Goal: Task Accomplishment & Management: Use online tool/utility

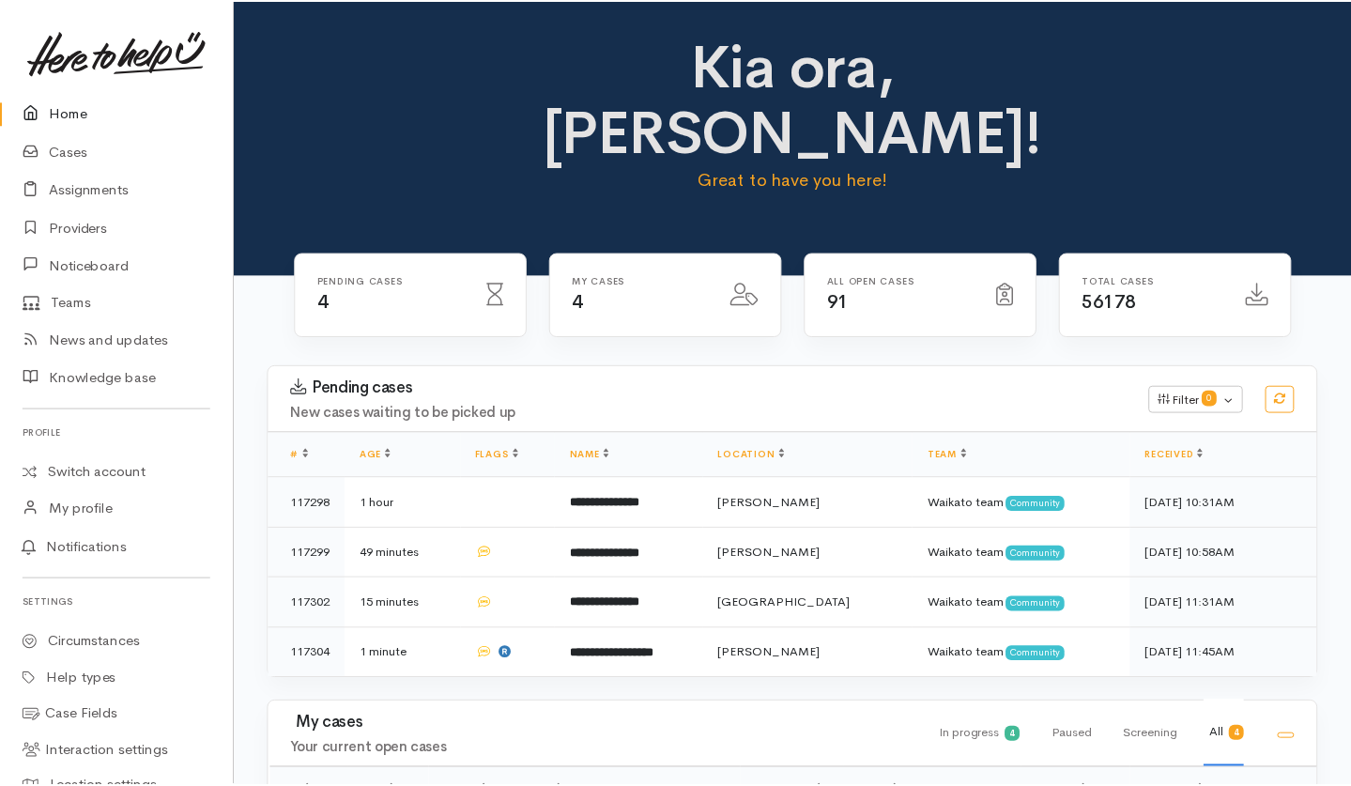
scroll to position [11, 0]
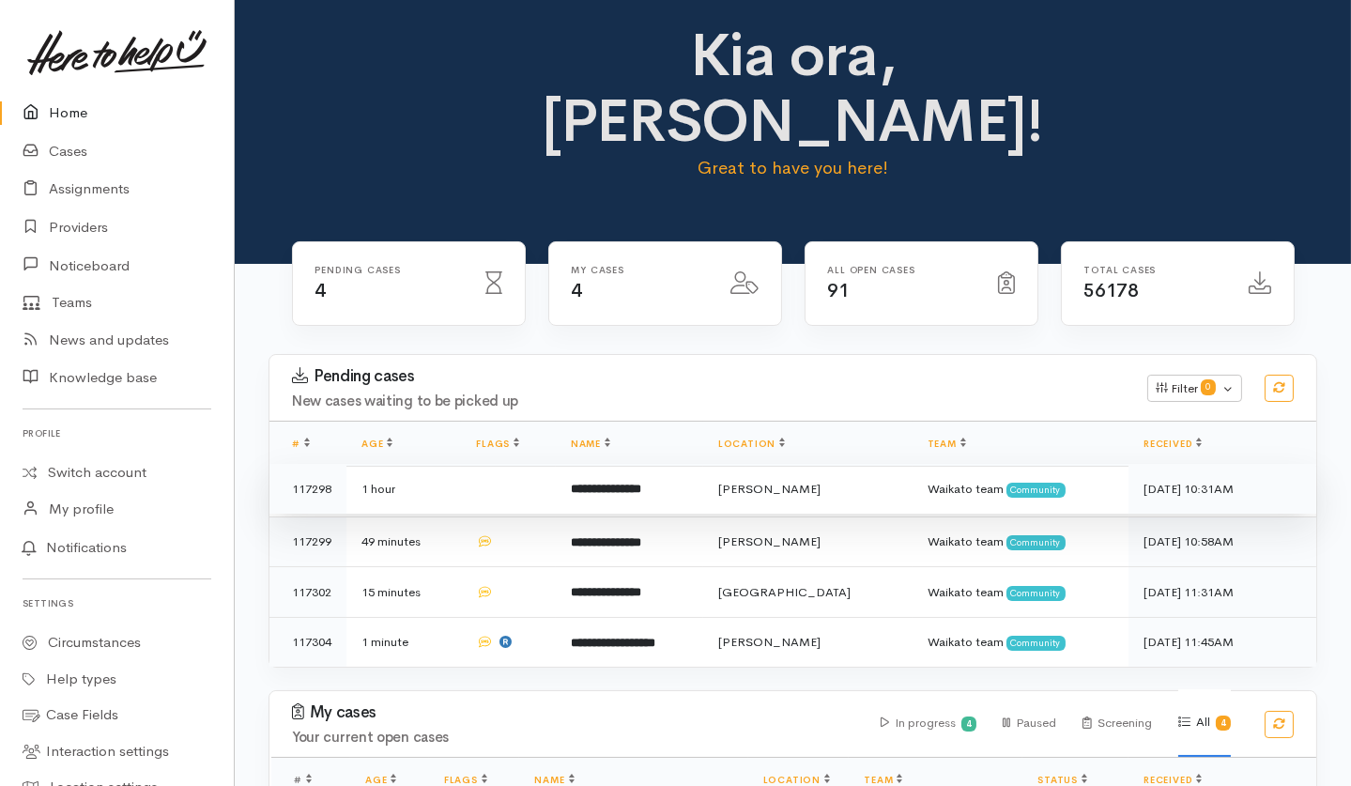
click at [474, 464] on td at bounding box center [508, 489] width 94 height 51
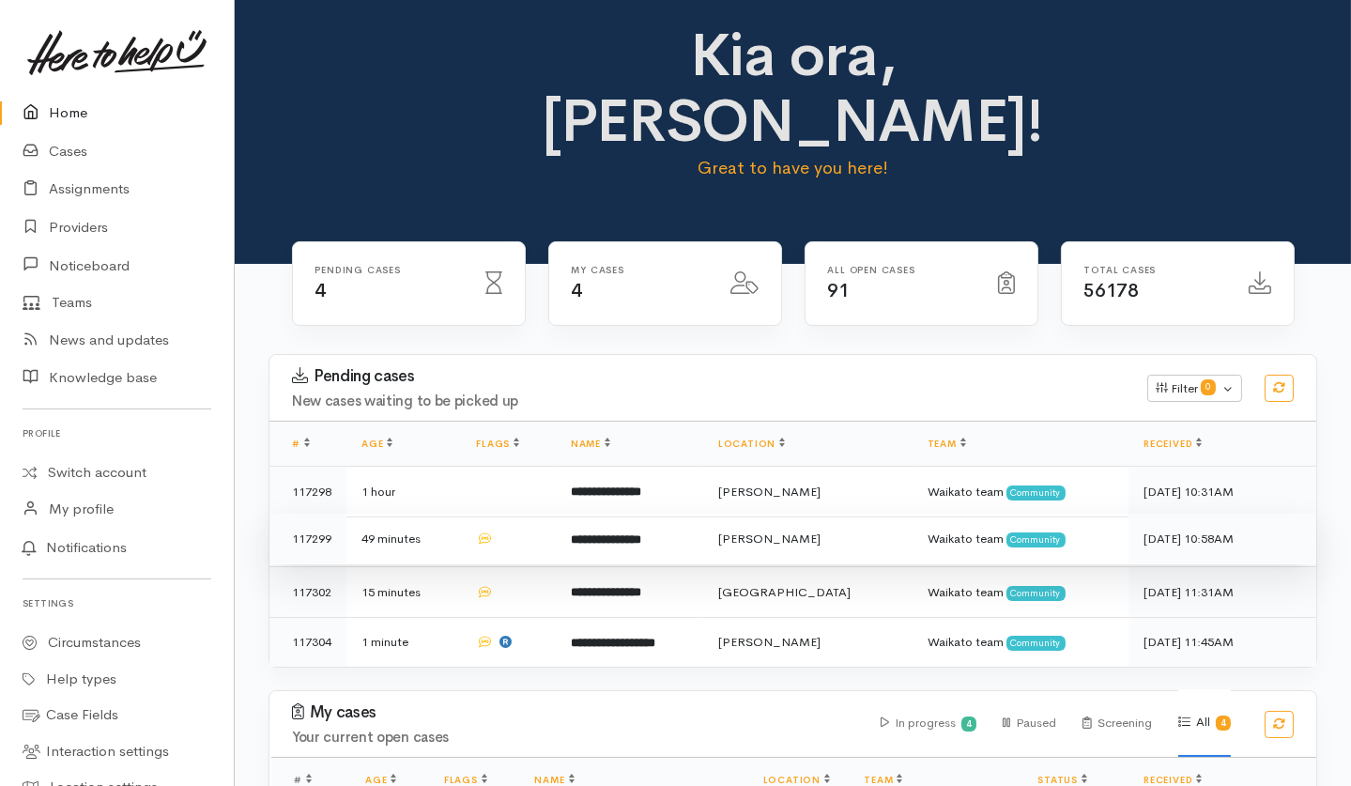
click at [454, 514] on td "49 minutes" at bounding box center [403, 539] width 115 height 51
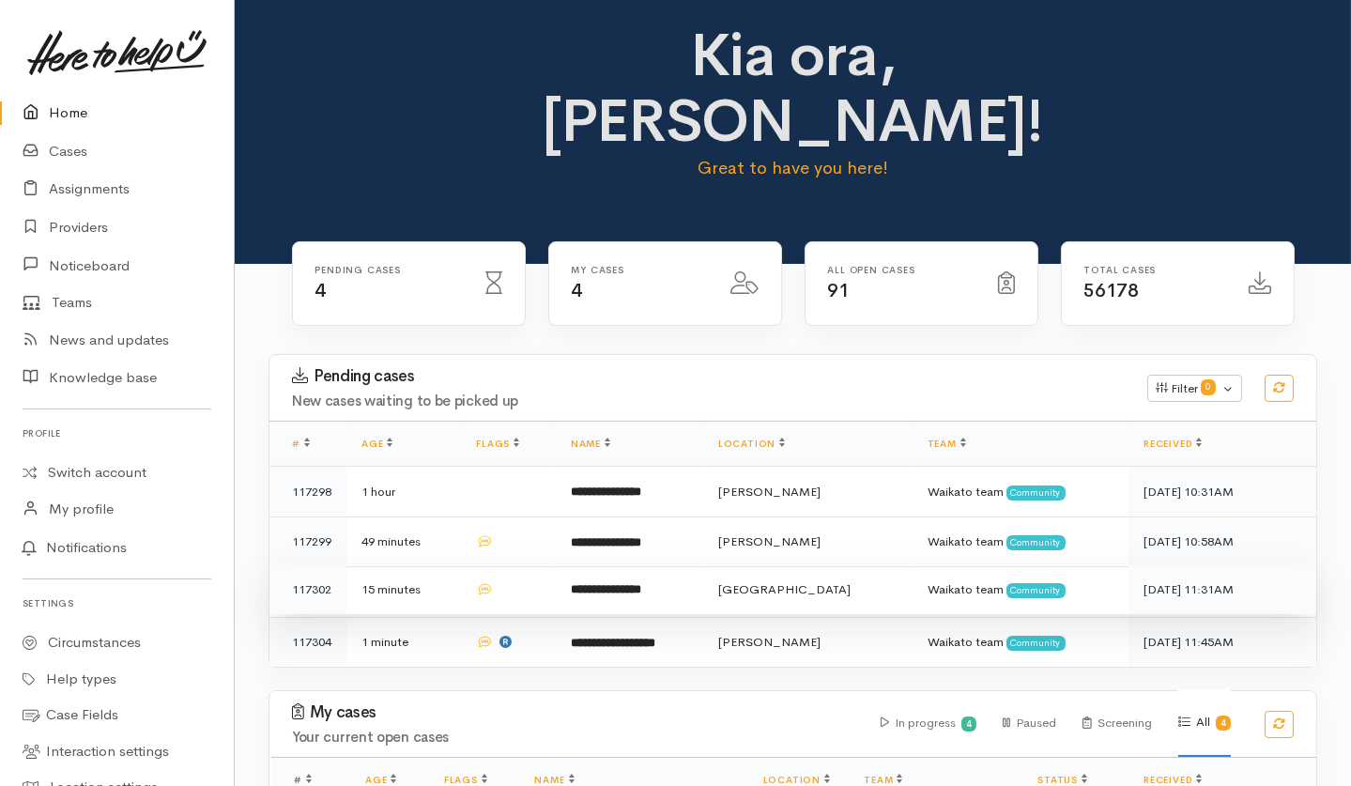
click at [440, 564] on td "15 minutes" at bounding box center [403, 589] width 115 height 51
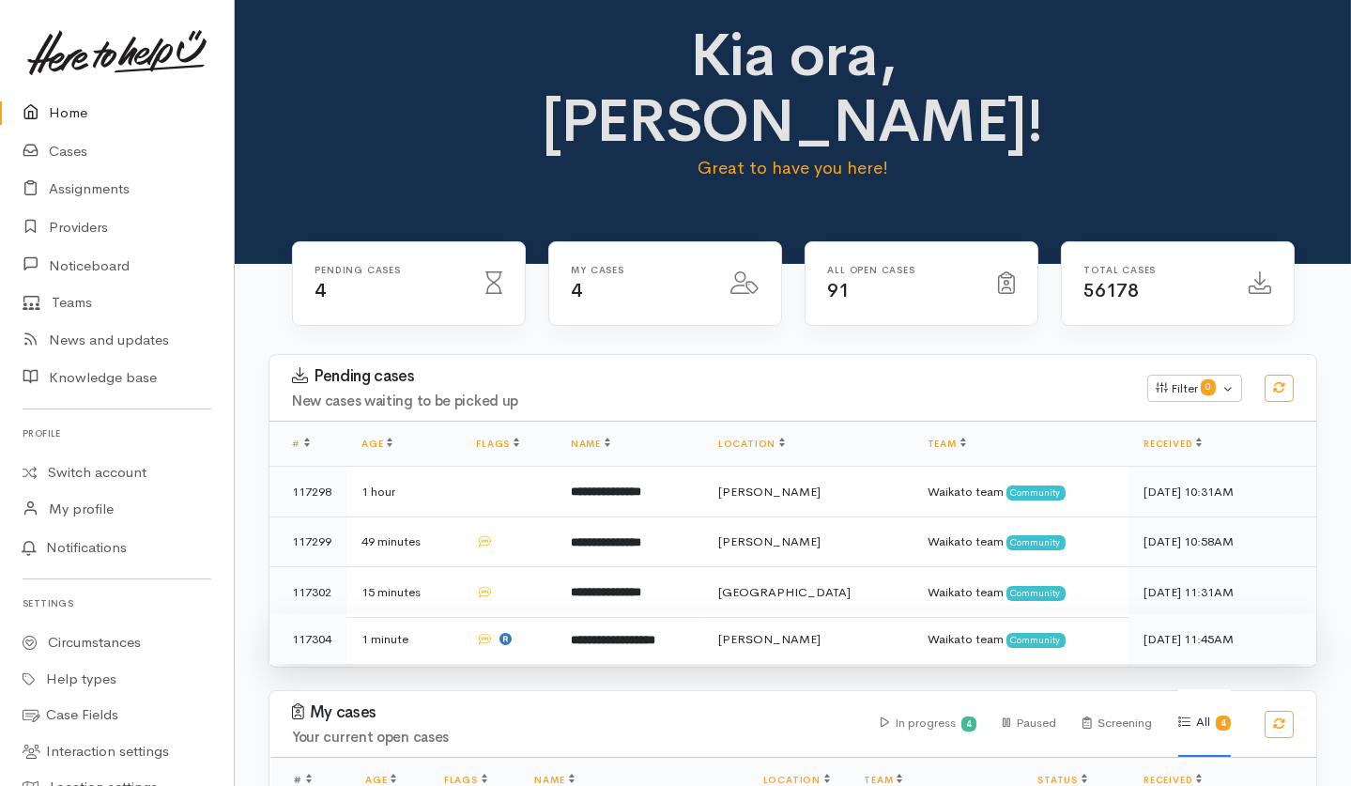
drag, startPoint x: 432, startPoint y: 584, endPoint x: 423, endPoint y: 579, distance: 9.7
click at [432, 614] on td "1 minute" at bounding box center [403, 639] width 115 height 50
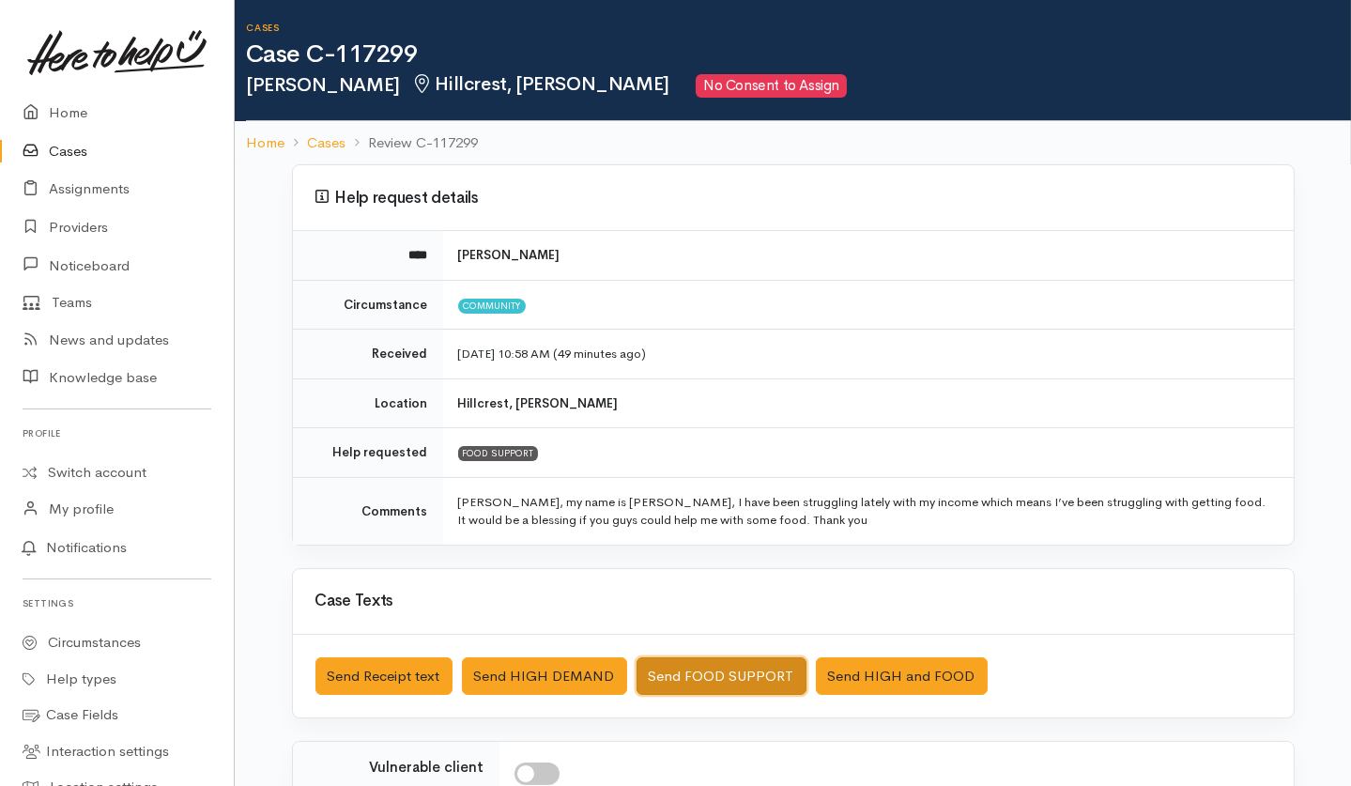
click at [702, 589] on button "Send FOOD SUPPORT" at bounding box center [722, 676] width 170 height 38
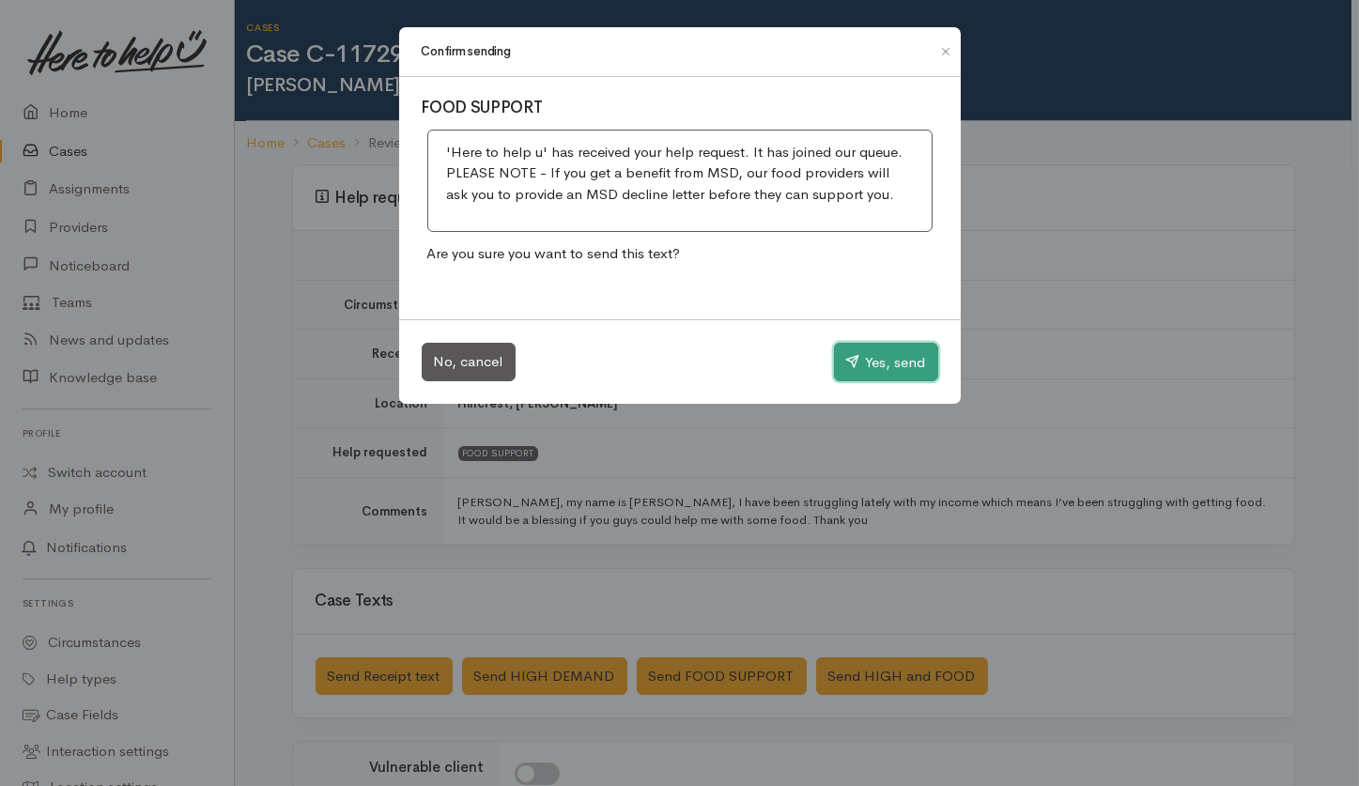
click at [864, 361] on button "Yes, send" at bounding box center [886, 362] width 104 height 39
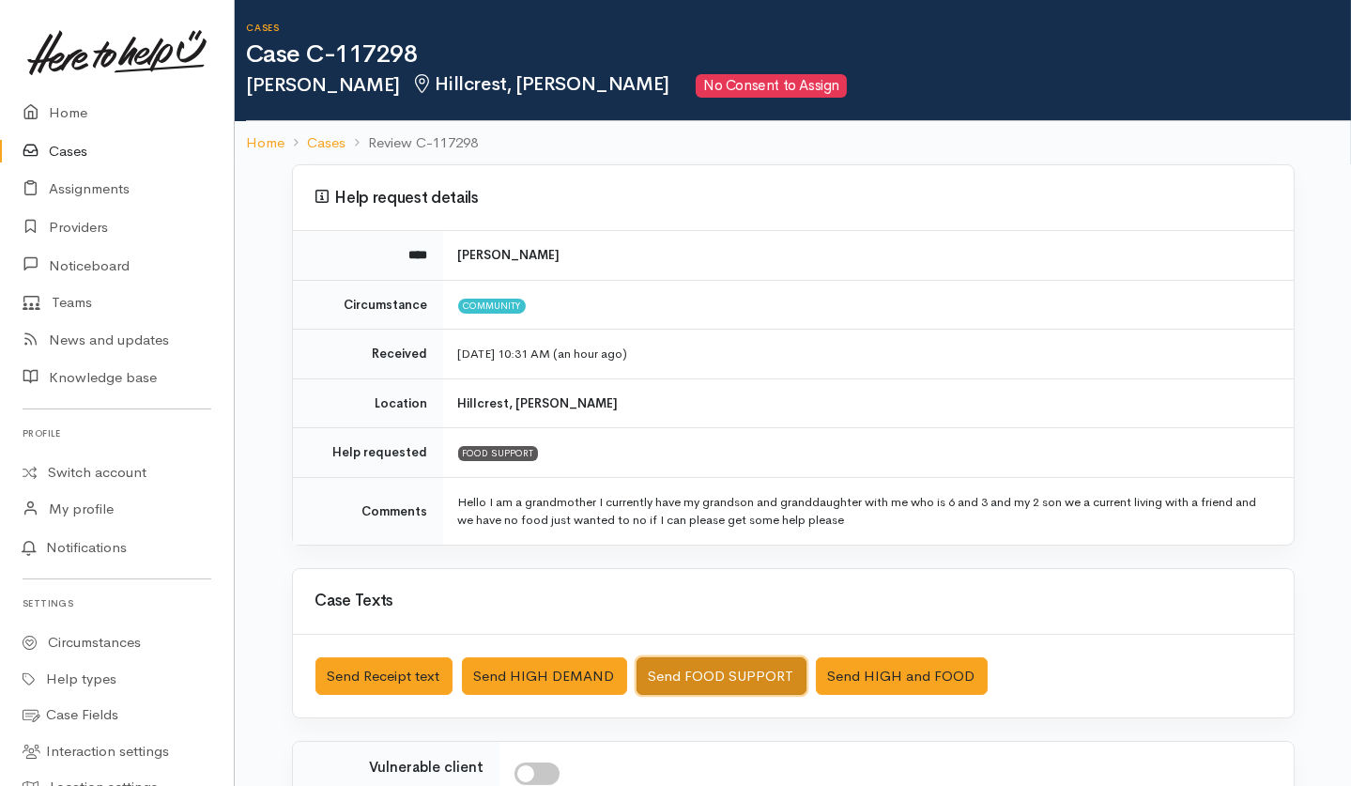
click at [684, 589] on button "Send FOOD SUPPORT" at bounding box center [722, 676] width 170 height 38
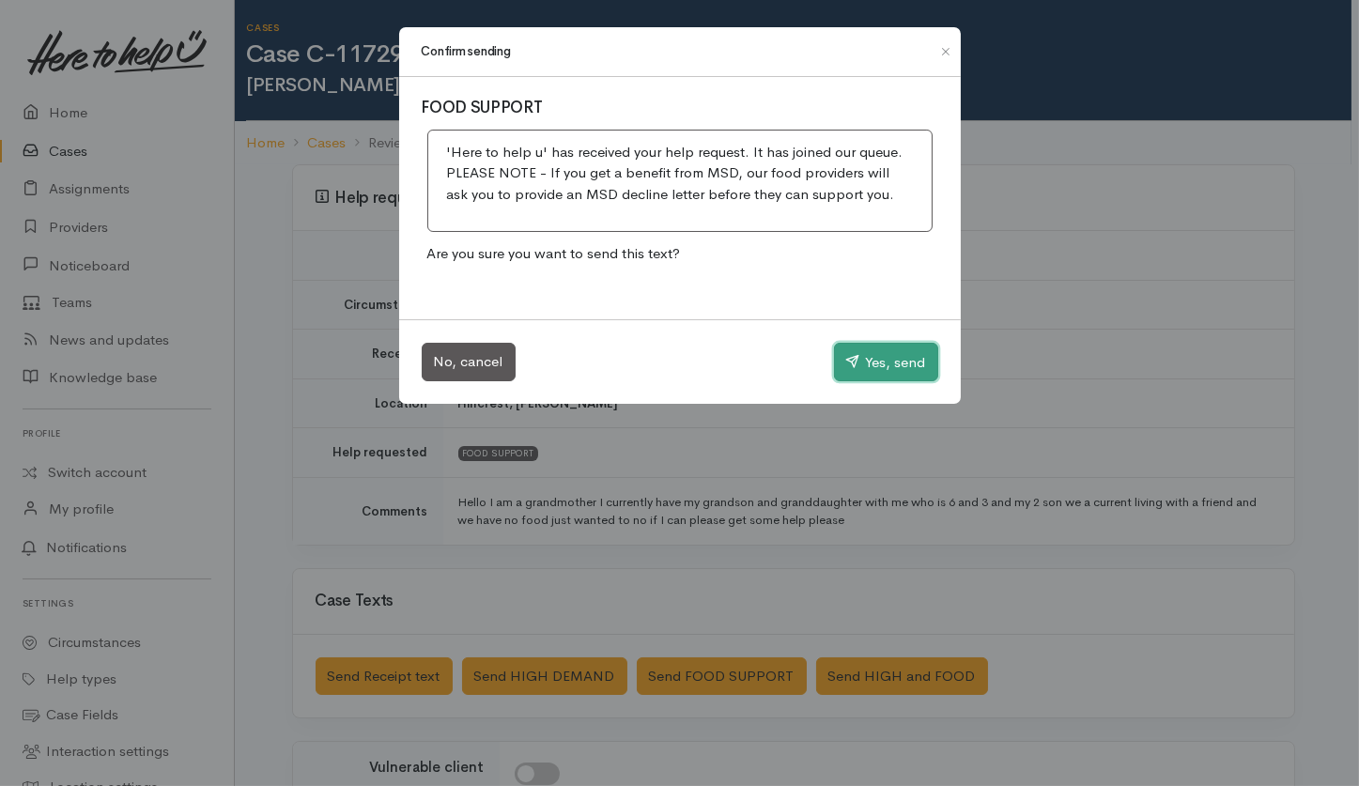
click at [869, 361] on button "Yes, send" at bounding box center [886, 362] width 104 height 39
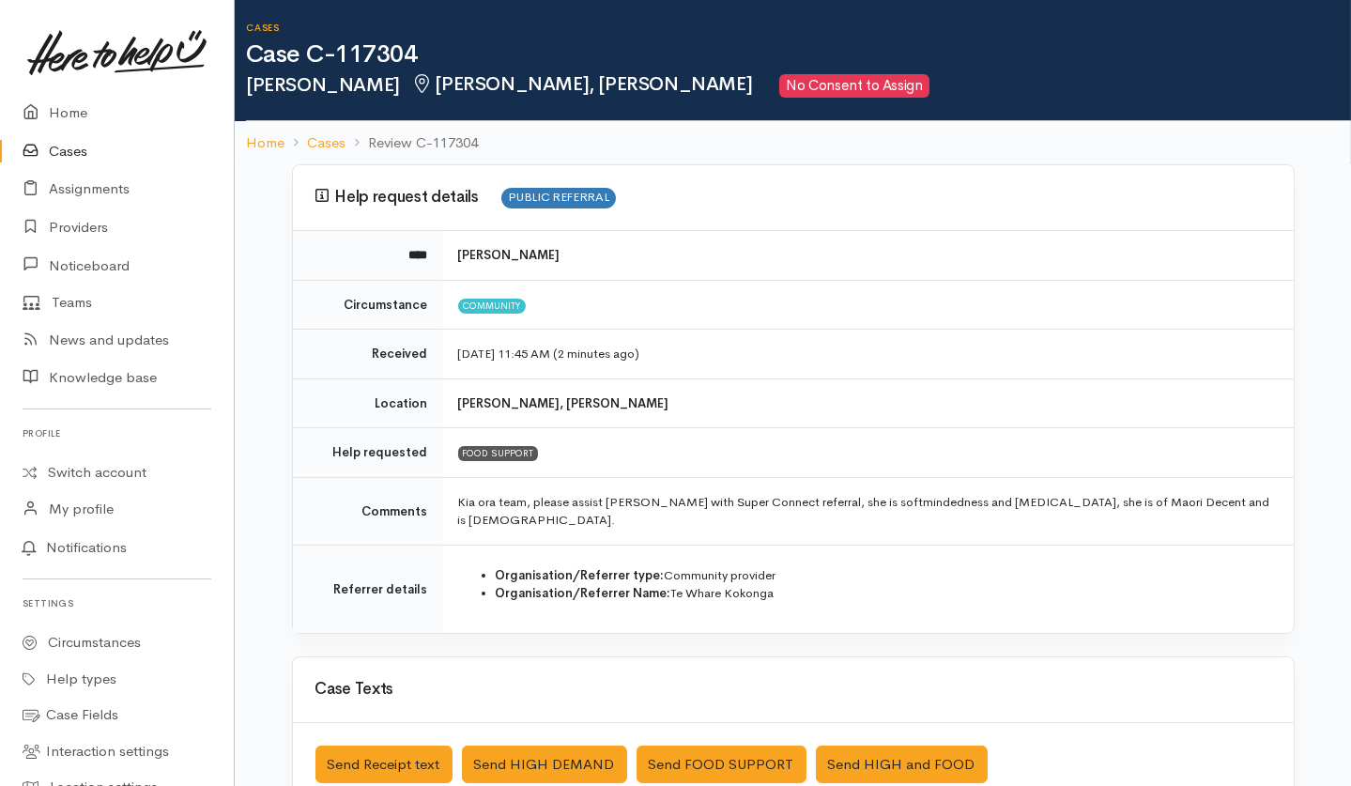
scroll to position [125, 0]
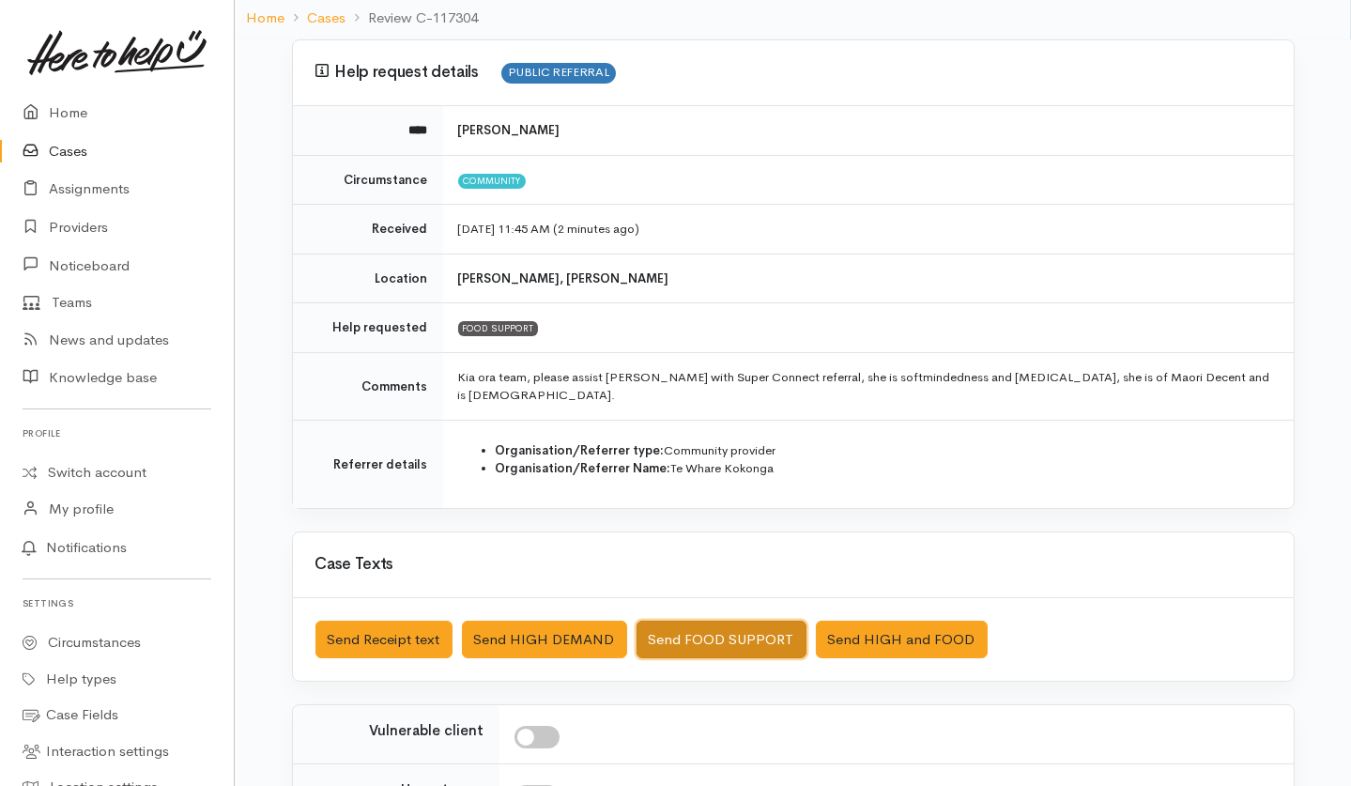
click at [693, 589] on button "Send FOOD SUPPORT" at bounding box center [722, 640] width 170 height 38
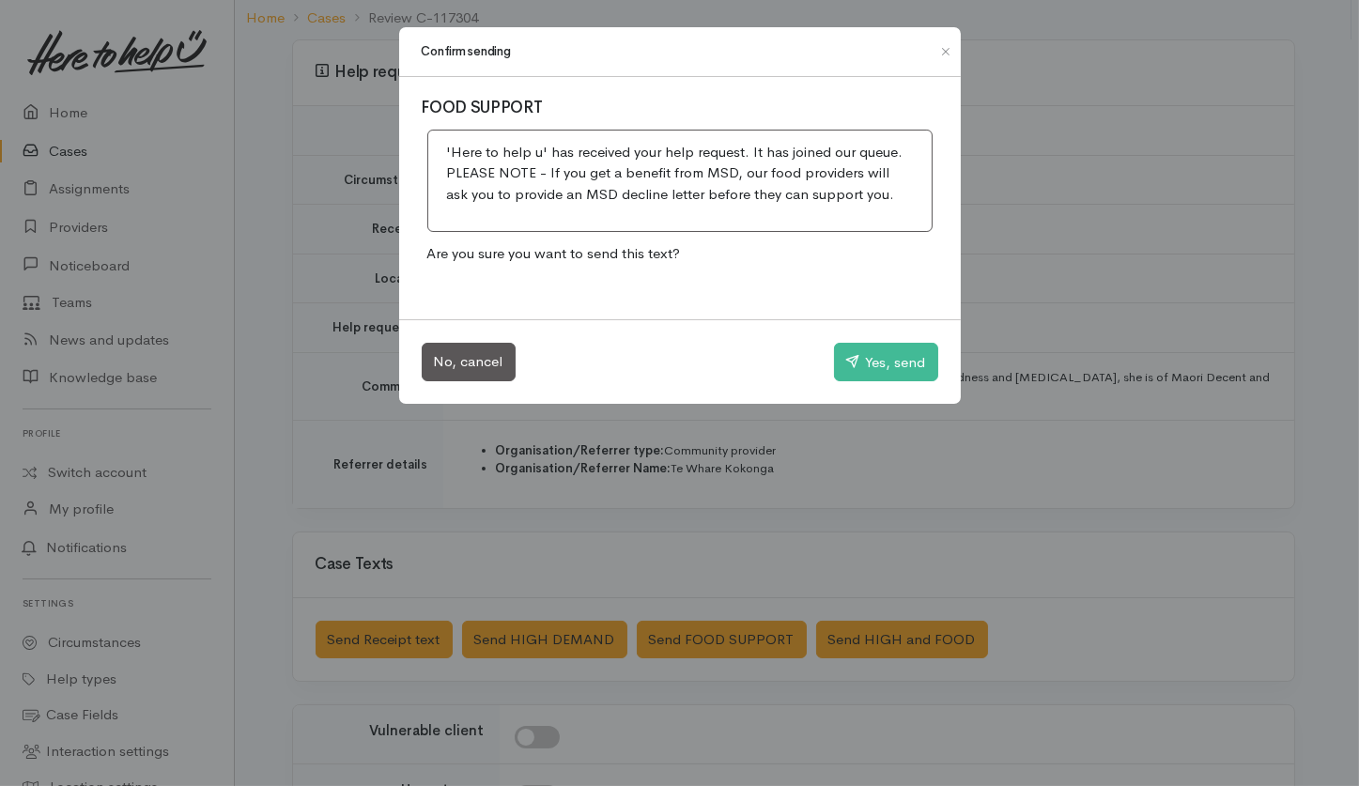
click at [771, 540] on div "Confirm sending FOOD SUPPORT 'Here to help u' has received your help request. I…" at bounding box center [679, 393] width 1359 height 786
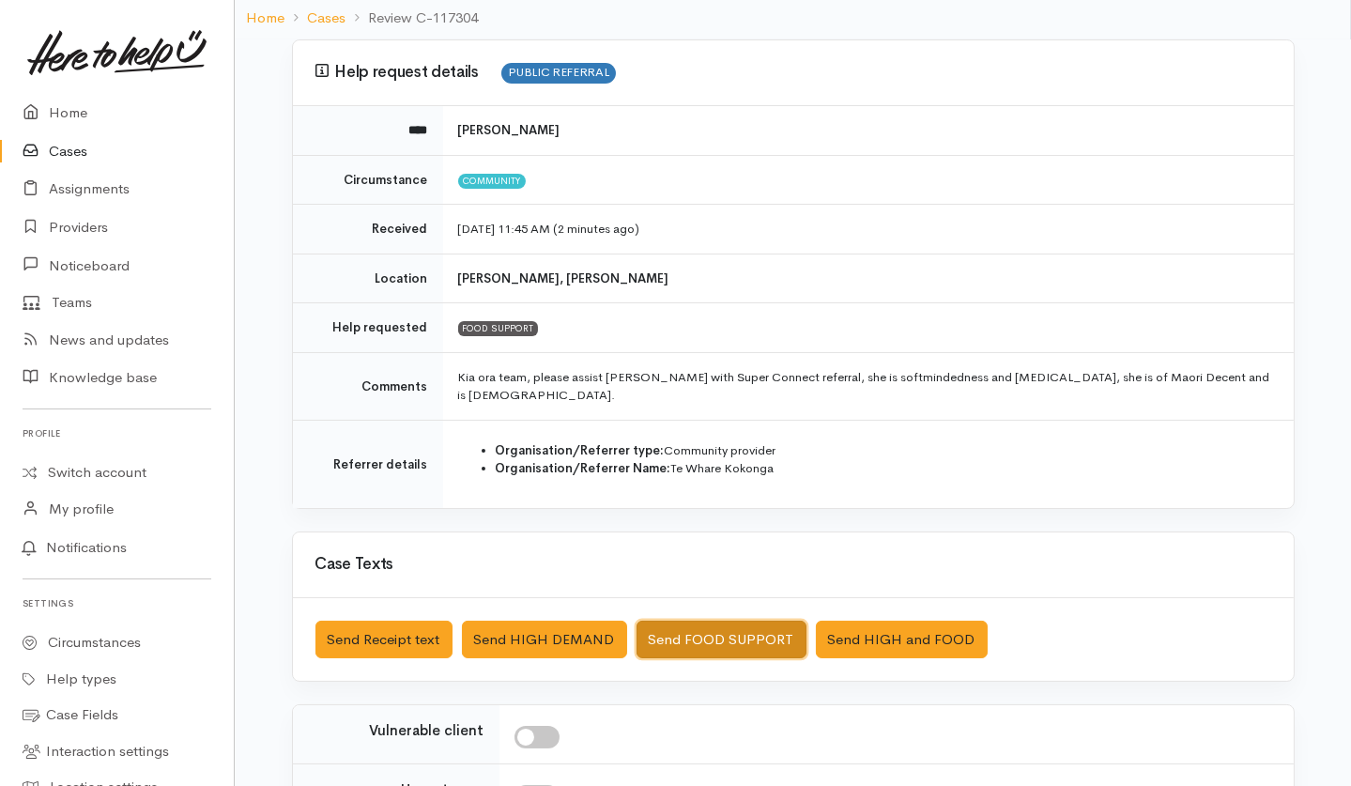
click at [690, 589] on button "Send FOOD SUPPORT" at bounding box center [722, 640] width 170 height 38
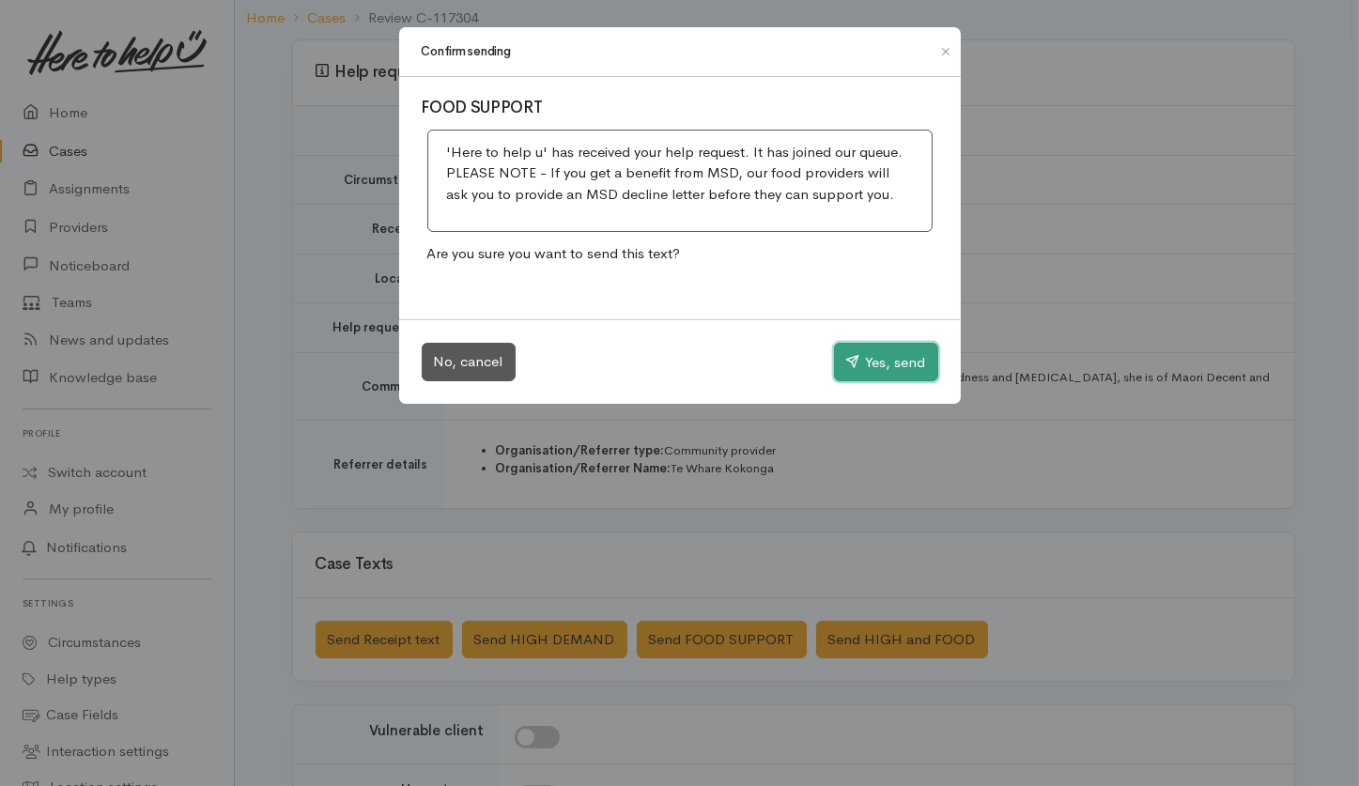
click at [863, 363] on button "Yes, send" at bounding box center [886, 362] width 104 height 39
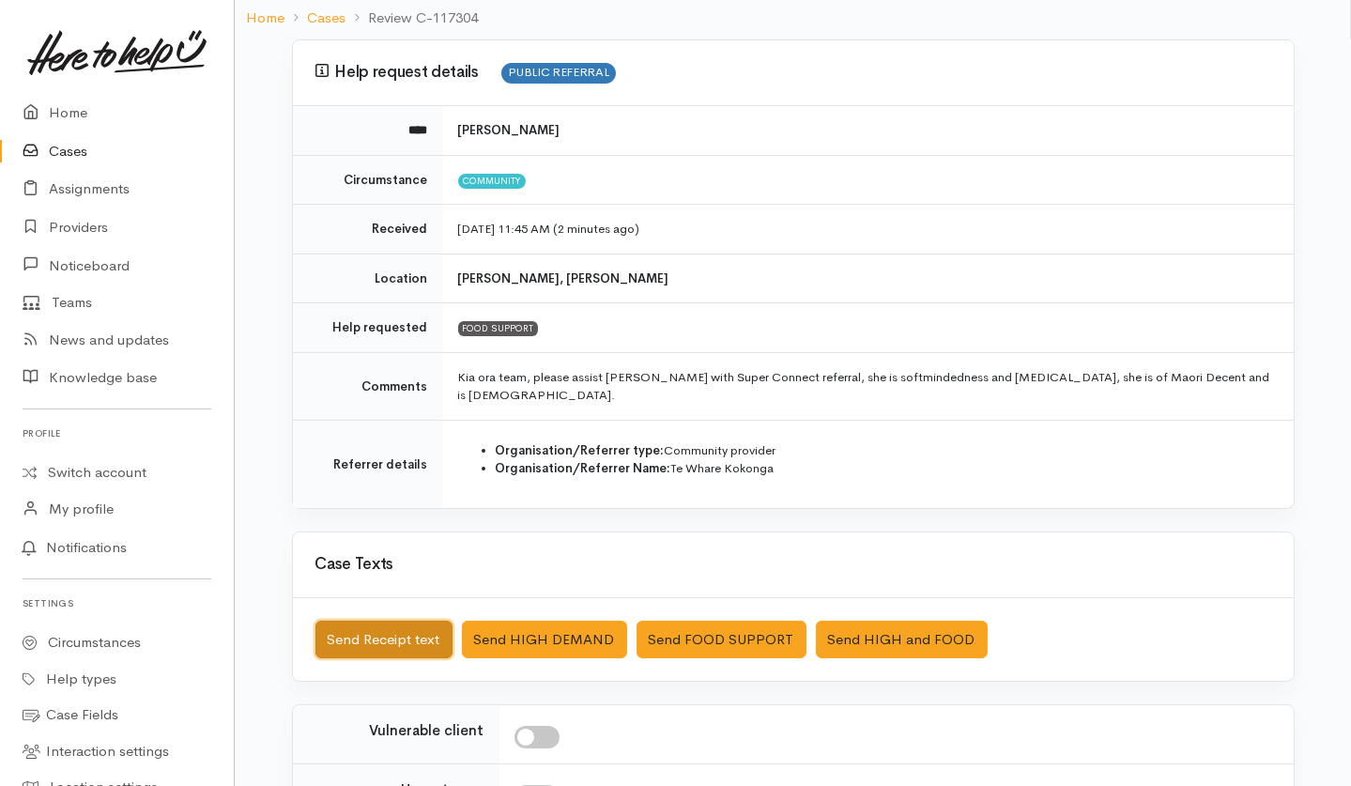
click at [344, 589] on button "Send Receipt text" at bounding box center [383, 640] width 137 height 38
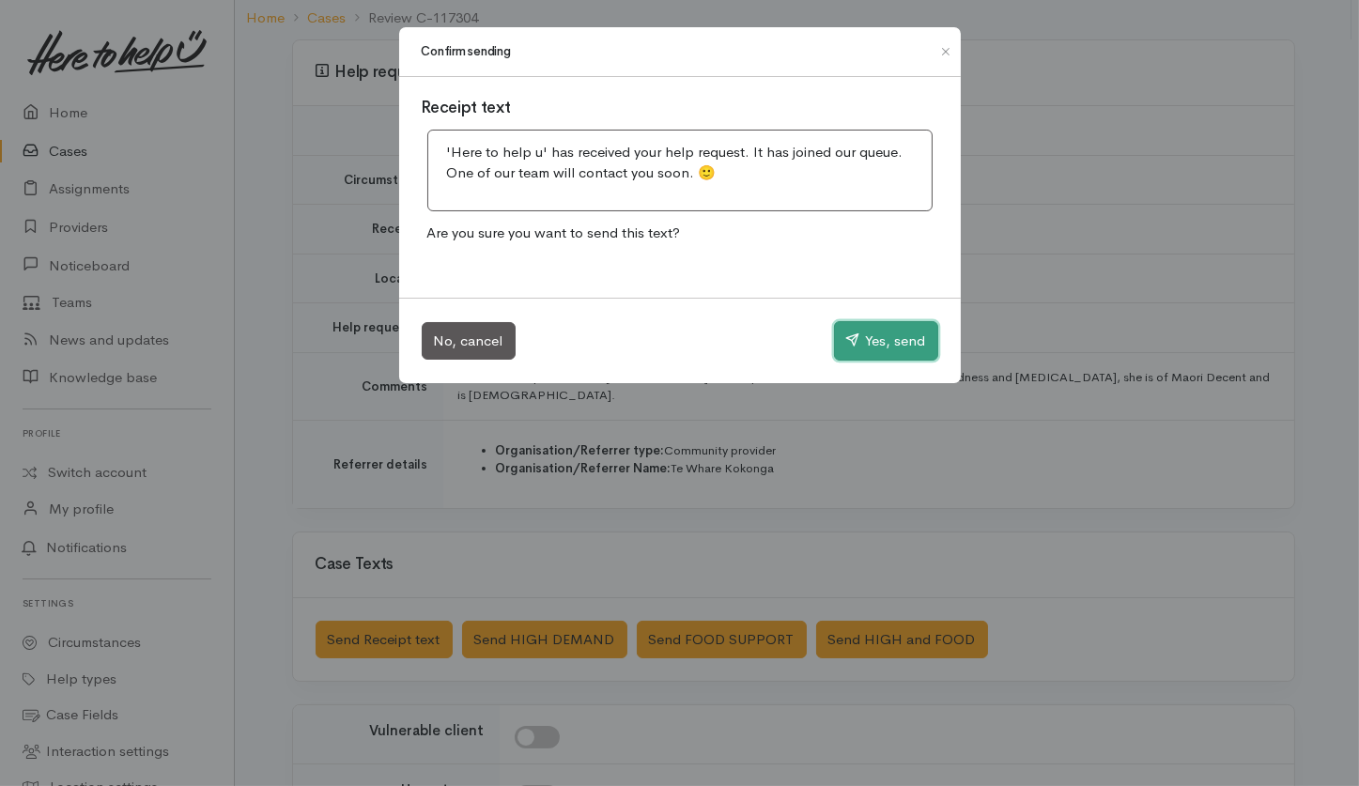
click at [888, 341] on button "Yes, send" at bounding box center [886, 340] width 104 height 39
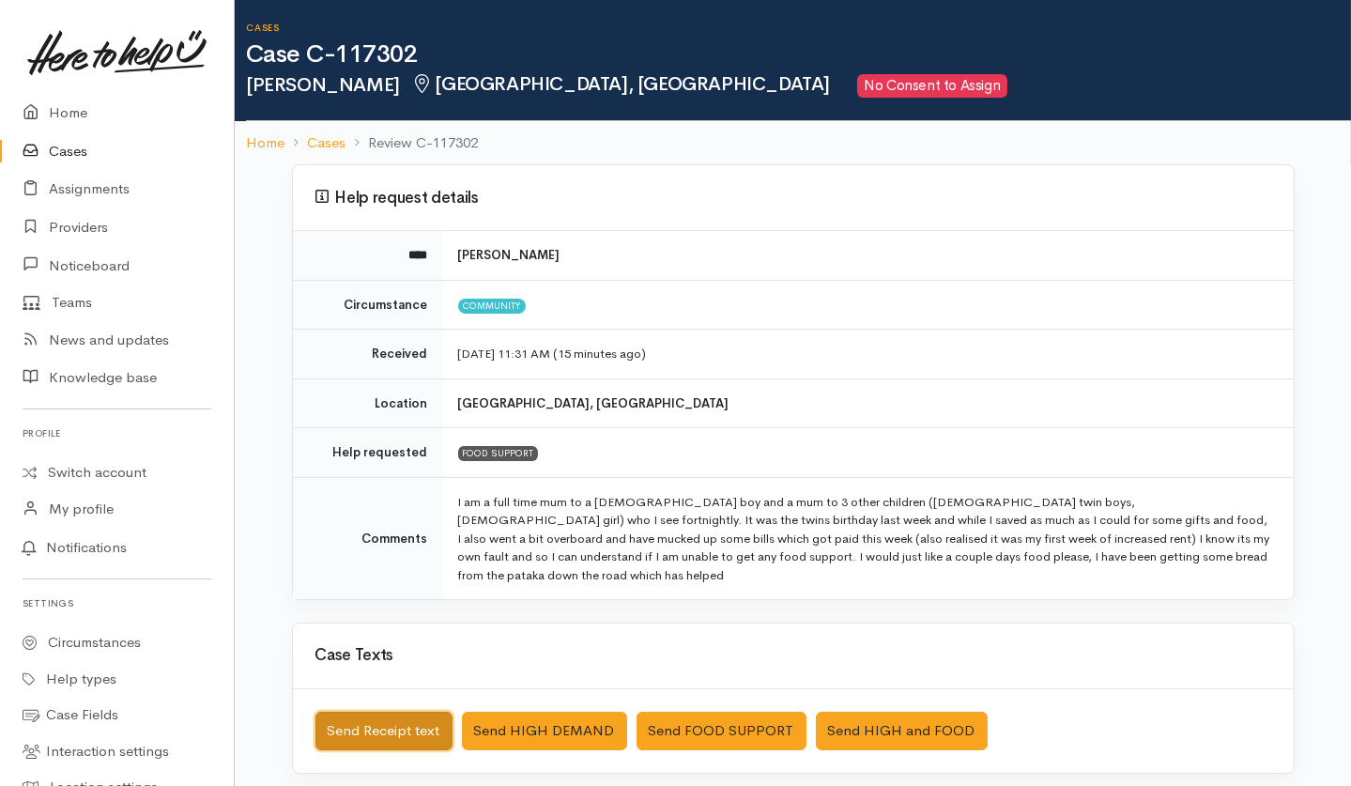
click at [363, 589] on button "Send Receipt text" at bounding box center [383, 731] width 137 height 38
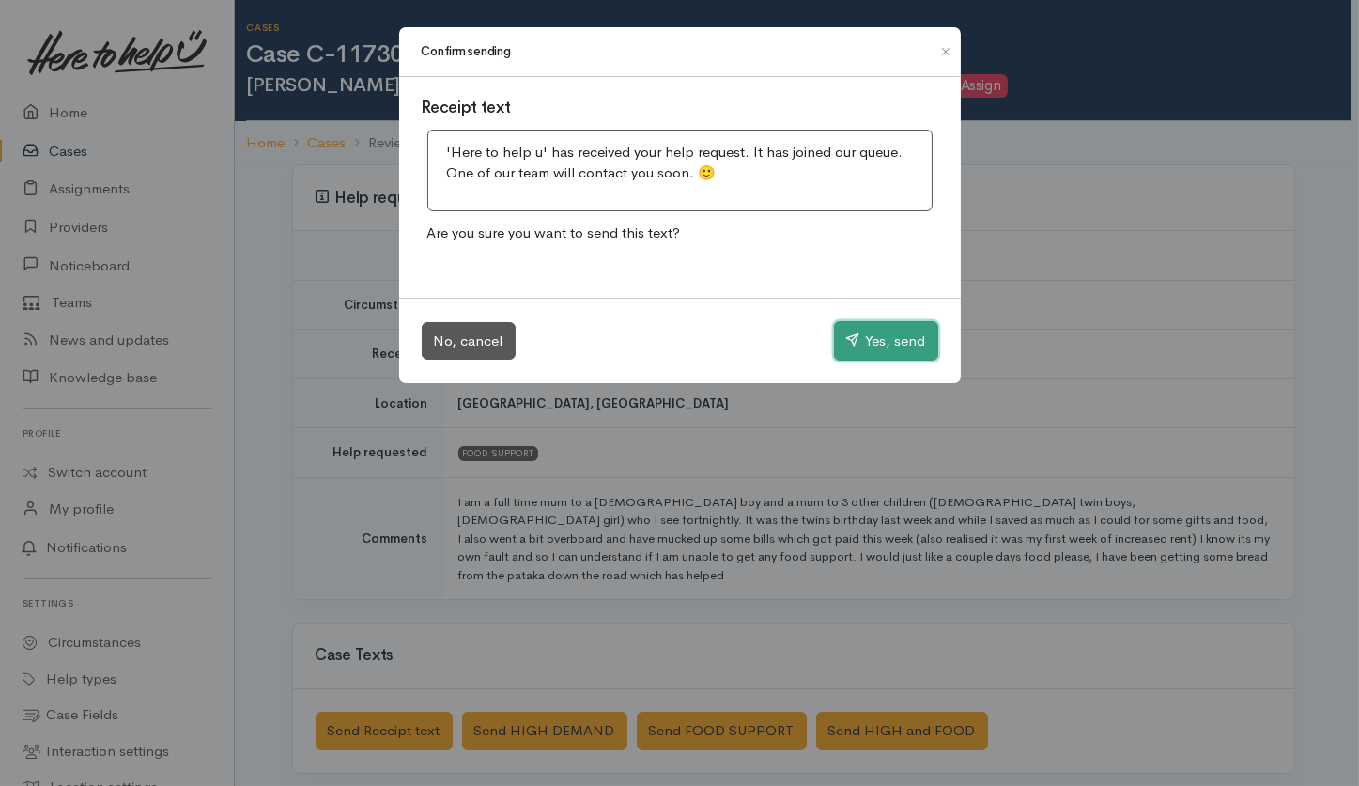
click at [879, 328] on button "Yes, send" at bounding box center [886, 340] width 104 height 39
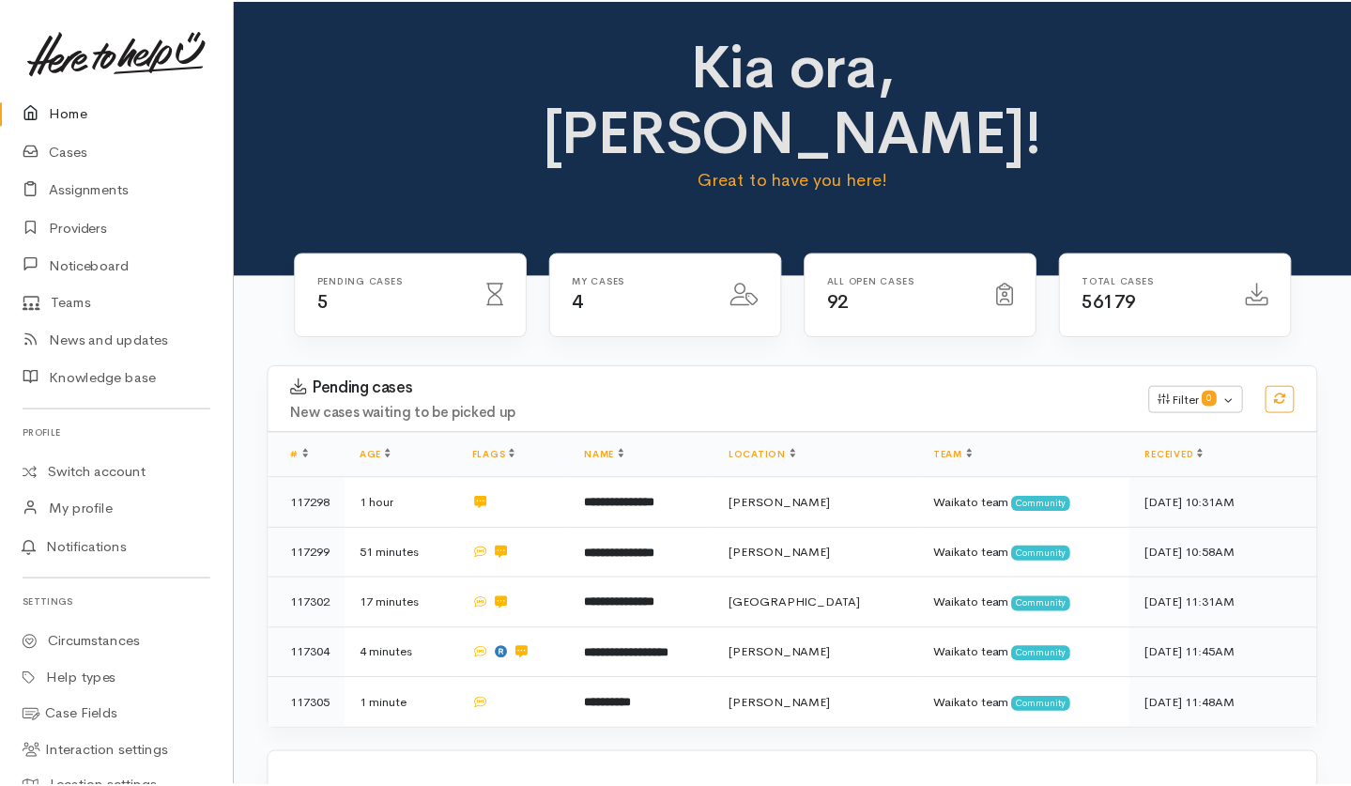
scroll to position [11, 0]
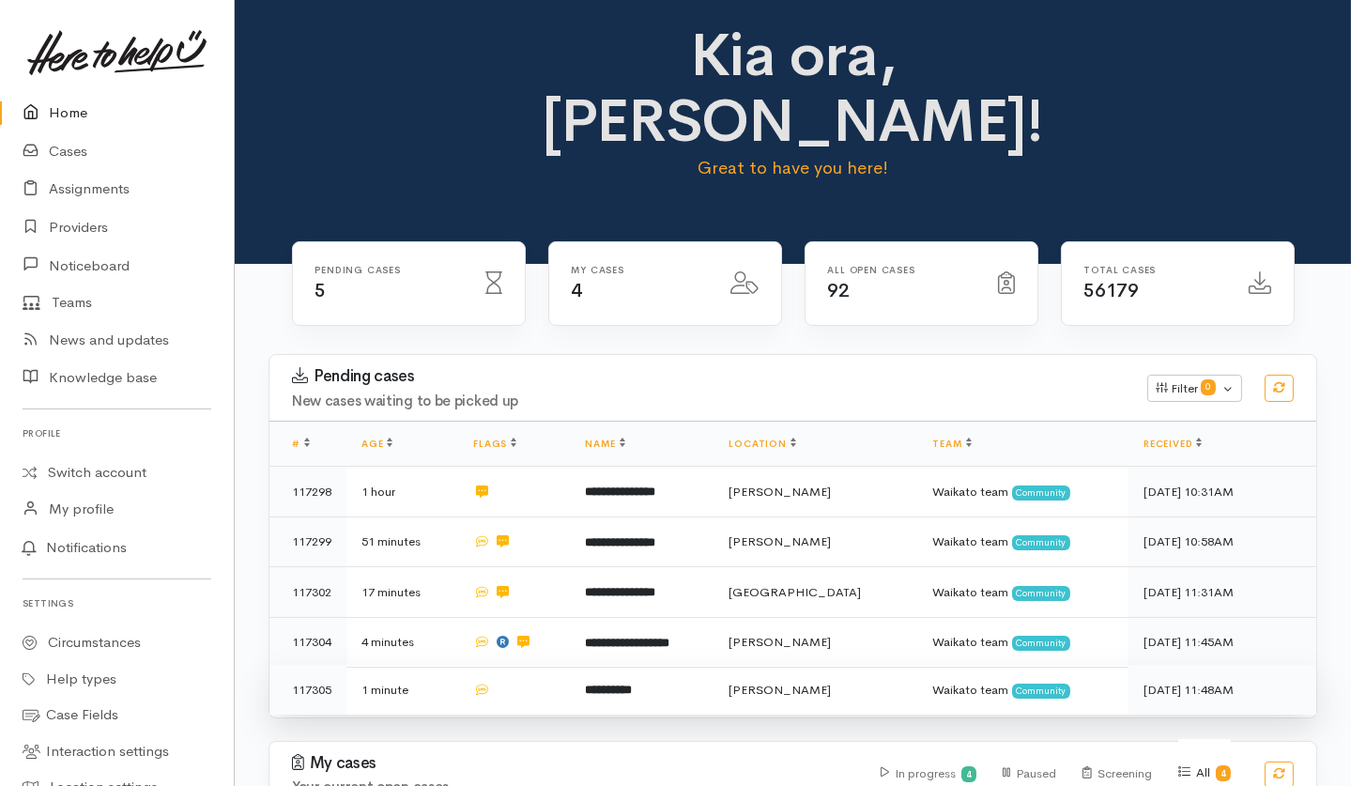
click at [558, 665] on td at bounding box center [514, 690] width 112 height 50
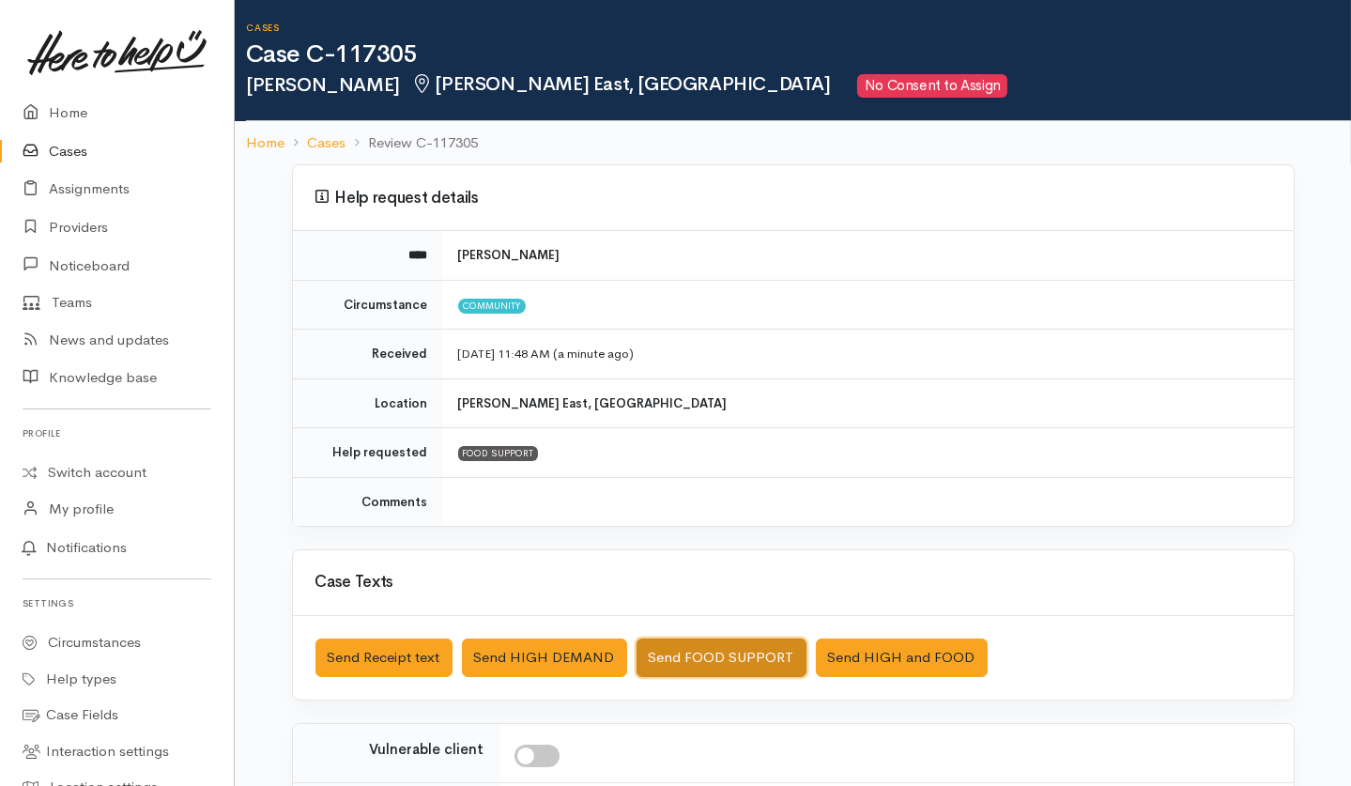
click at [703, 639] on button "Send FOOD SUPPORT" at bounding box center [722, 657] width 170 height 38
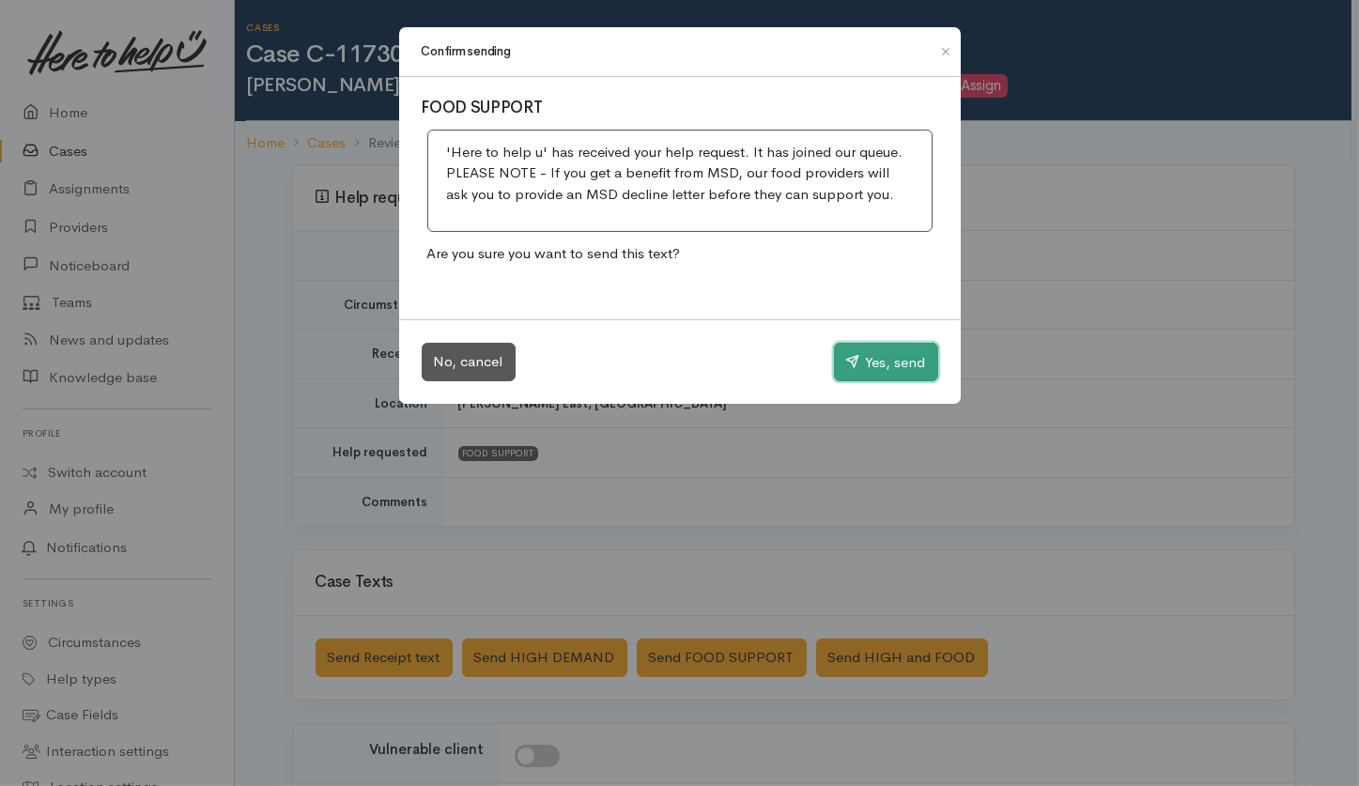
click at [885, 347] on button "Yes, send" at bounding box center [886, 362] width 104 height 39
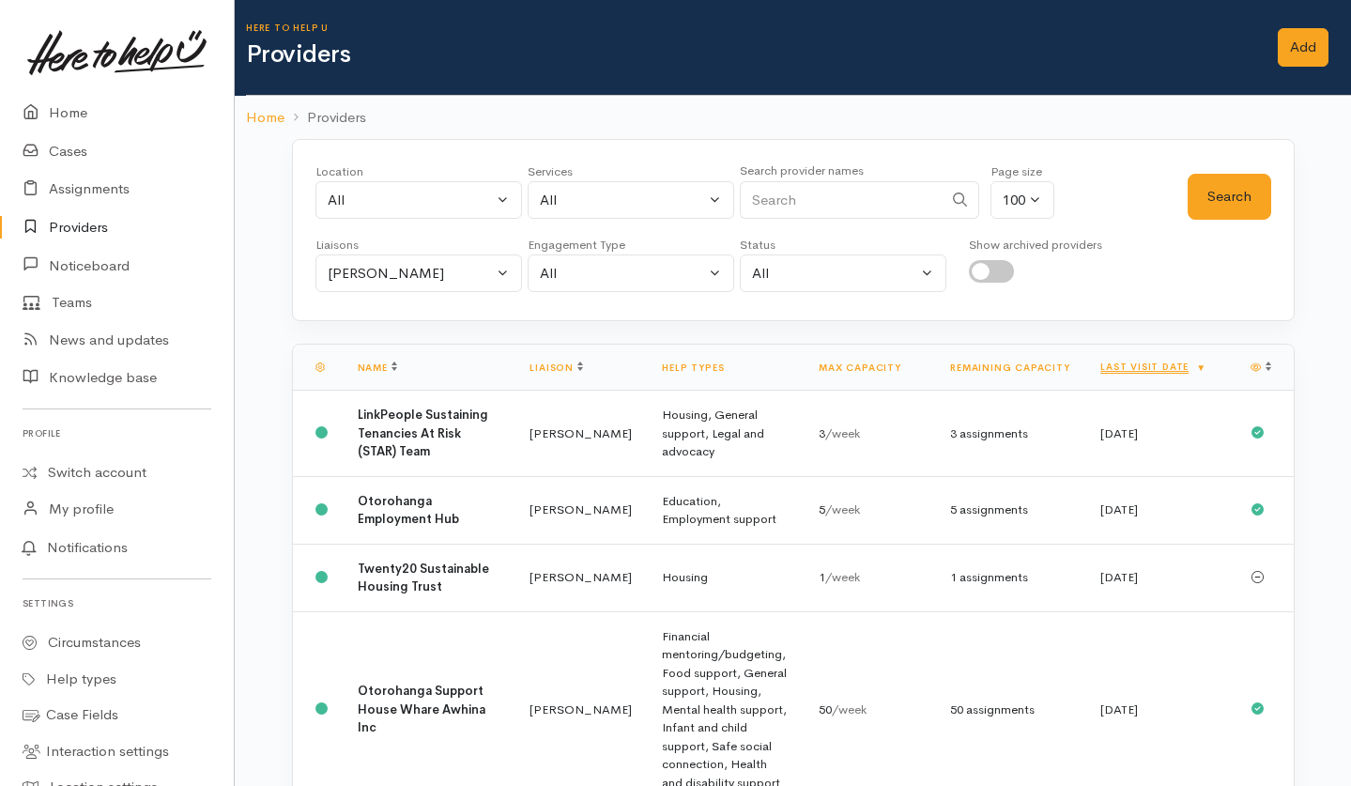
select select "1252"
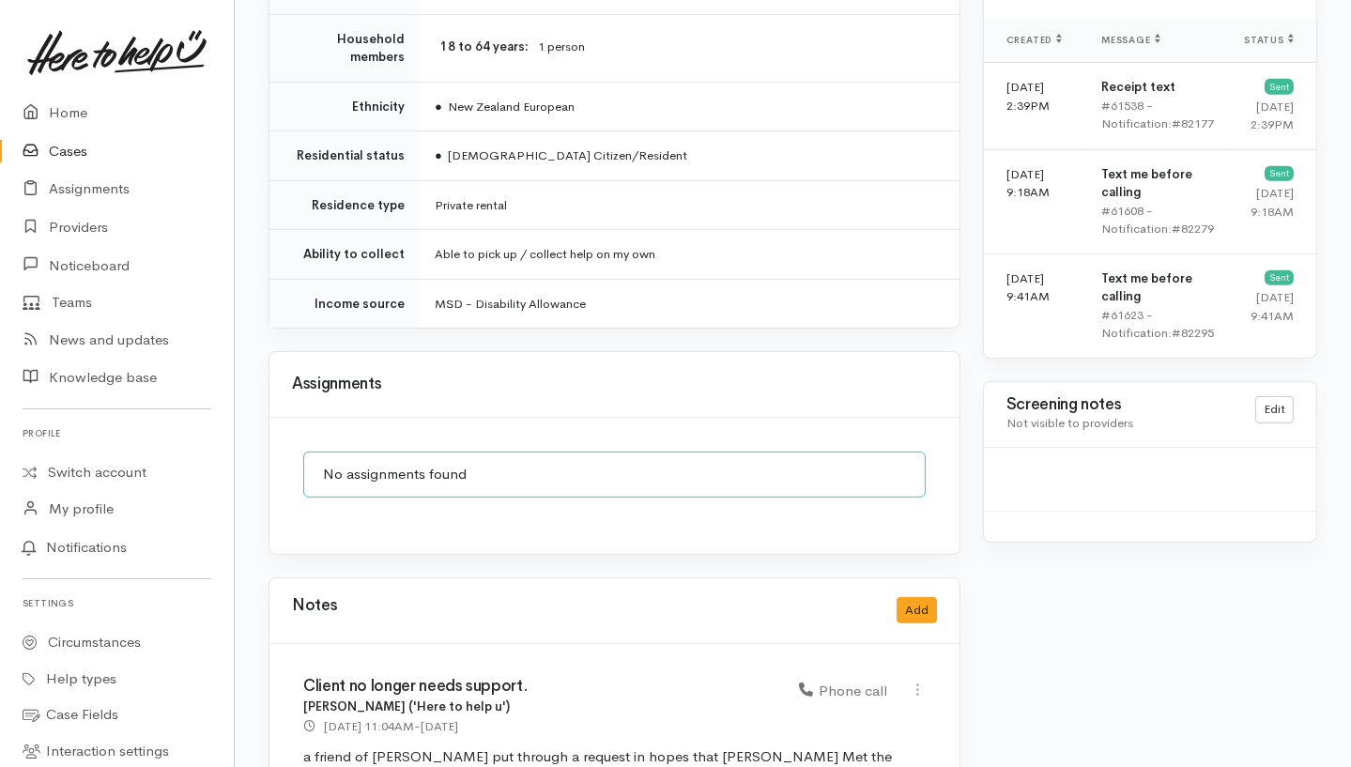
scroll to position [1097, 0]
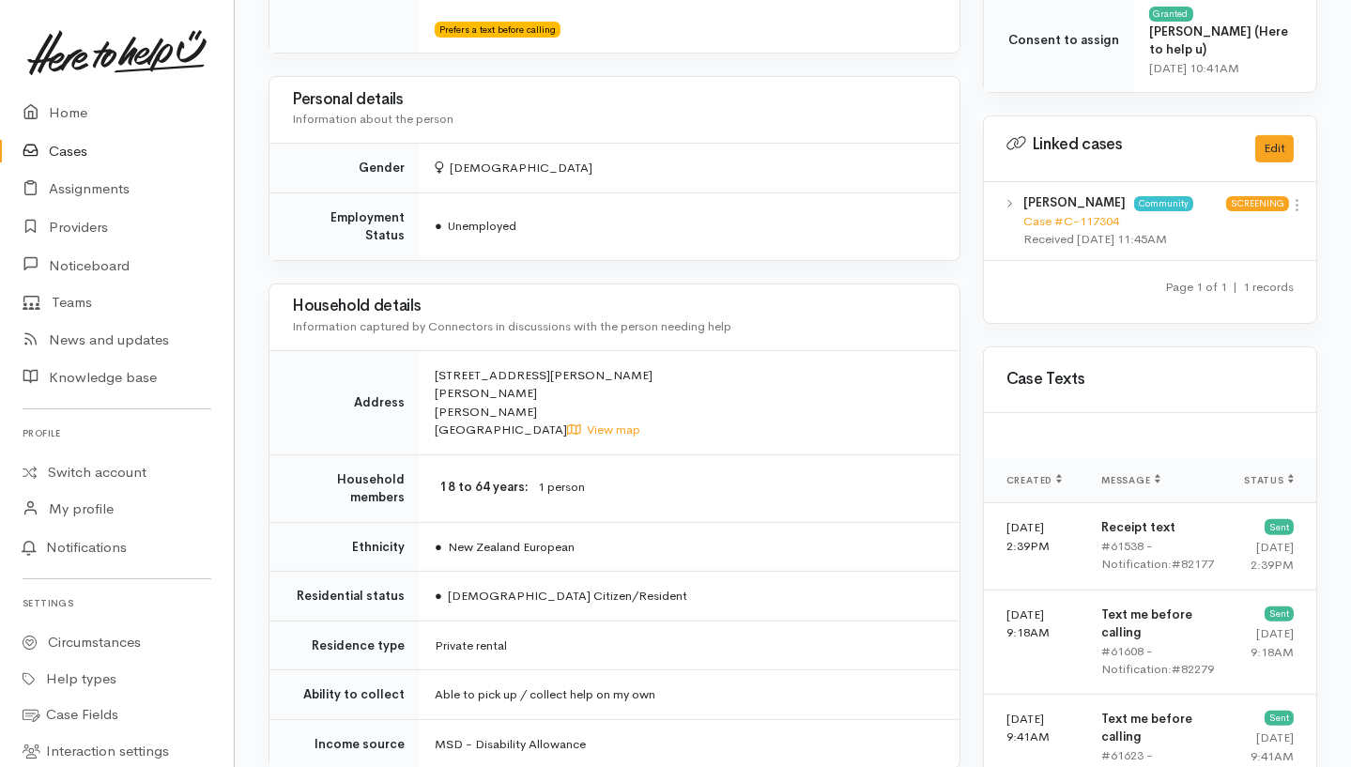
click at [1088, 194] on b "Caroline Schindler" at bounding box center [1074, 202] width 102 height 16
click at [1033, 213] on link "Case #C-117304" at bounding box center [1071, 221] width 96 height 16
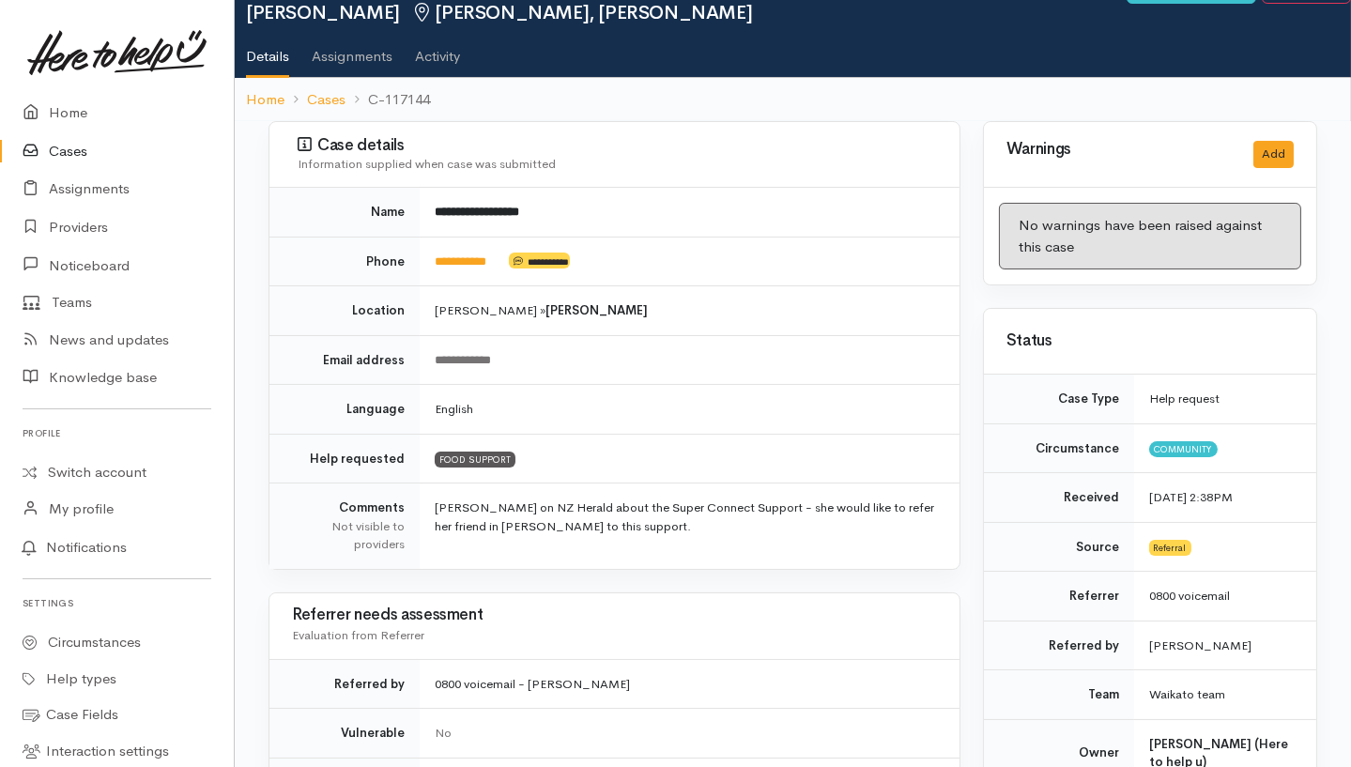
scroll to position [0, 0]
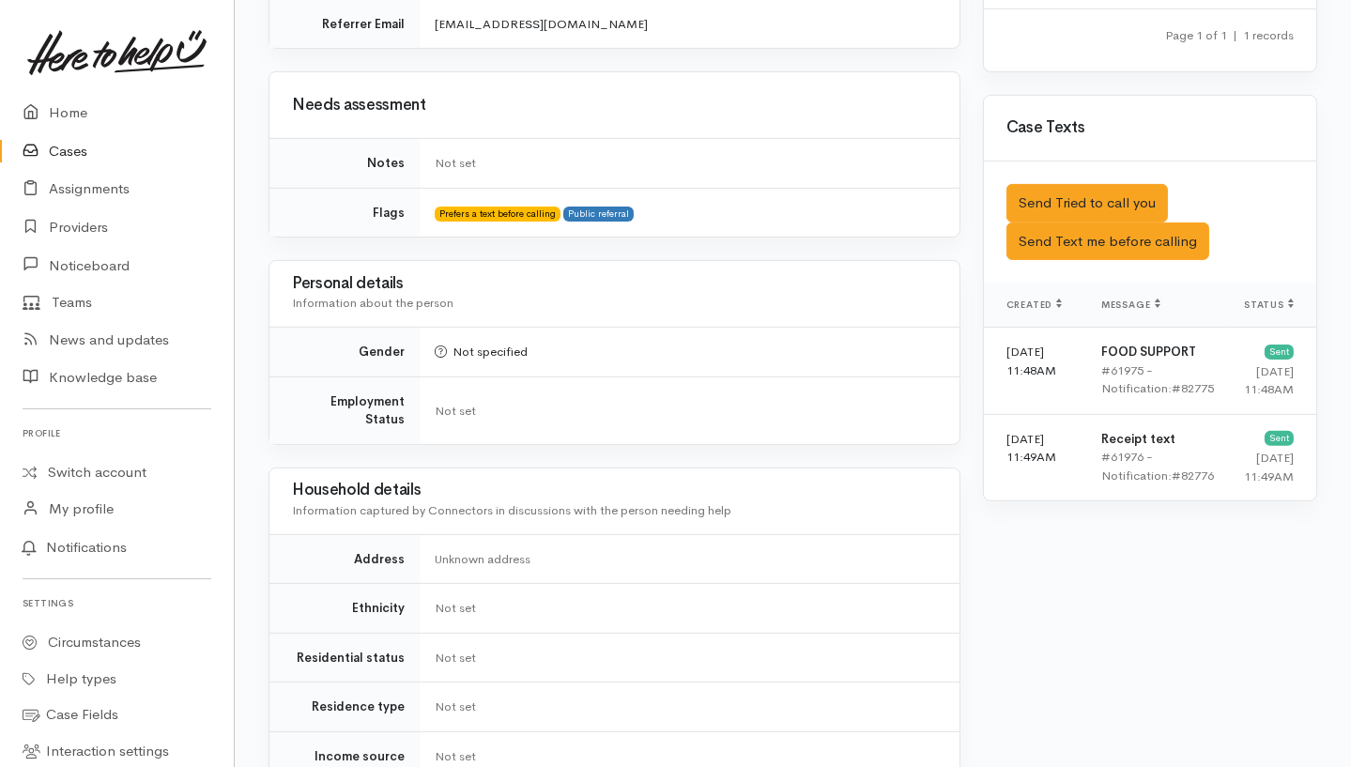
scroll to position [1457, 0]
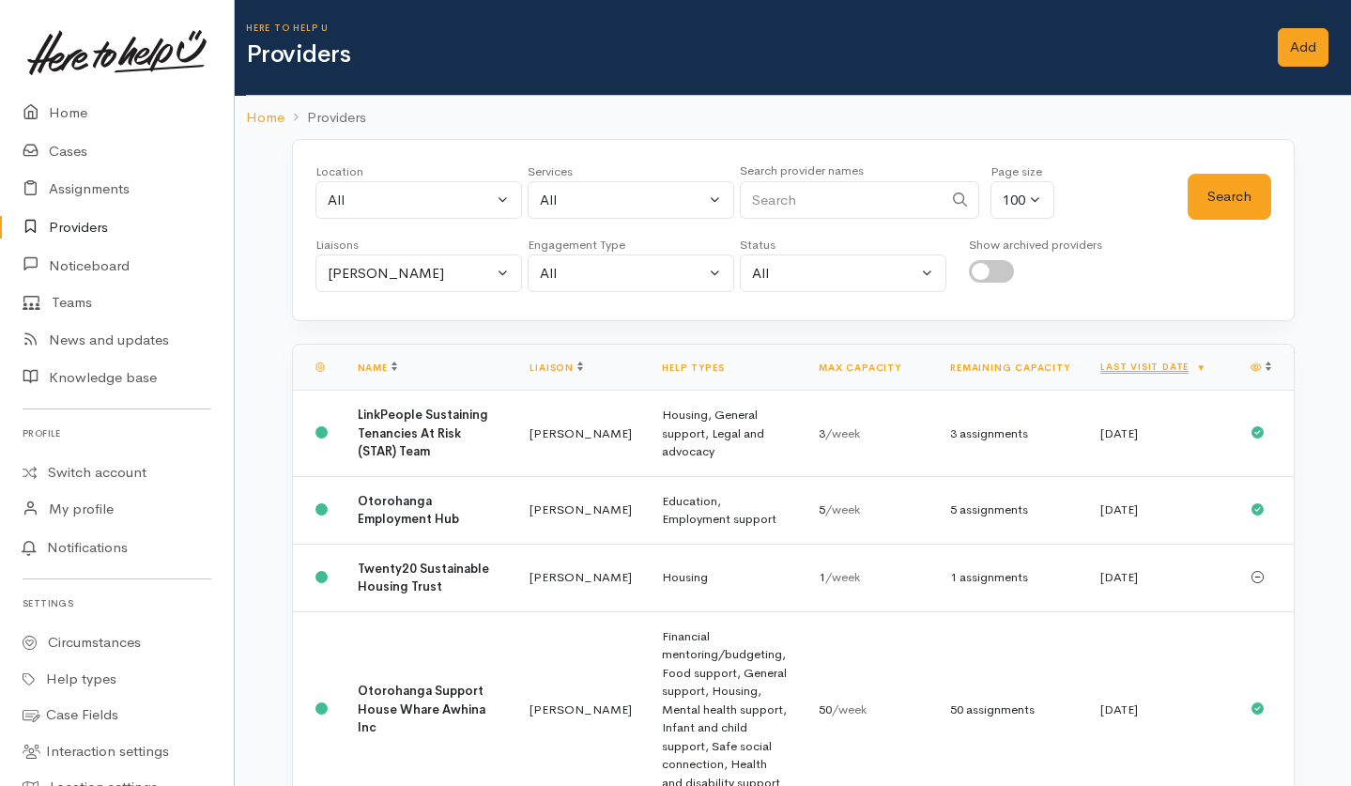
select select "1252"
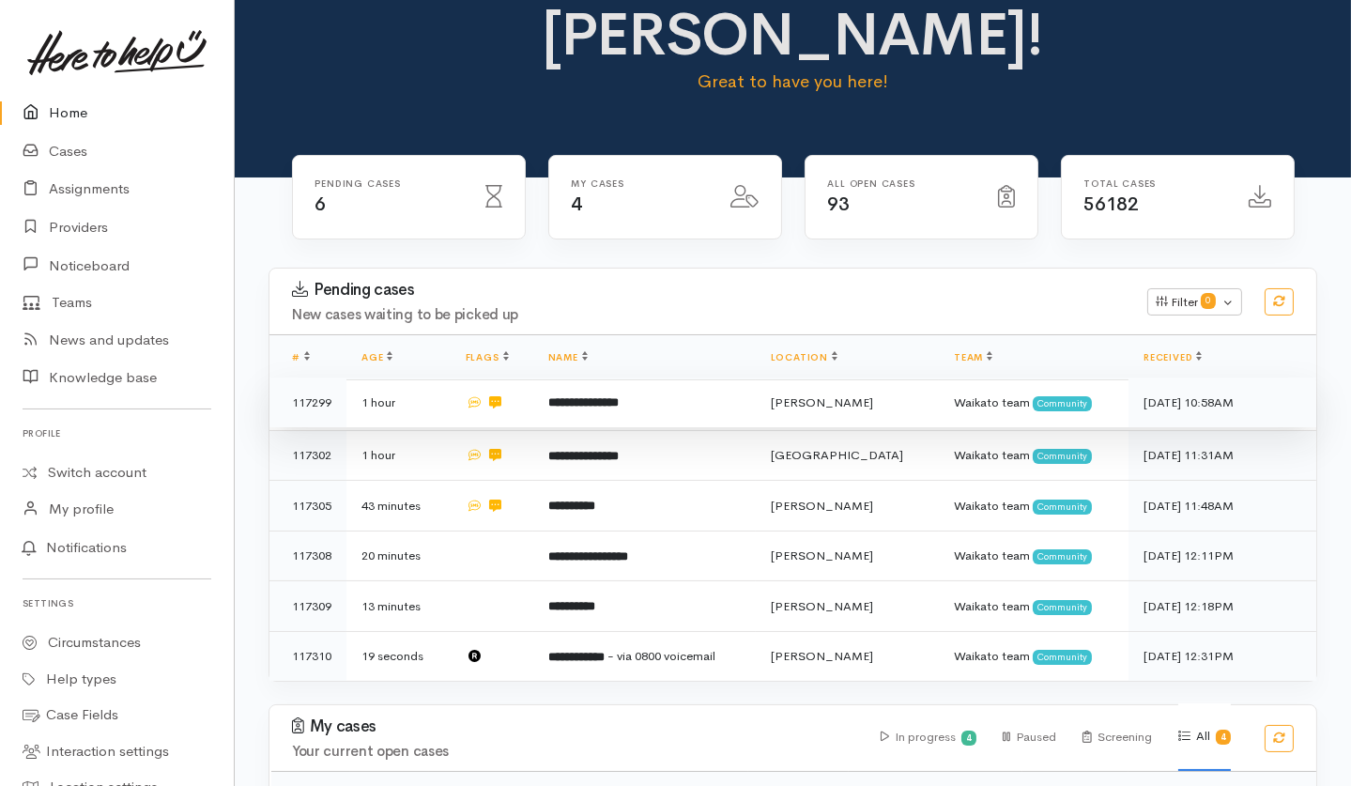
scroll to position [250, 0]
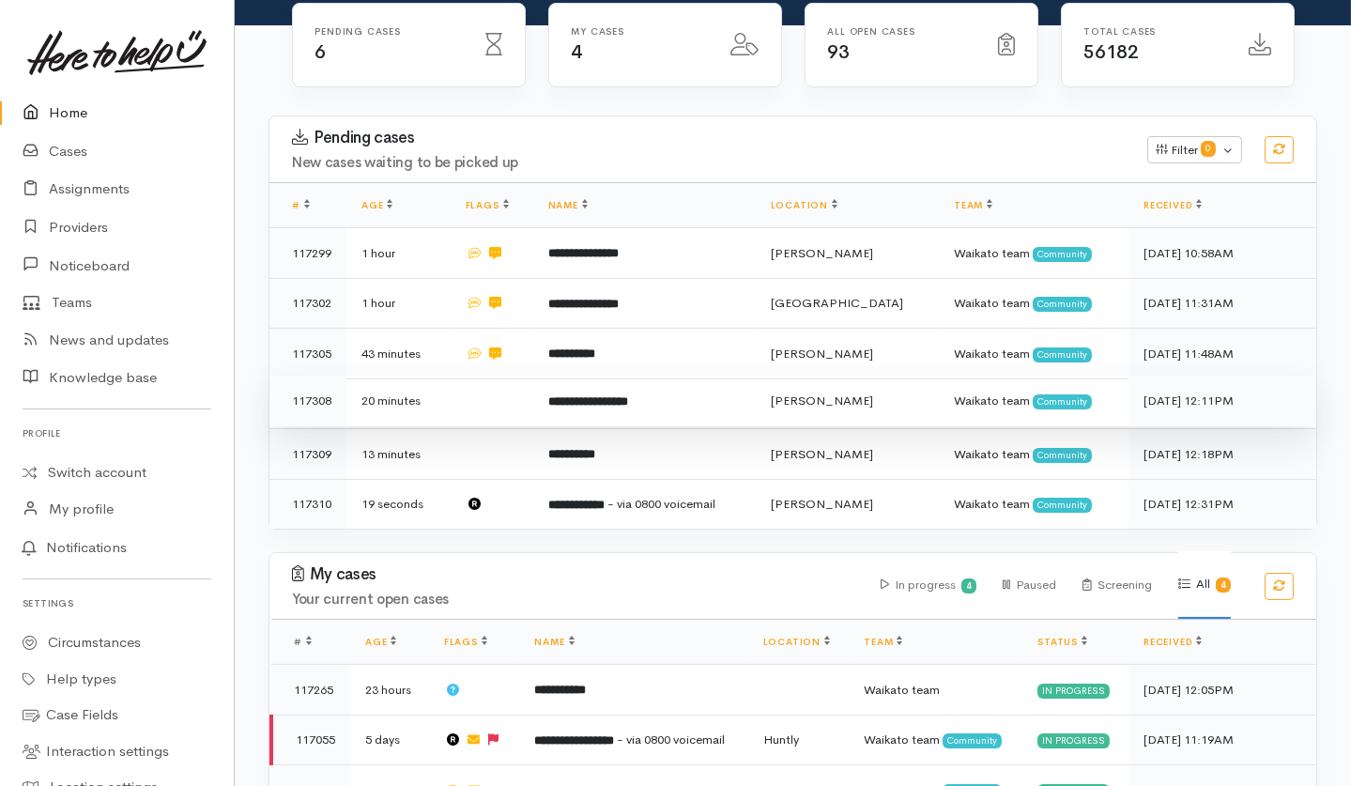
click at [502, 376] on td at bounding box center [492, 401] width 83 height 51
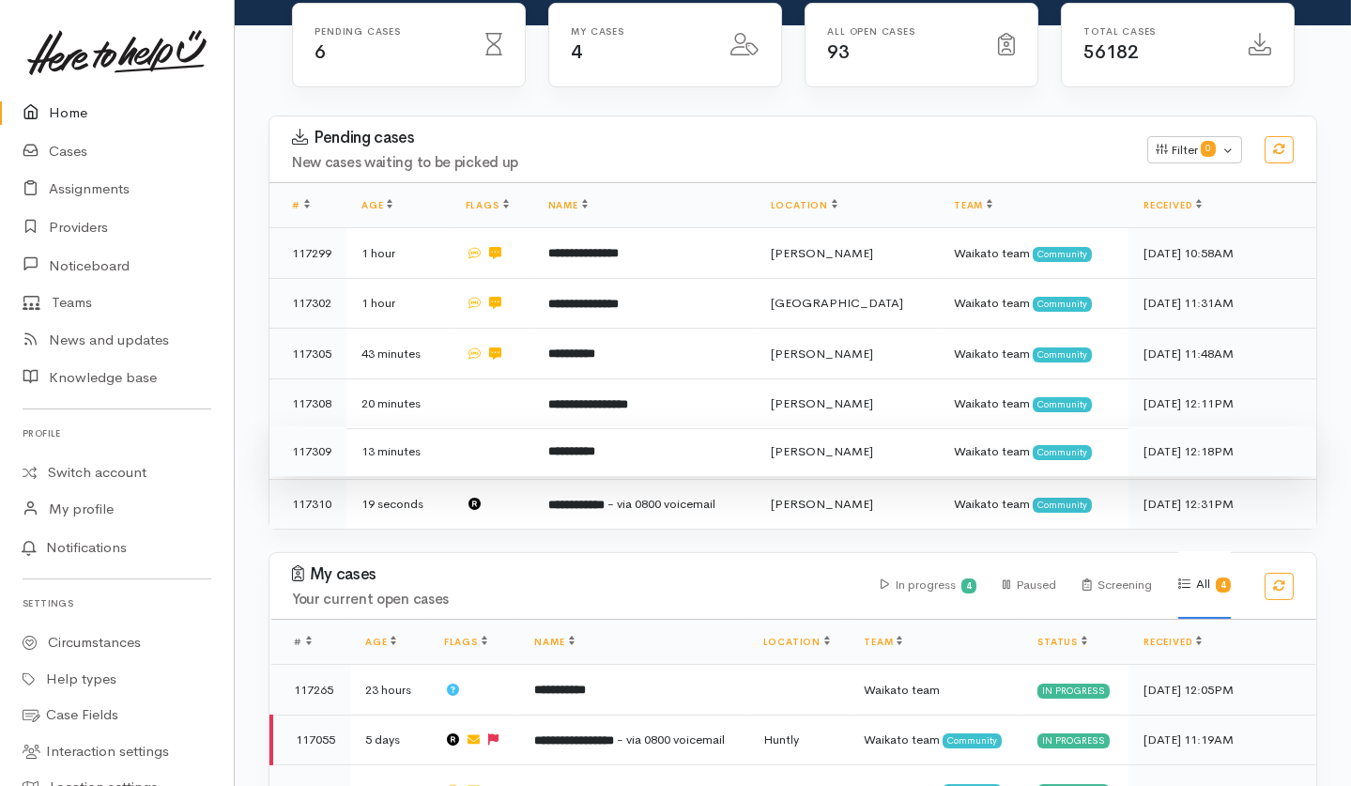
click at [500, 426] on td at bounding box center [492, 451] width 83 height 51
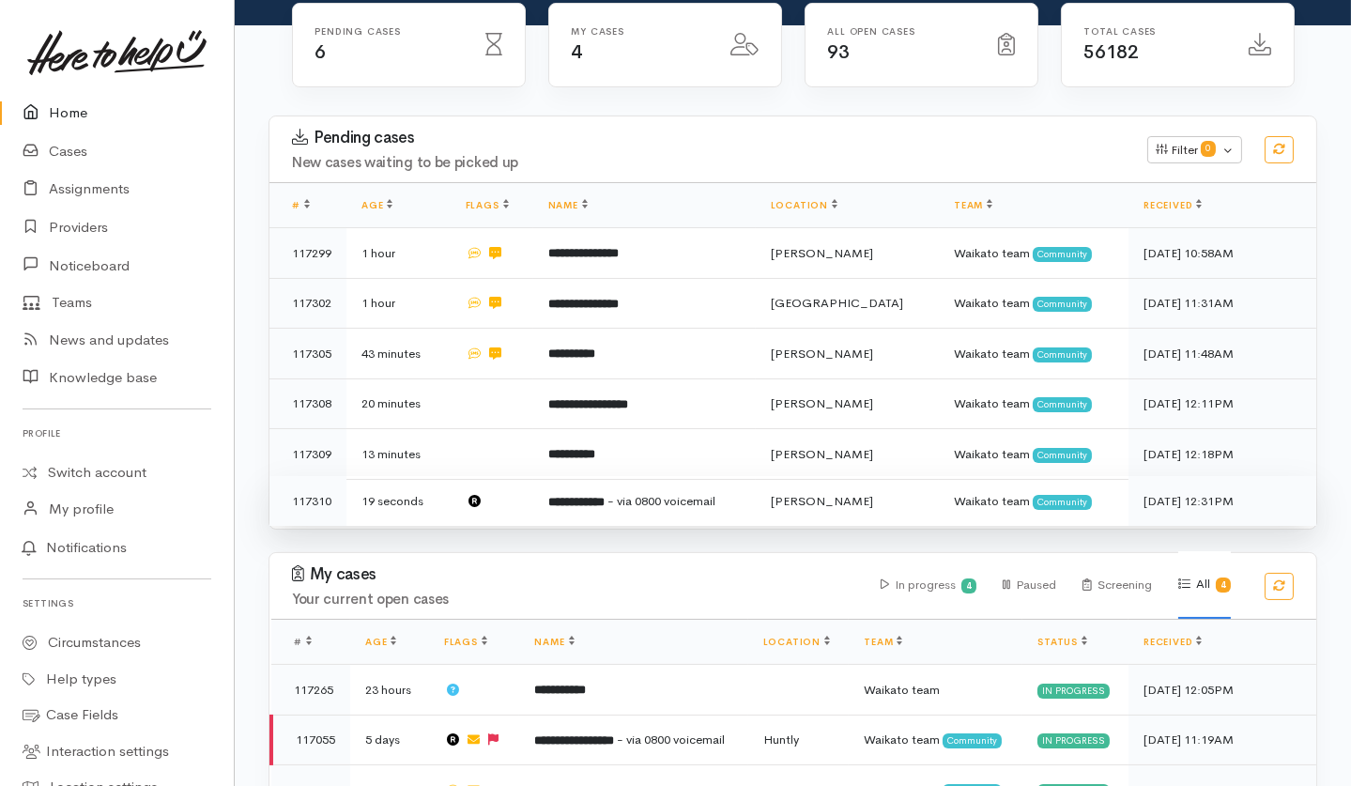
click at [504, 476] on td at bounding box center [492, 501] width 83 height 50
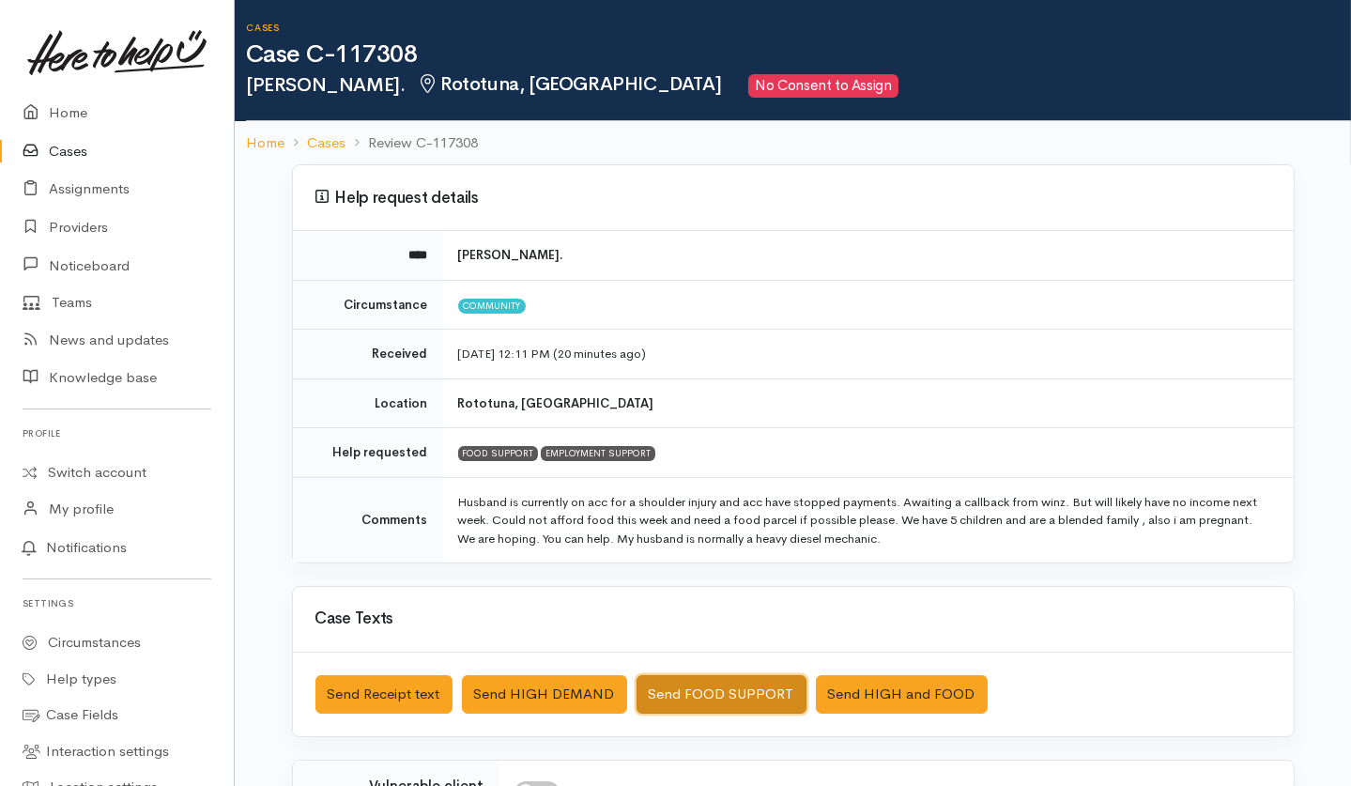
click at [689, 589] on button "Send FOOD SUPPORT" at bounding box center [722, 694] width 170 height 38
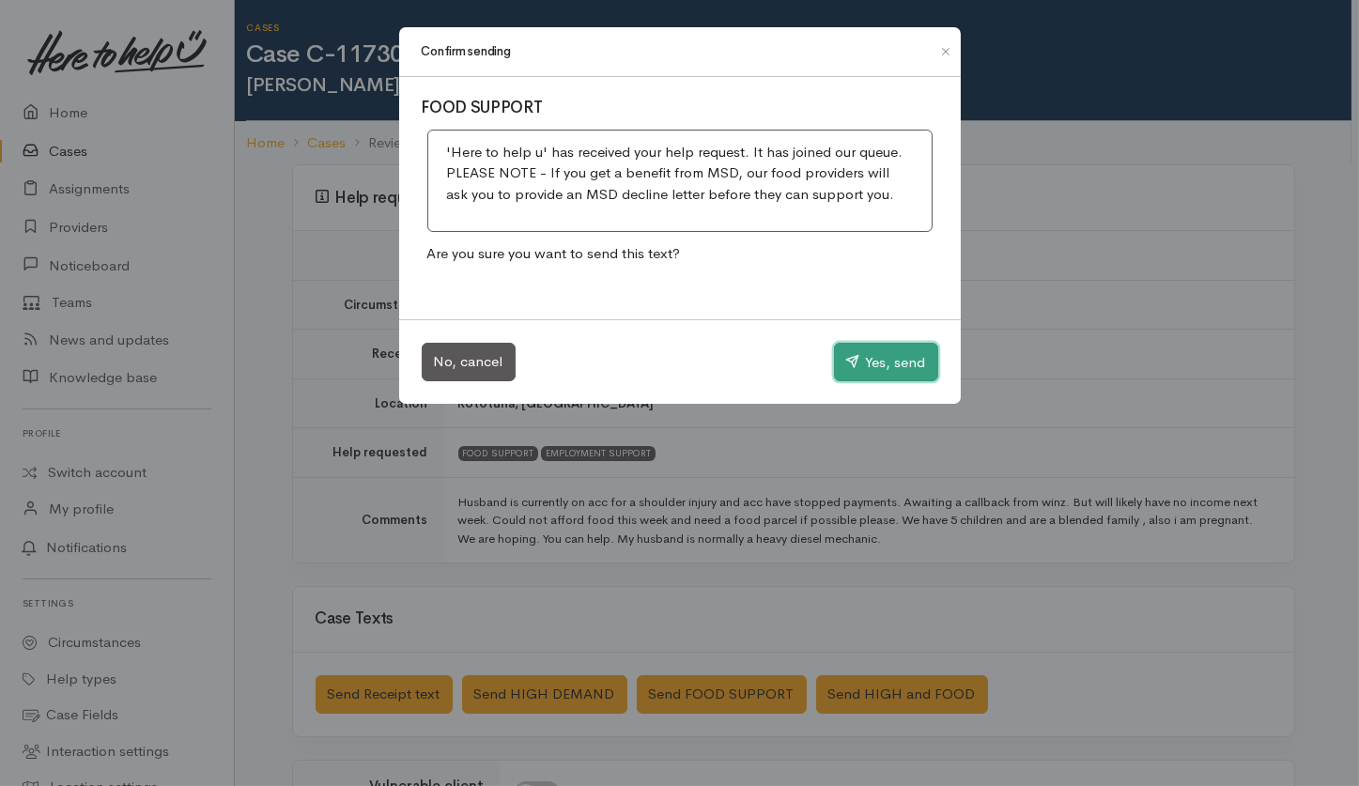
click at [891, 366] on button "Yes, send" at bounding box center [886, 362] width 104 height 39
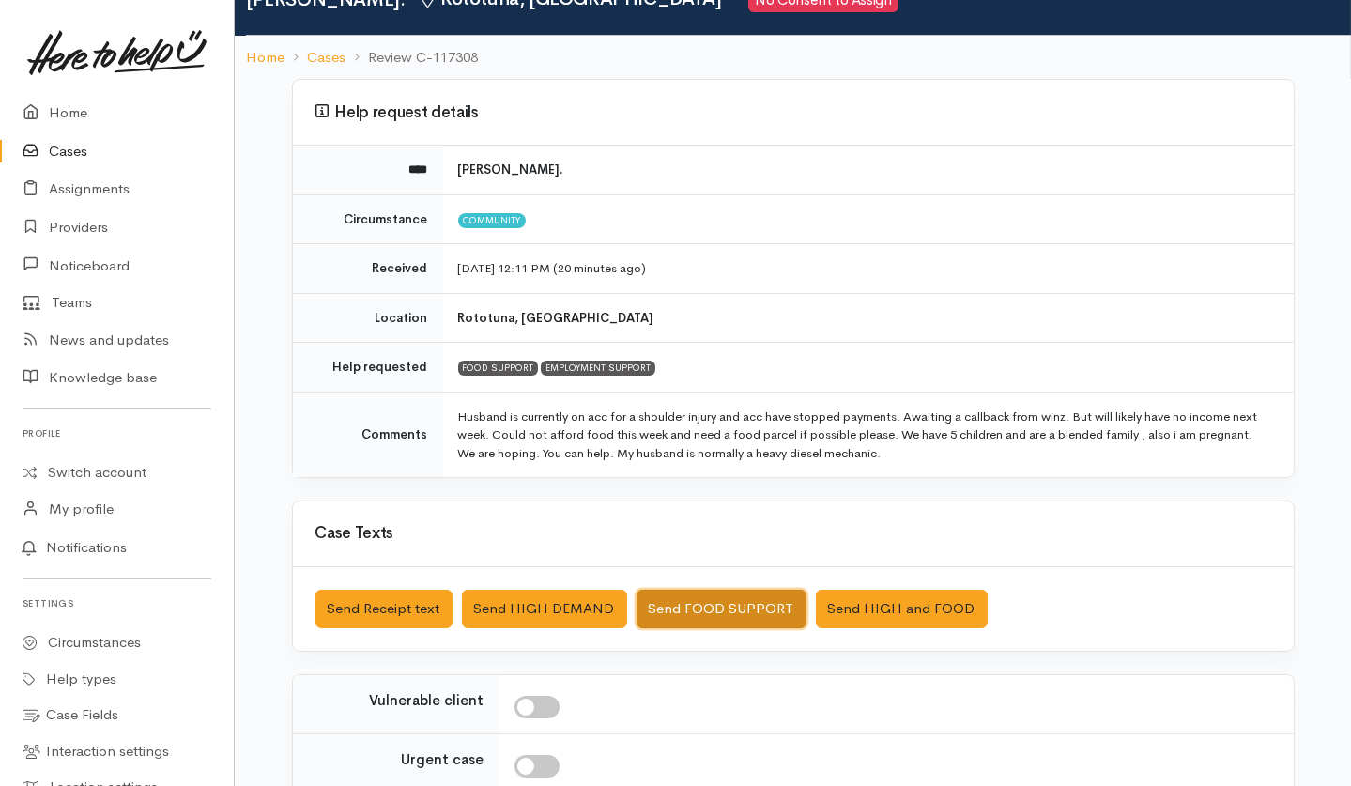
scroll to position [125, 0]
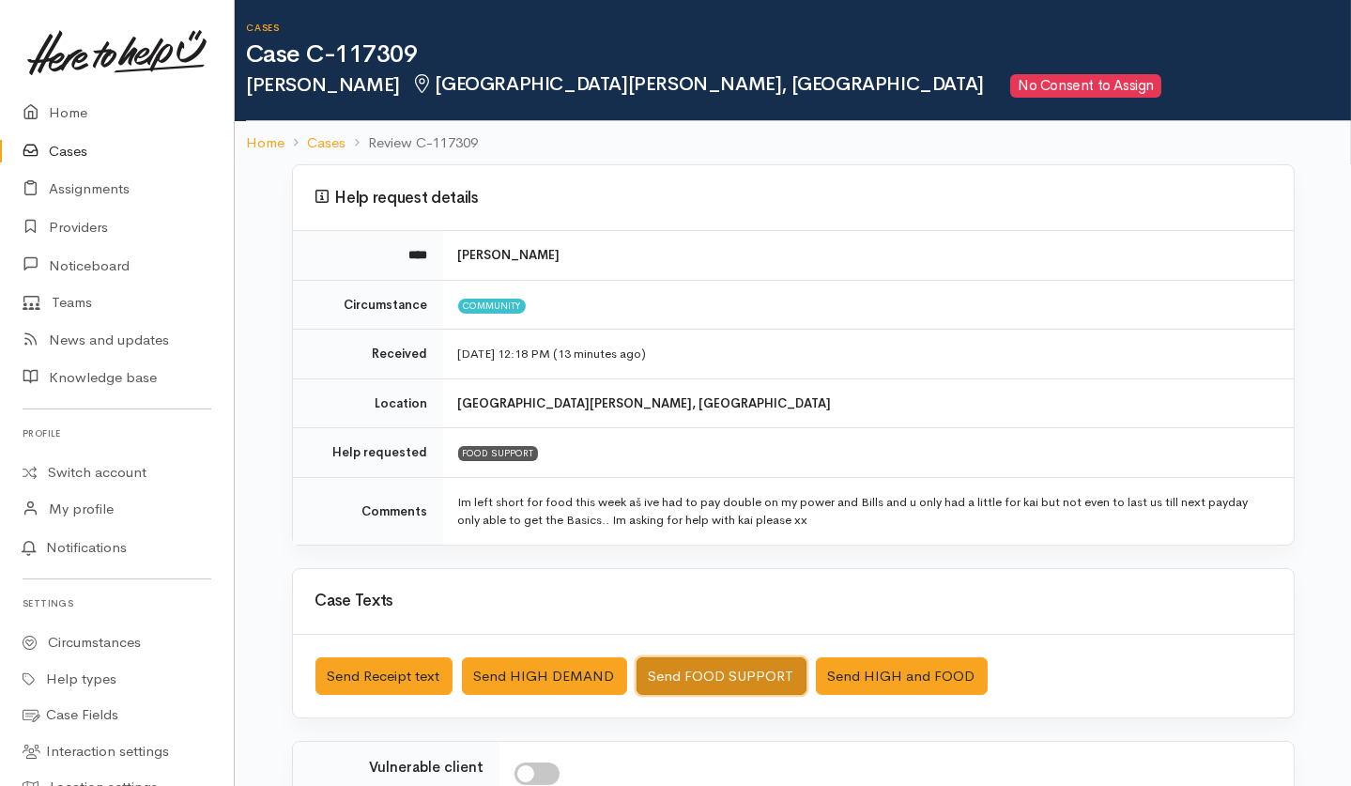
click at [744, 589] on button "Send FOOD SUPPORT" at bounding box center [722, 676] width 170 height 38
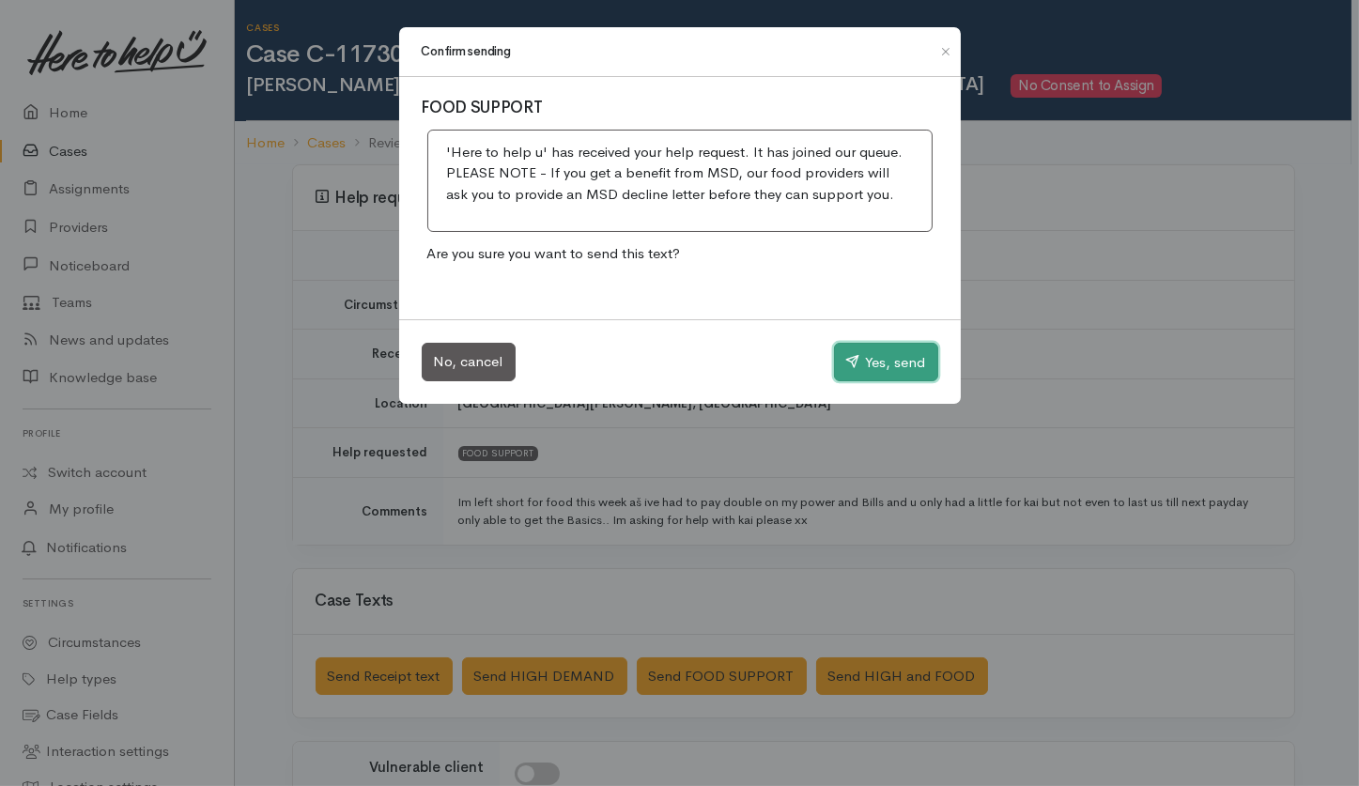
click at [866, 362] on button "Yes, send" at bounding box center [886, 362] width 104 height 39
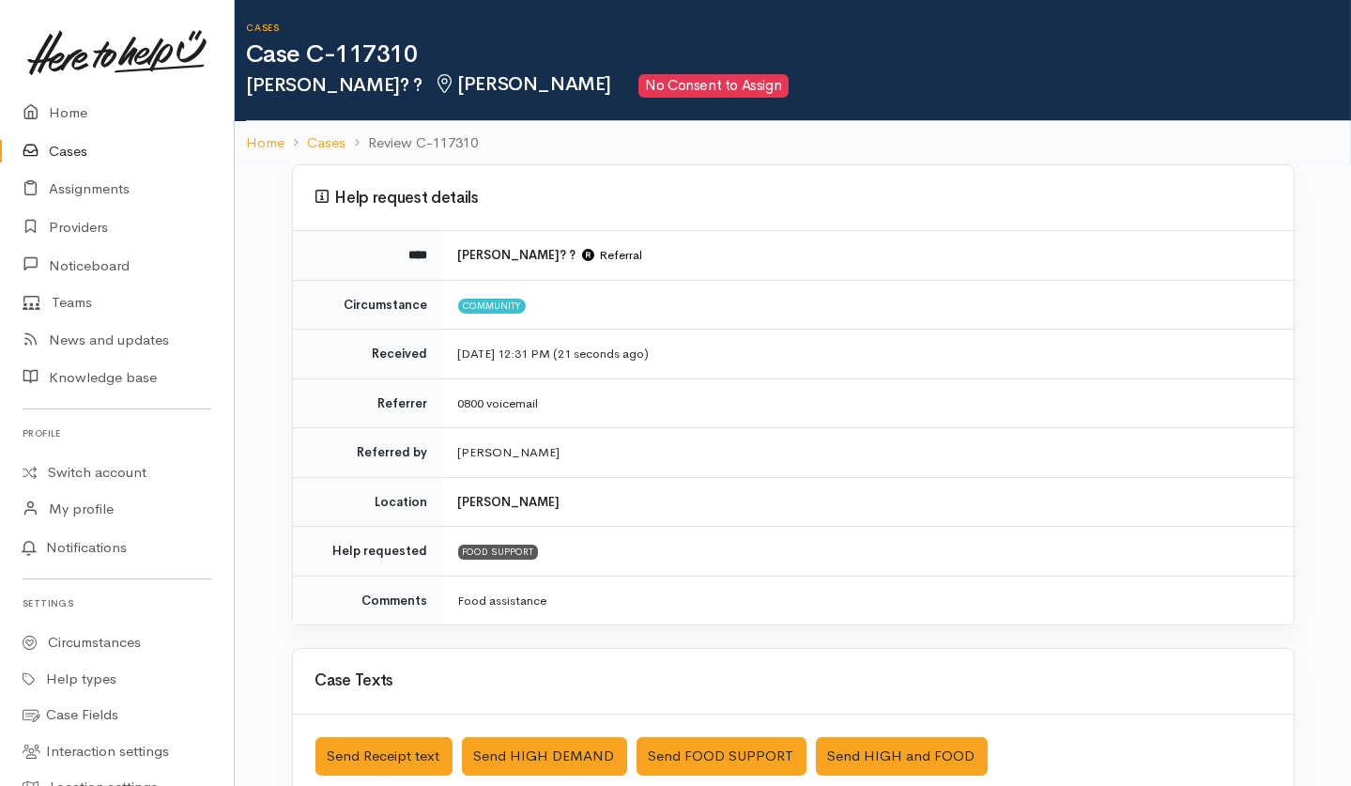
scroll to position [125, 0]
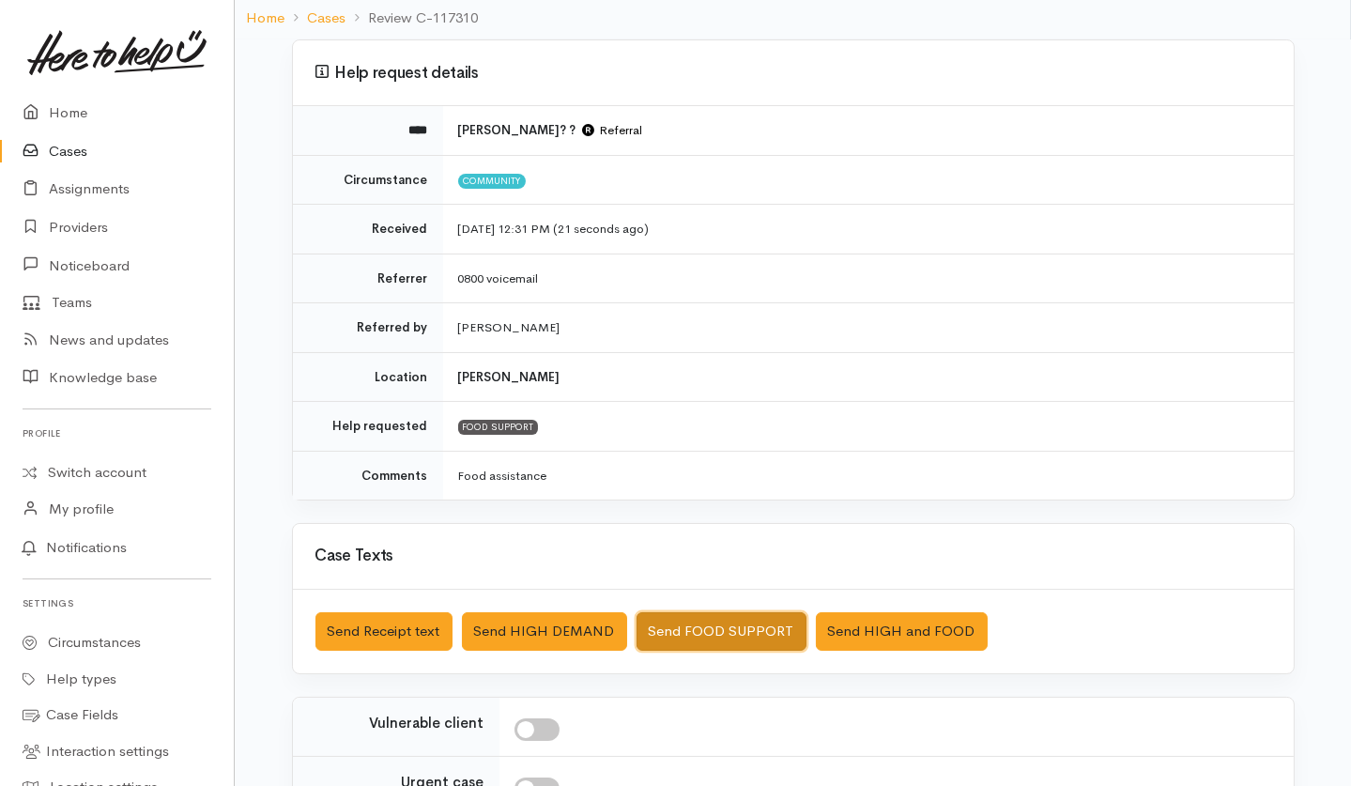
click at [680, 589] on button "Send FOOD SUPPORT" at bounding box center [722, 631] width 170 height 38
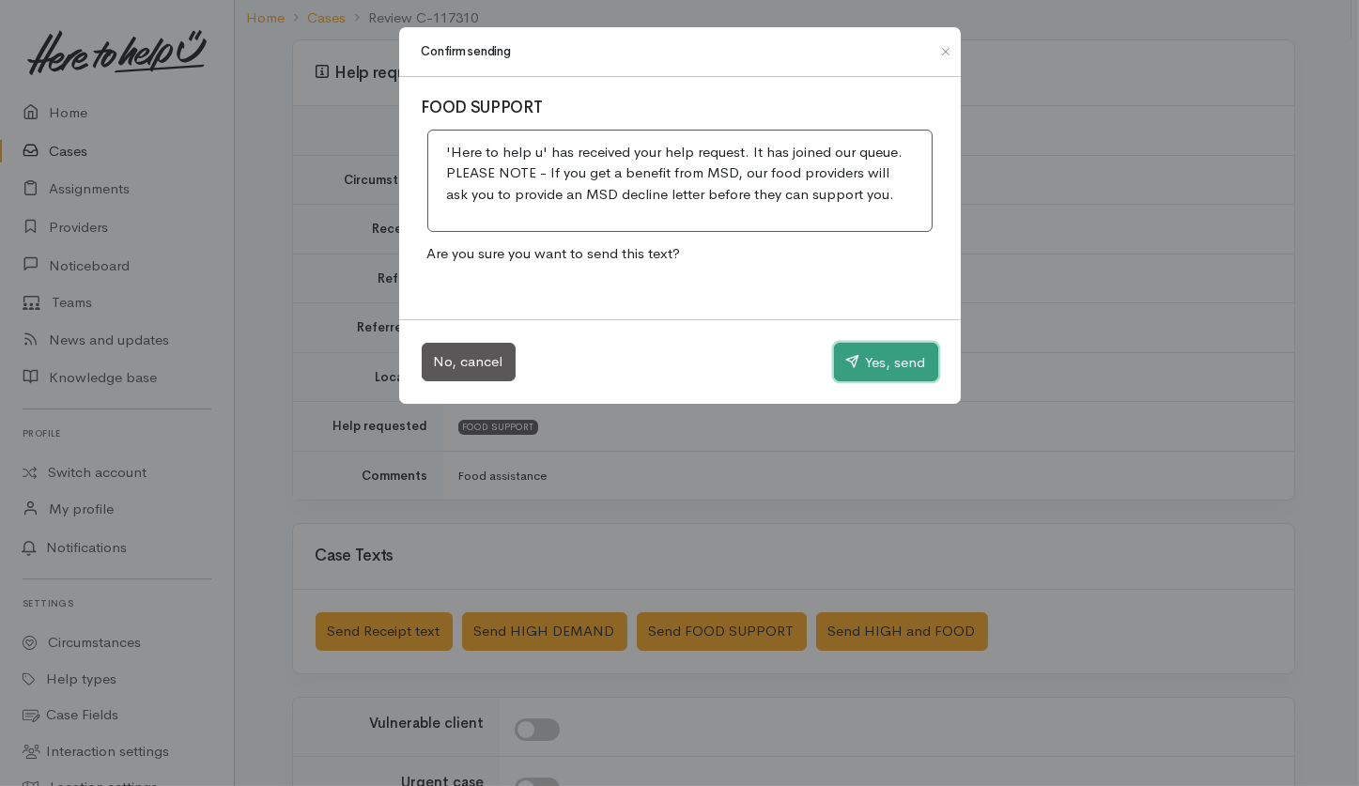
click at [870, 372] on button "Yes, send" at bounding box center [886, 362] width 104 height 39
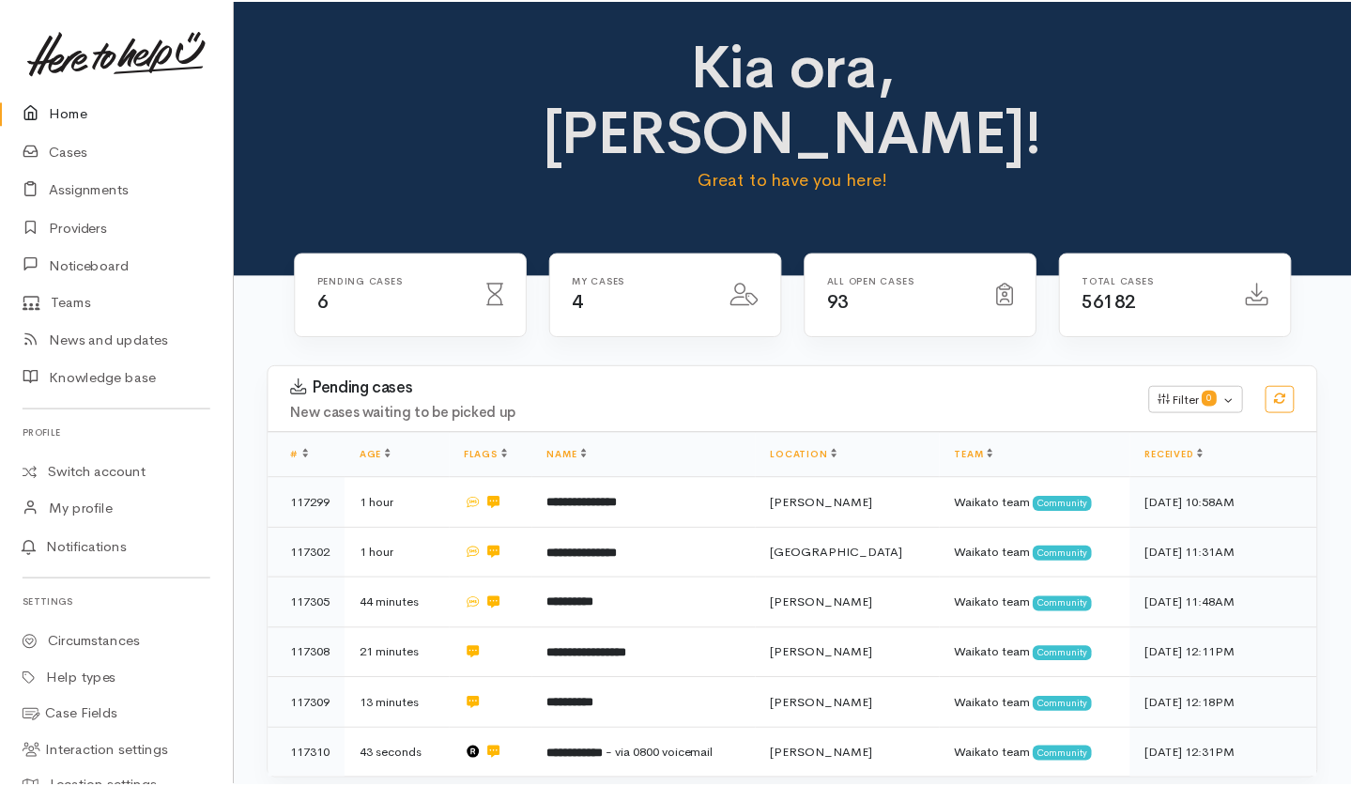
scroll to position [250, 0]
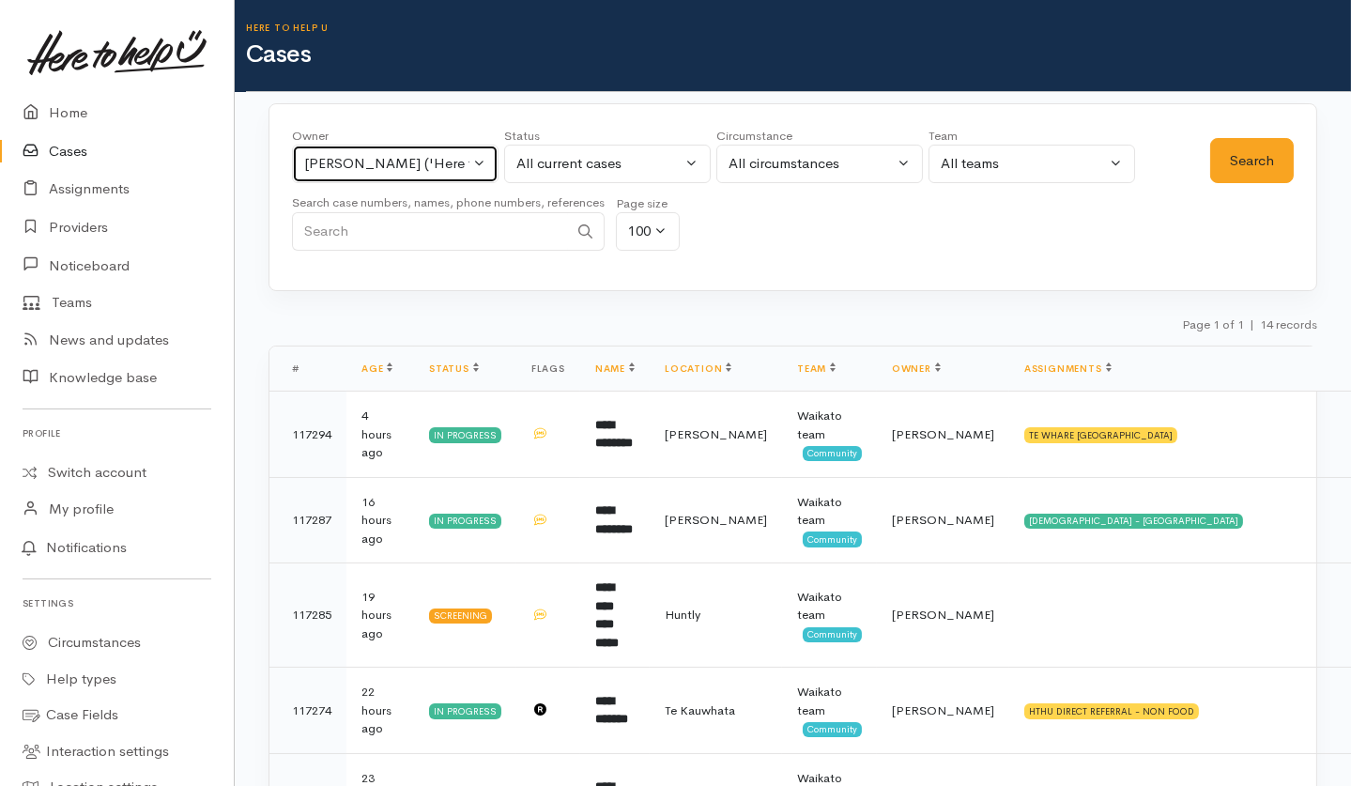
click at [483, 166] on button "Katarina Daly ('Here to help u')" at bounding box center [395, 164] width 207 height 38
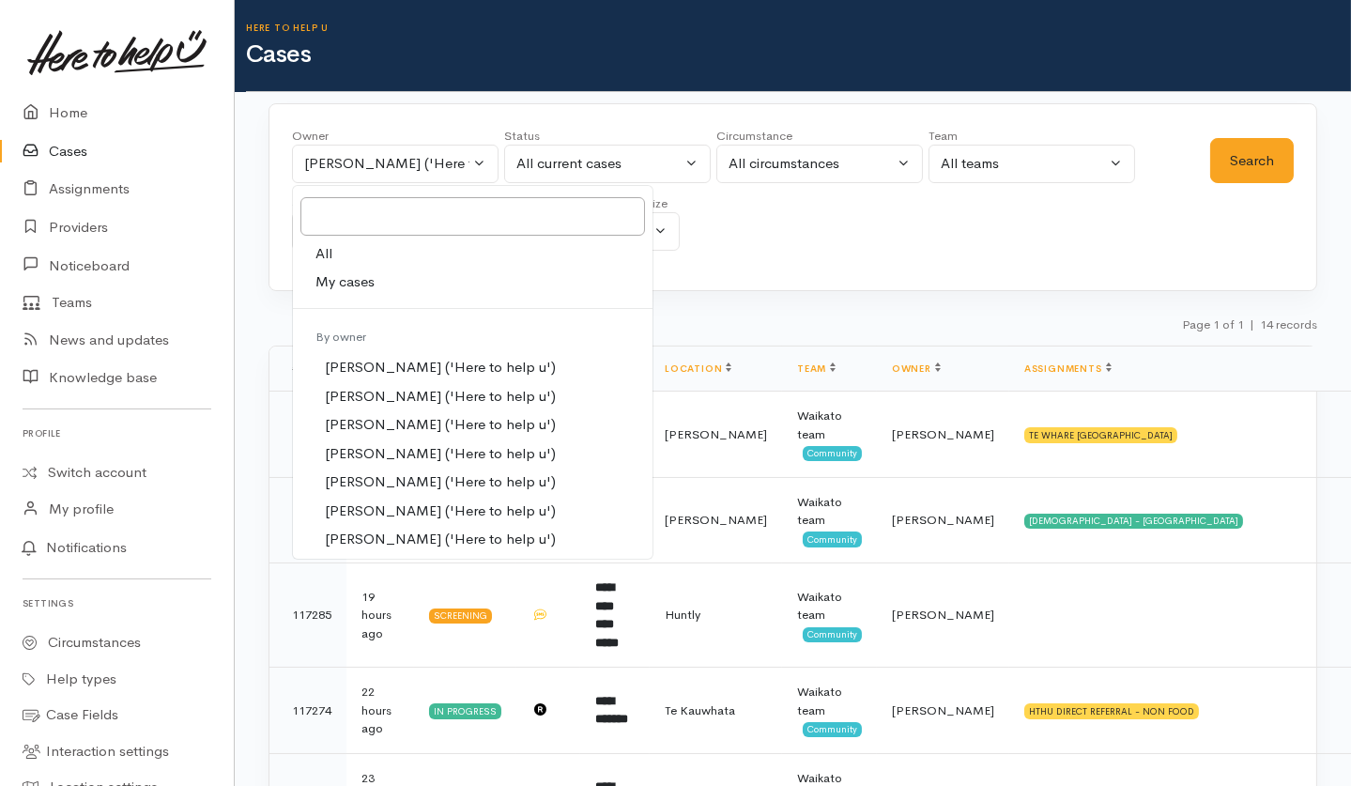
click at [392, 249] on link "All" at bounding box center [473, 253] width 360 height 29
select select "-1"
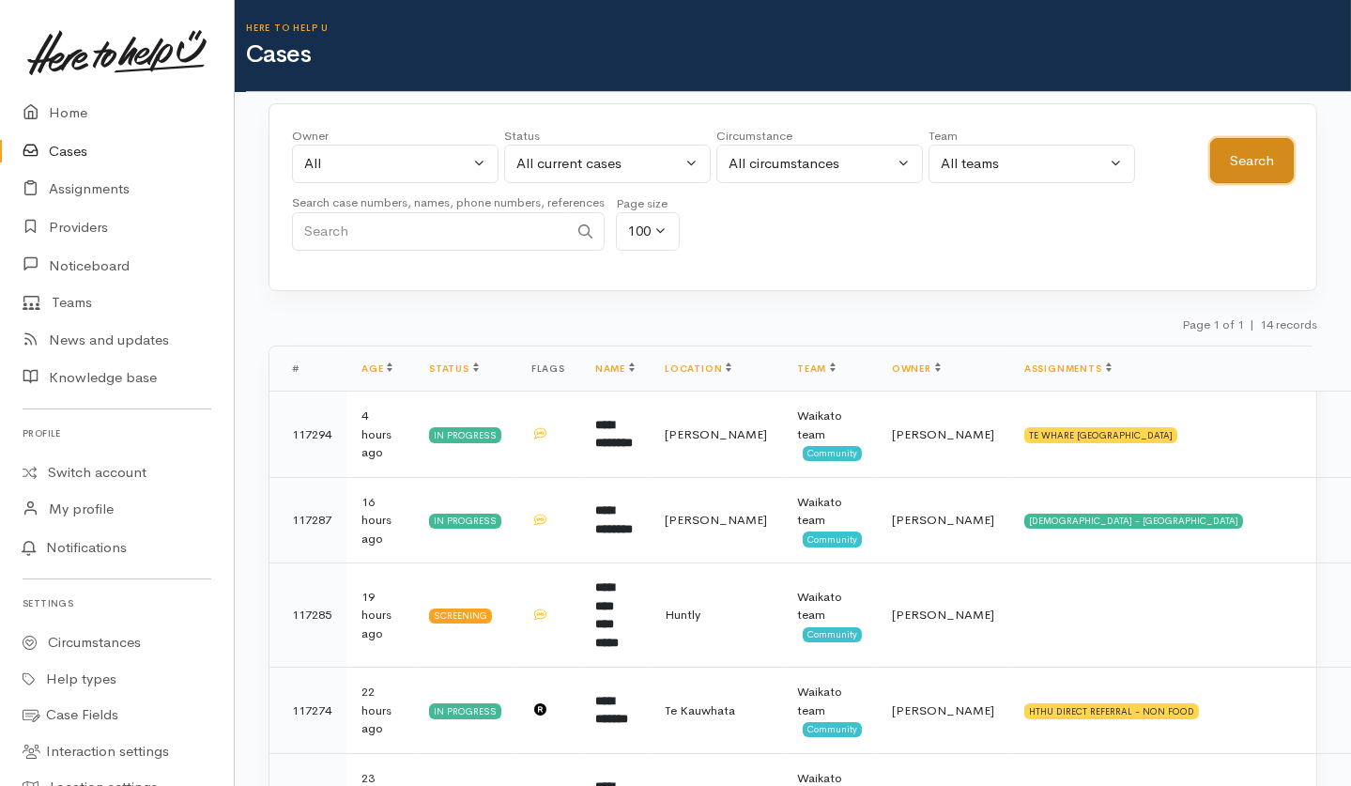
click at [1270, 148] on button "Search" at bounding box center [1252, 161] width 84 height 46
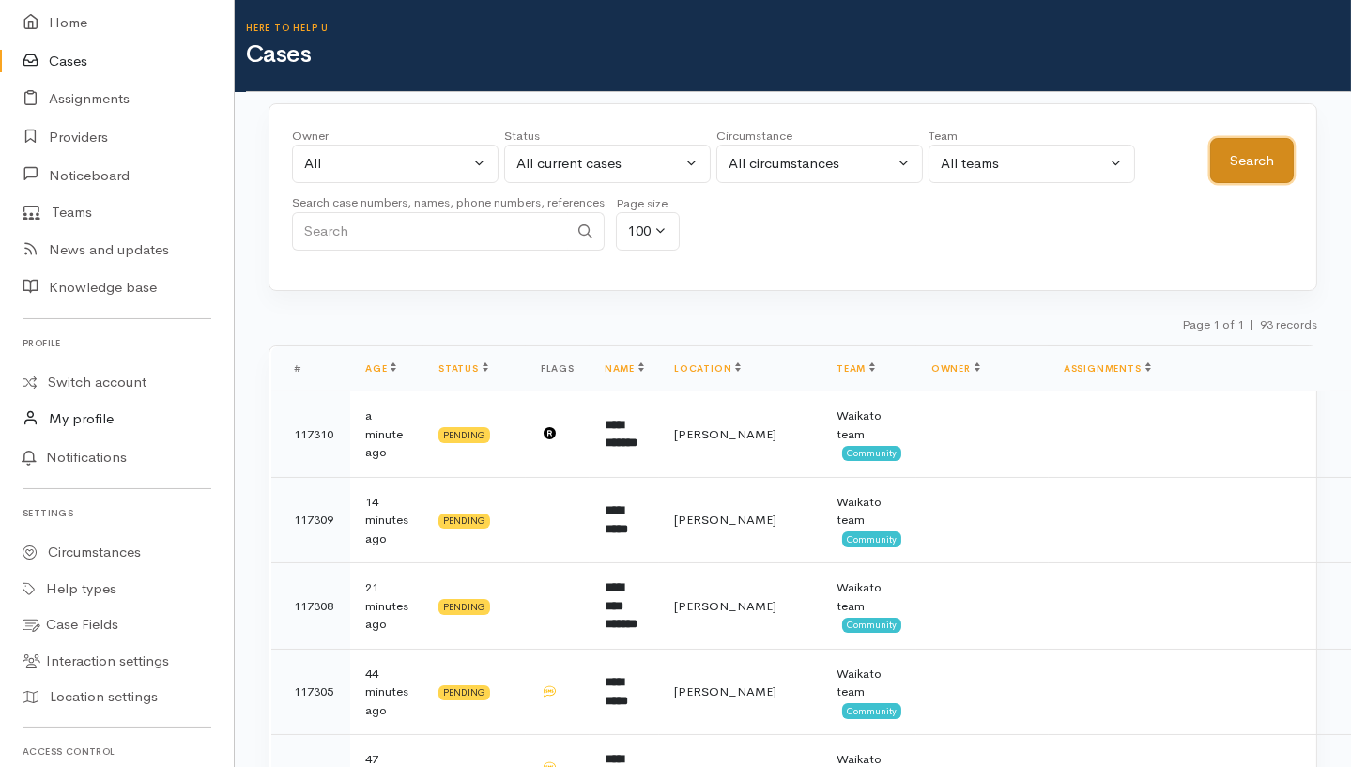
scroll to position [125, 0]
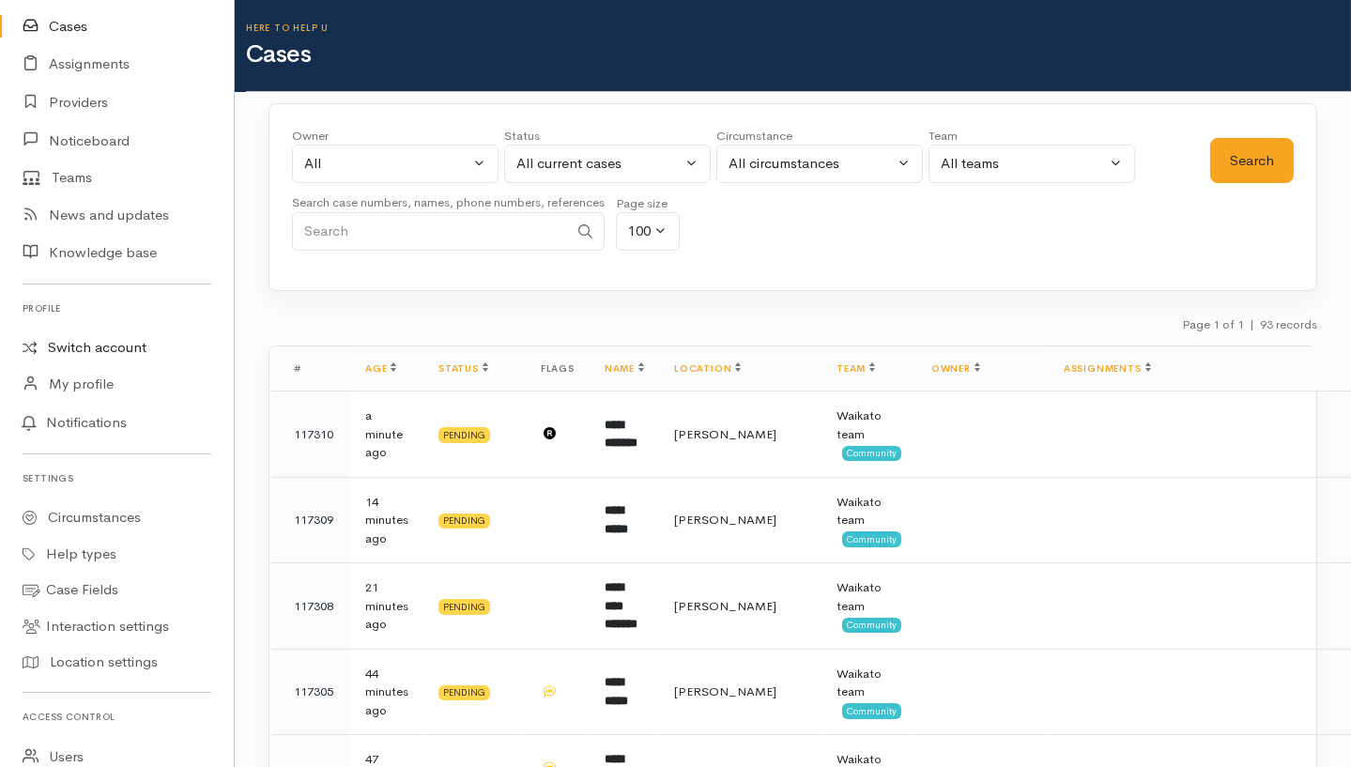
click at [95, 353] on link "Switch account" at bounding box center [117, 348] width 234 height 37
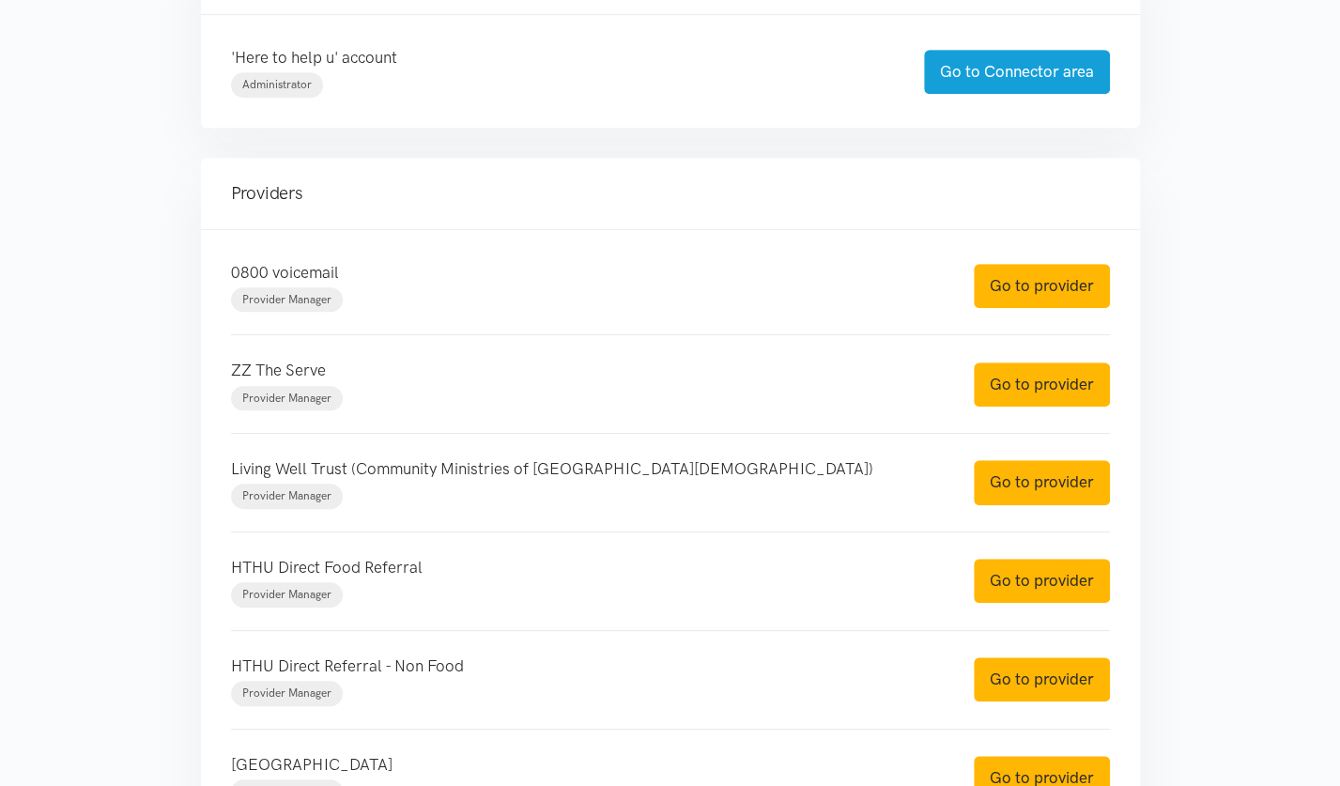
scroll to position [678, 0]
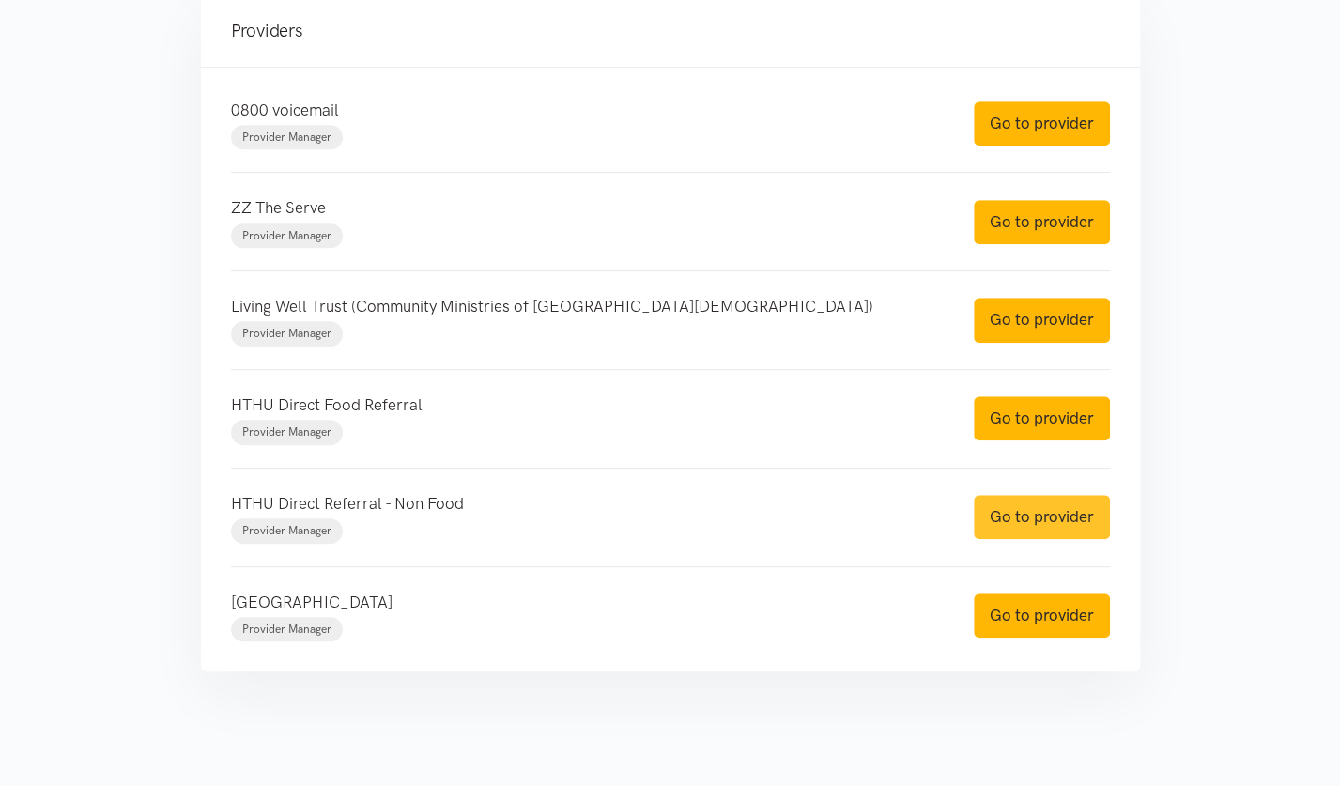
click at [1013, 516] on link "Go to provider" at bounding box center [1042, 517] width 136 height 44
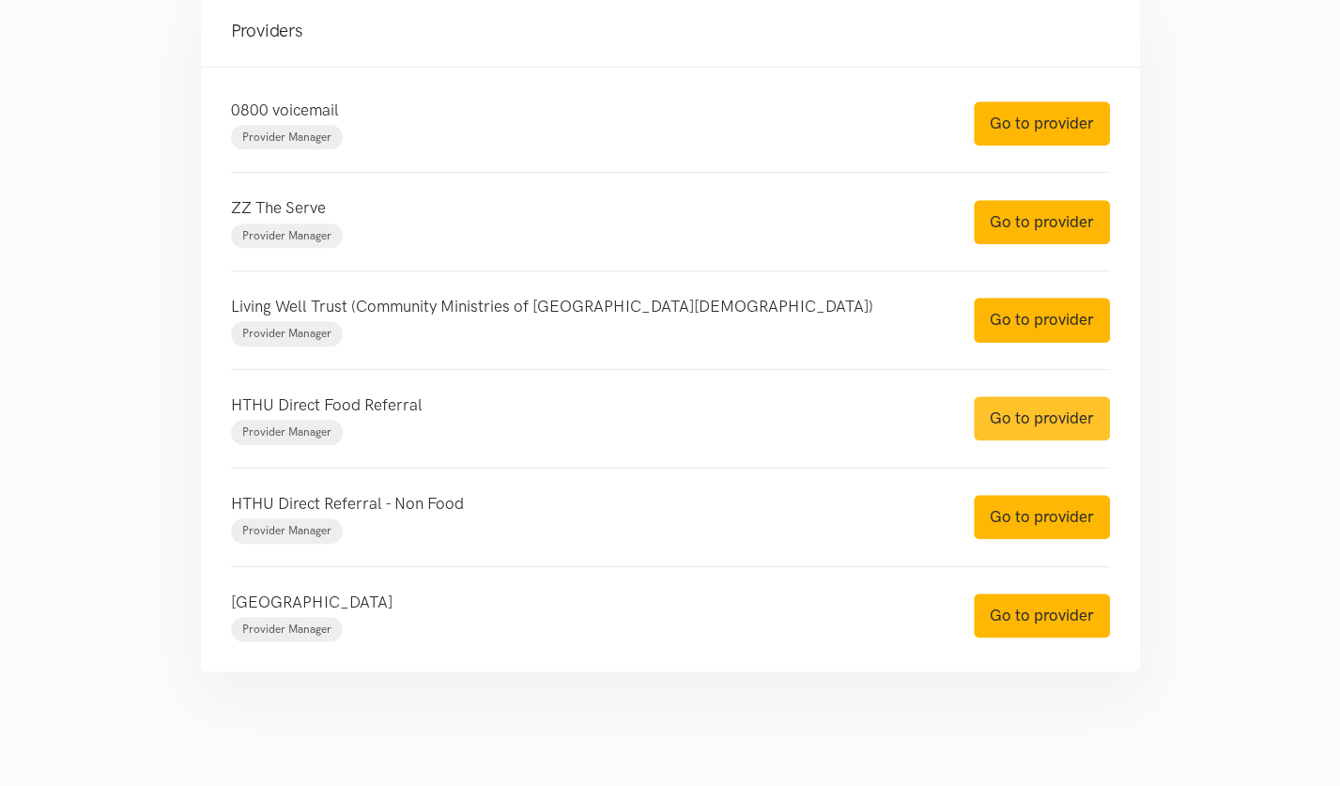
click at [1026, 435] on link "Go to provider" at bounding box center [1042, 418] width 136 height 44
drag, startPoint x: 997, startPoint y: 492, endPoint x: 1015, endPoint y: 434, distance: 60.9
click at [998, 495] on link "Go to provider" at bounding box center [1042, 517] width 136 height 44
click at [1025, 403] on link "Go to provider" at bounding box center [1042, 418] width 136 height 44
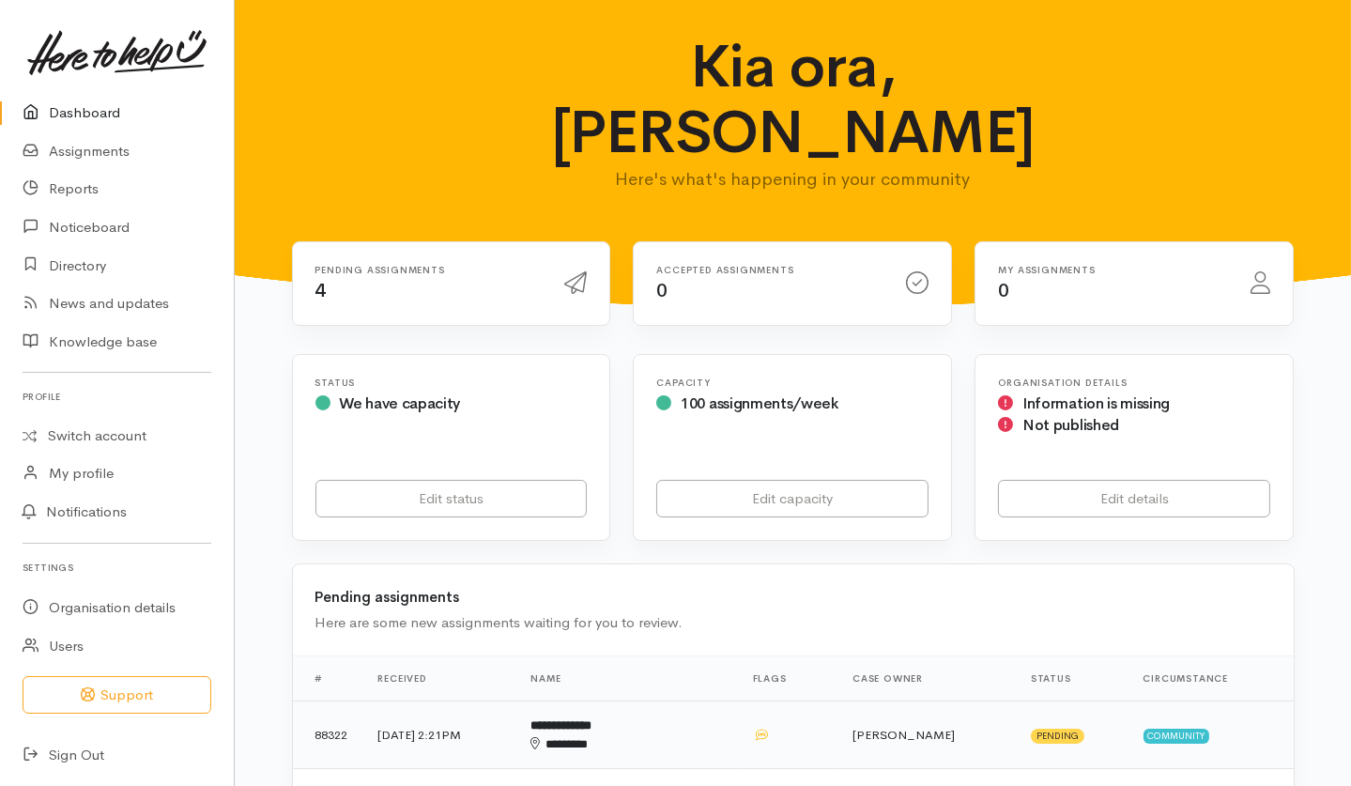
click at [949, 701] on td "[PERSON_NAME]" at bounding box center [927, 735] width 178 height 68
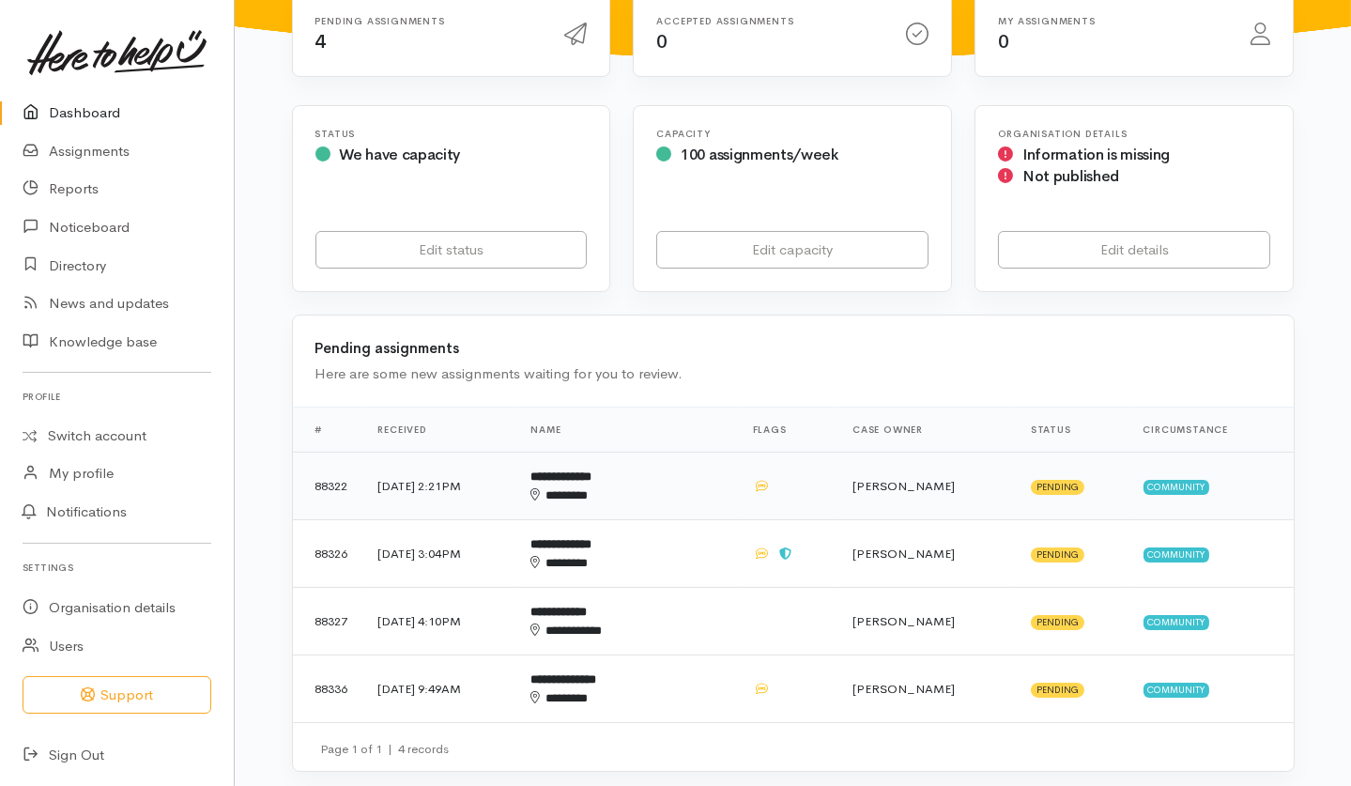
scroll to position [250, 0]
click at [980, 587] on td "Katarina Daly" at bounding box center [927, 621] width 178 height 68
click at [977, 654] on td "Priyanka Duggal" at bounding box center [927, 688] width 178 height 68
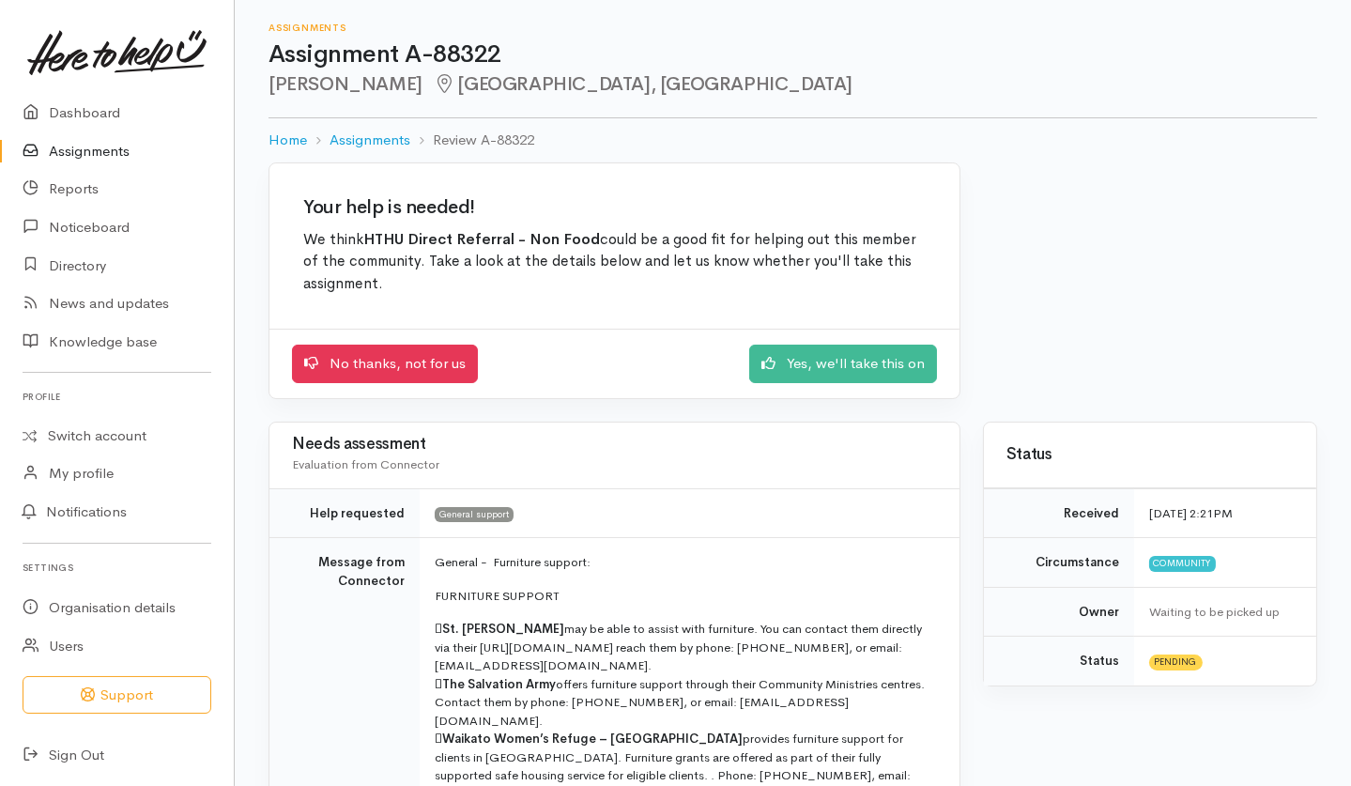
click at [875, 382] on div "No thanks, not for us Yes, we'll take this on" at bounding box center [614, 364] width 645 height 38
click at [846, 357] on link "Yes, we'll take this on" at bounding box center [843, 361] width 188 height 38
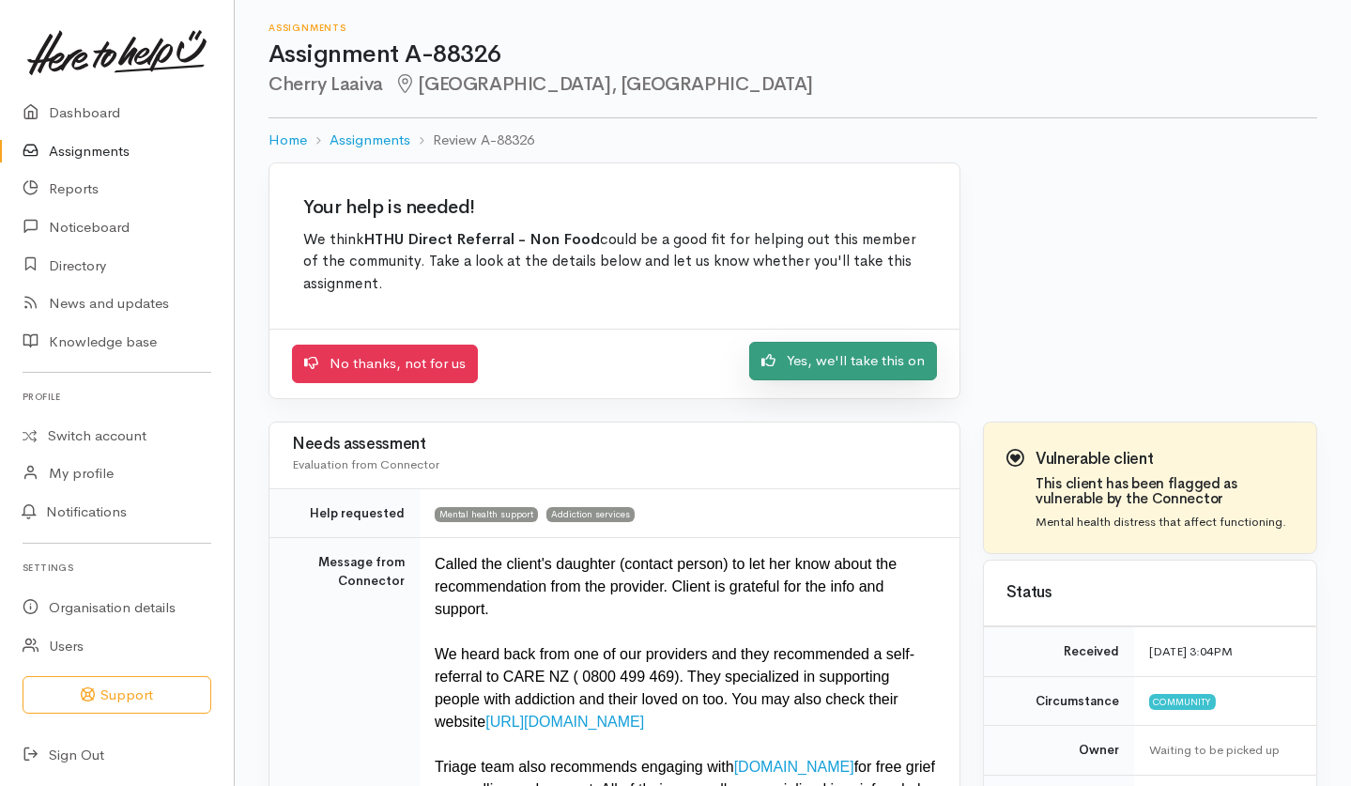
click at [773, 365] on icon at bounding box center [769, 360] width 14 height 14
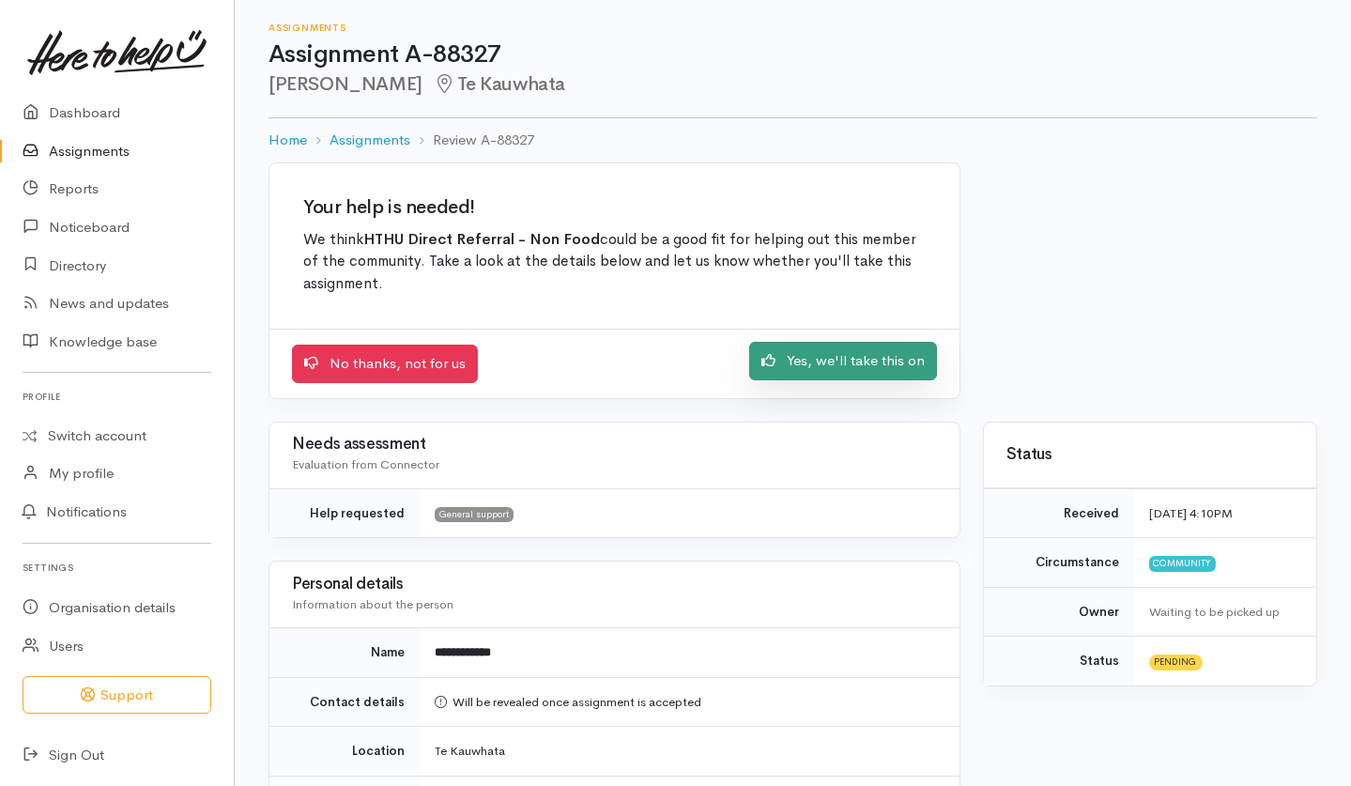
click at [808, 348] on link "Yes, we'll take this on" at bounding box center [843, 361] width 188 height 38
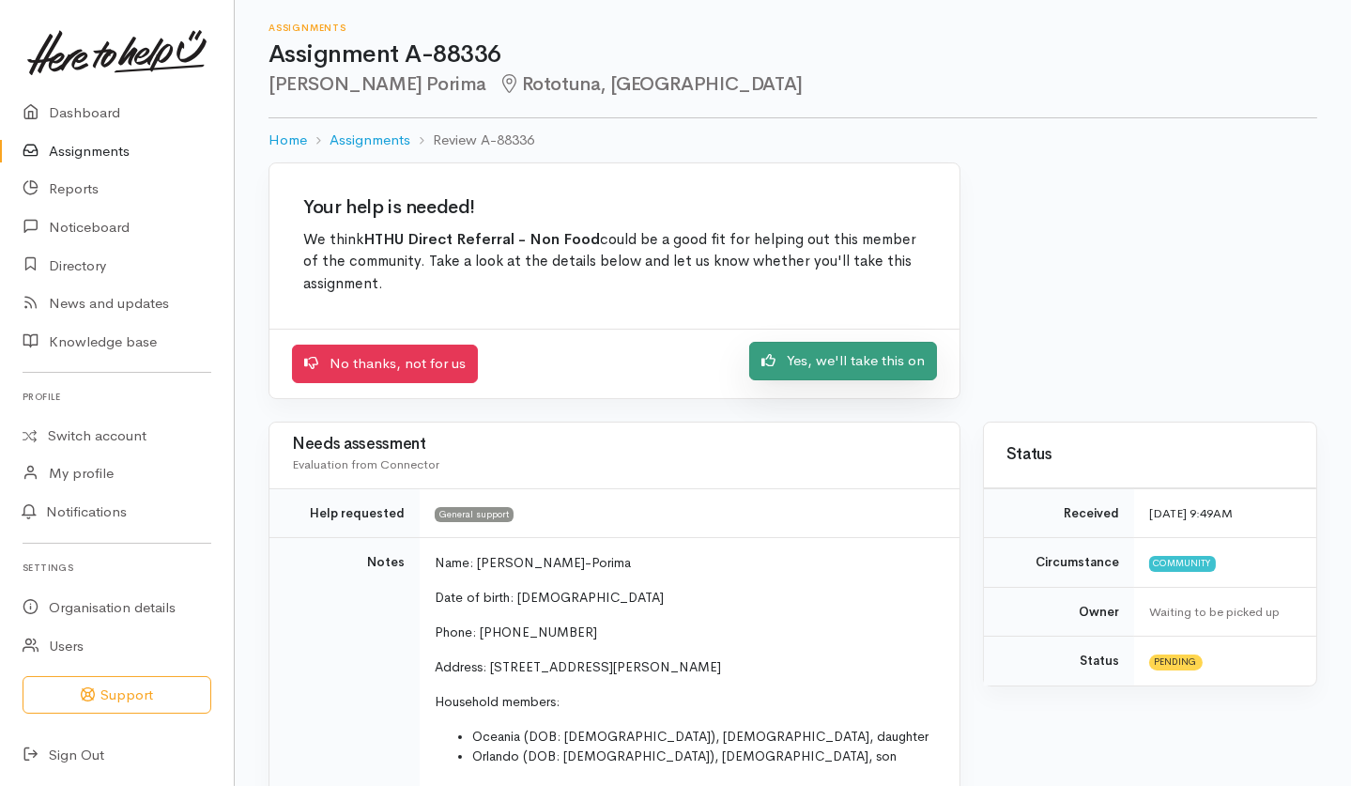
click at [839, 375] on link "Yes, we'll take this on" at bounding box center [843, 361] width 188 height 38
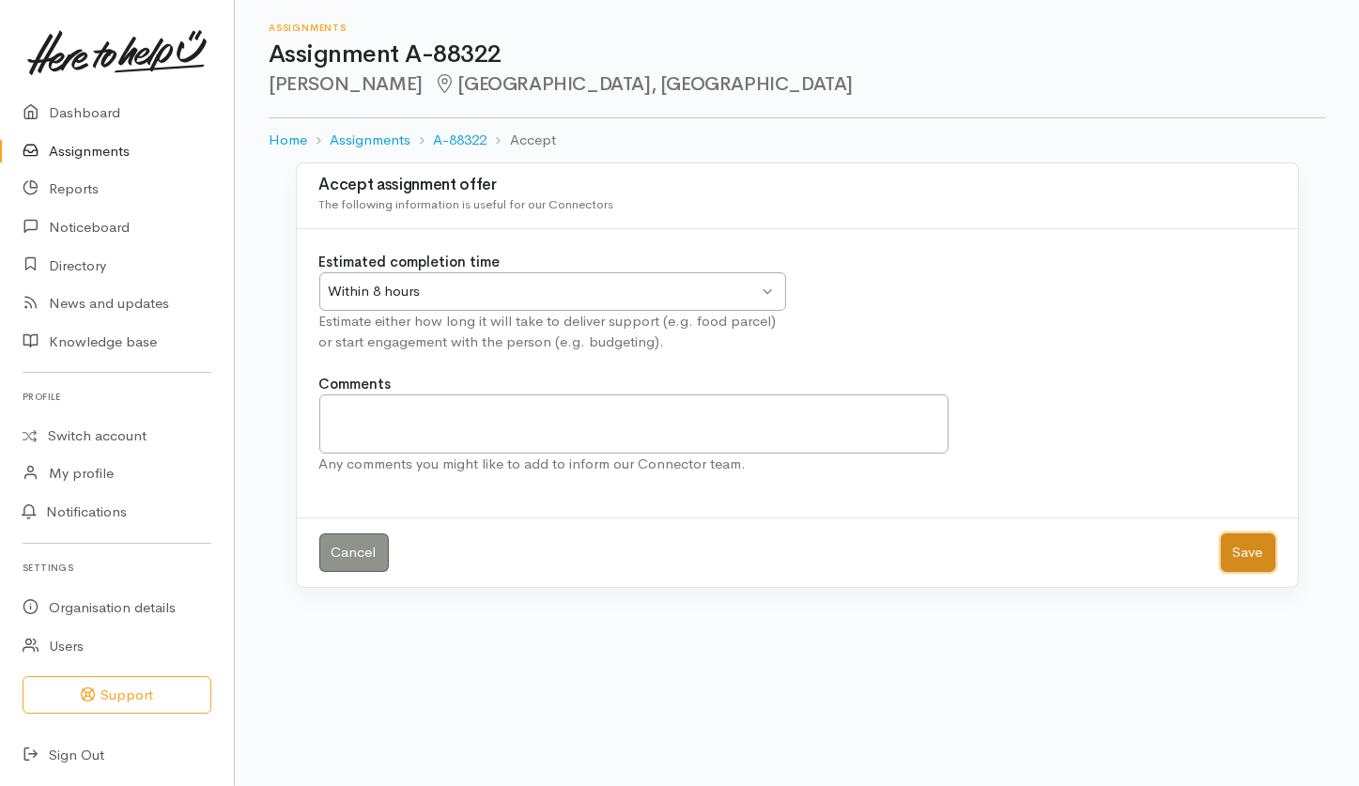
click at [1262, 558] on button "Save" at bounding box center [1248, 552] width 54 height 38
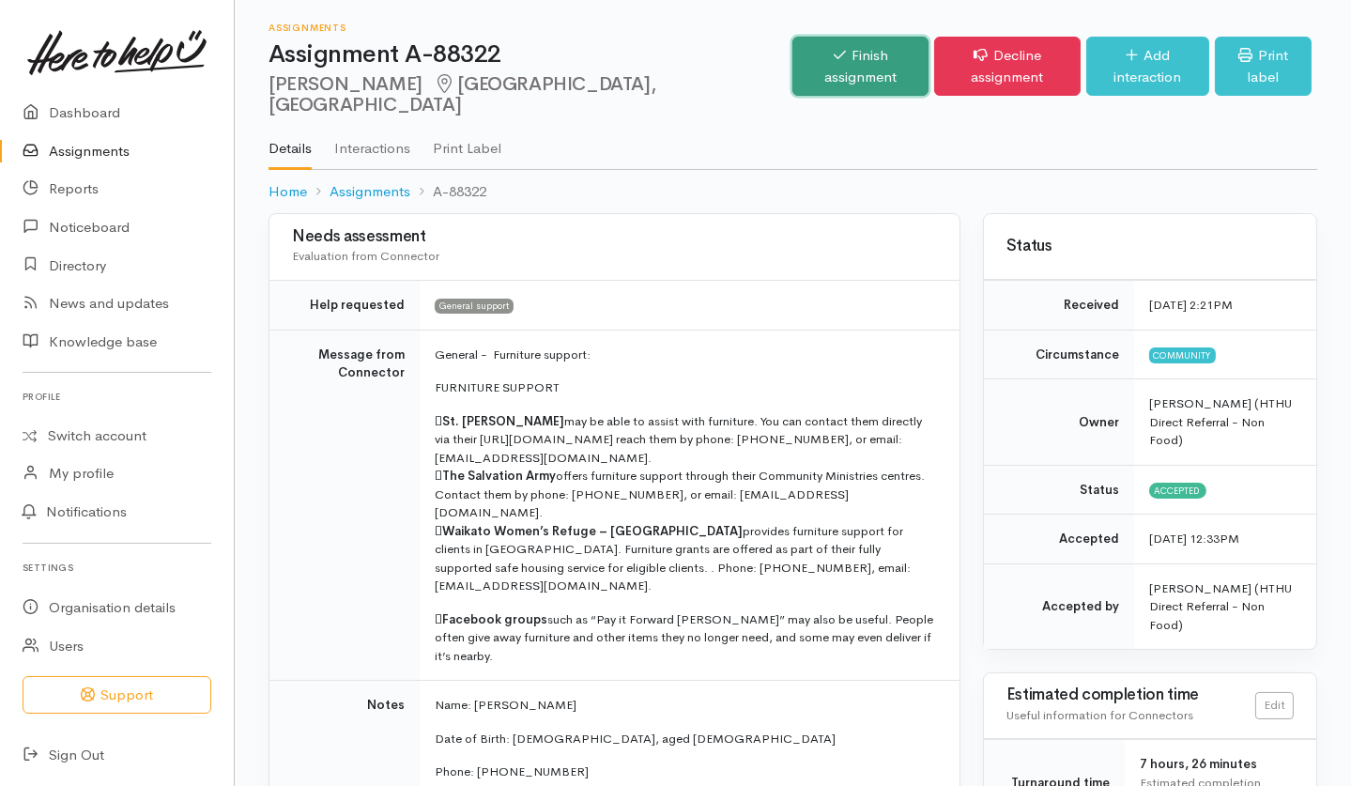
click at [834, 48] on icon at bounding box center [840, 55] width 12 height 14
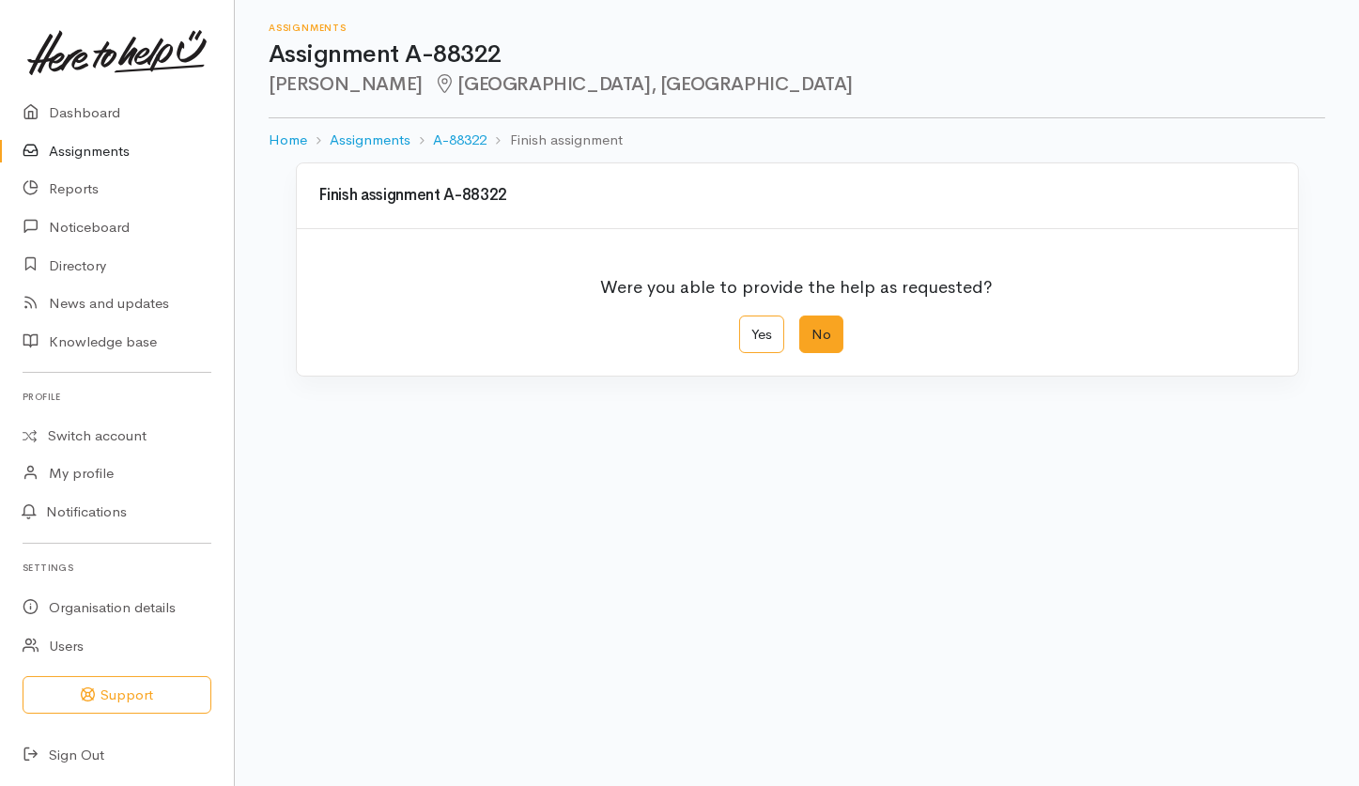
drag, startPoint x: 755, startPoint y: 329, endPoint x: 807, endPoint y: 351, distance: 56.3
click at [754, 330] on label "Yes" at bounding box center [761, 334] width 45 height 38
click at [751, 328] on input "Yes" at bounding box center [745, 321] width 12 height 12
radio input "true"
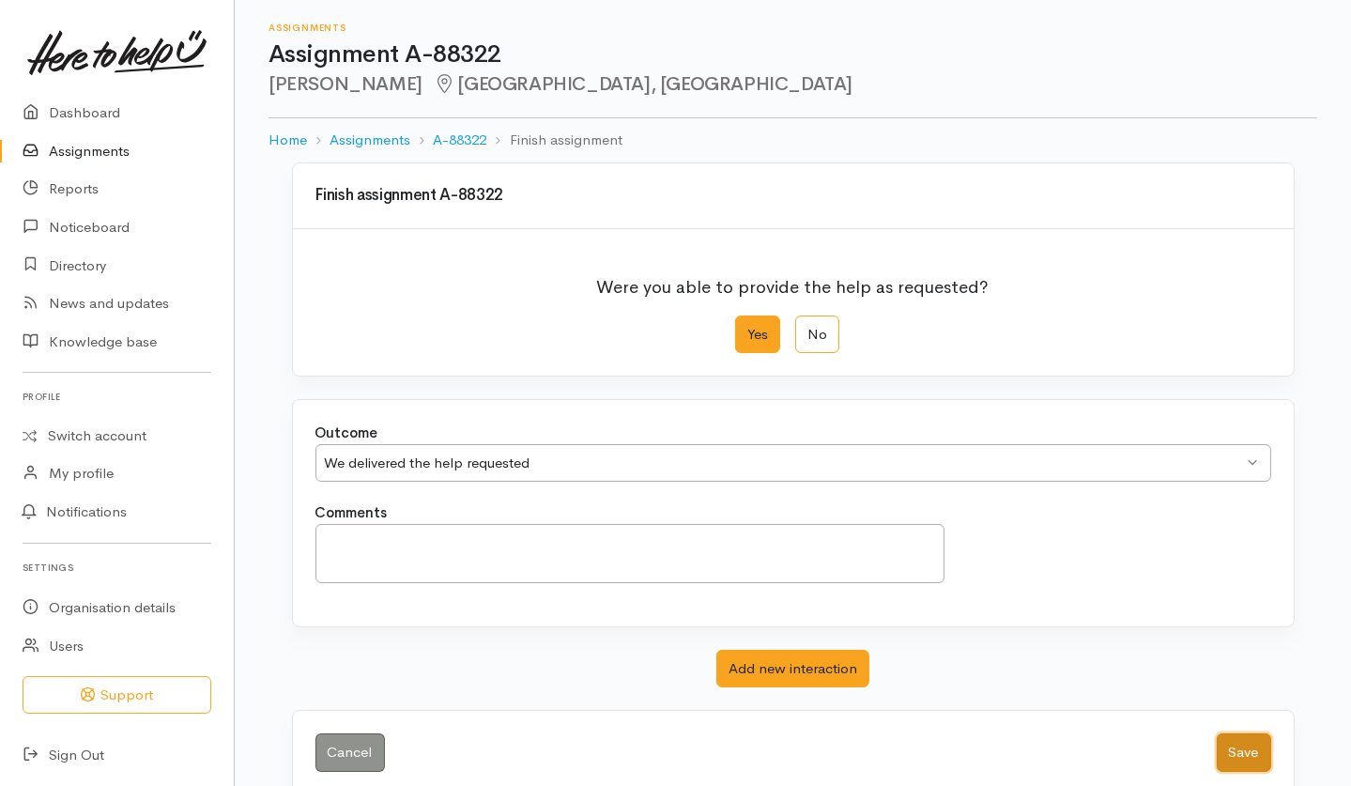
click at [1236, 755] on button "Save" at bounding box center [1244, 752] width 54 height 38
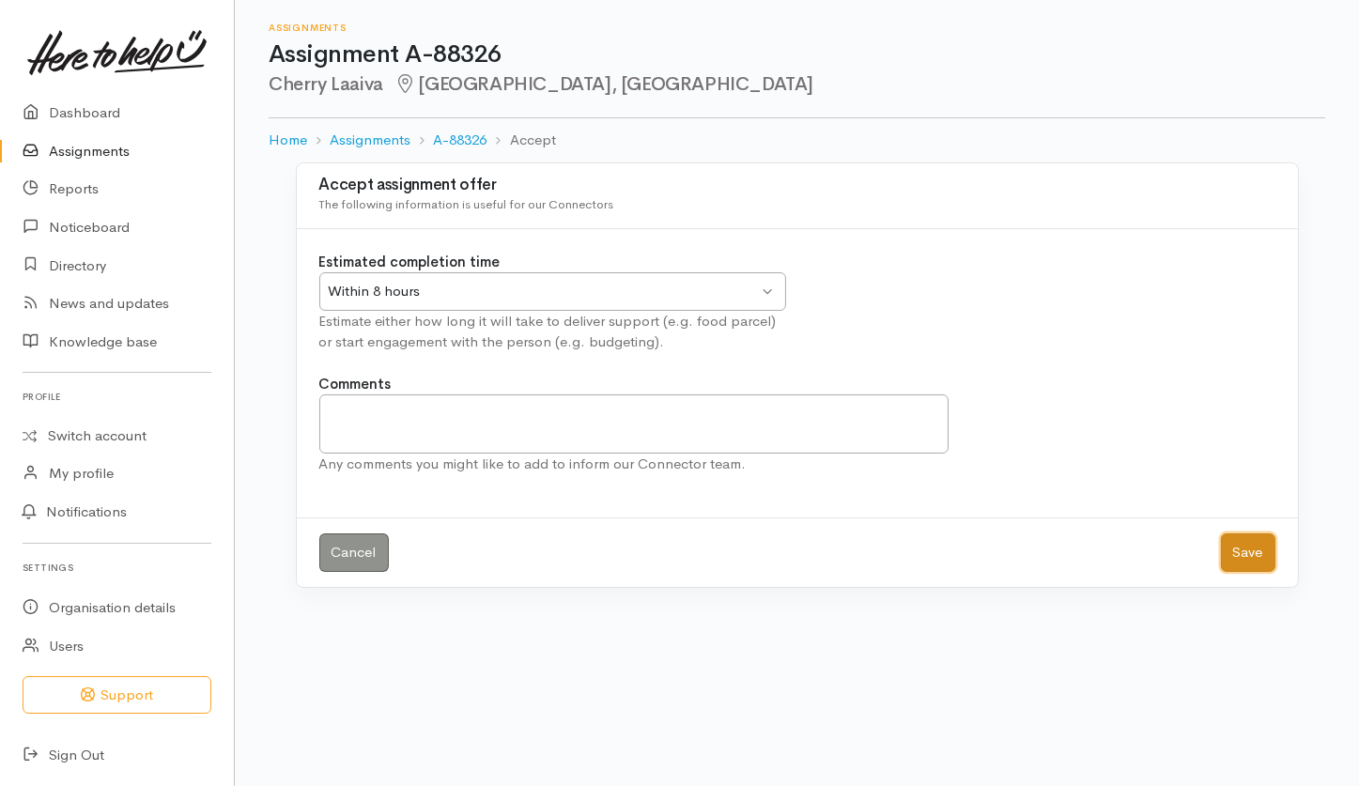
click at [1240, 550] on button "Save" at bounding box center [1248, 552] width 54 height 38
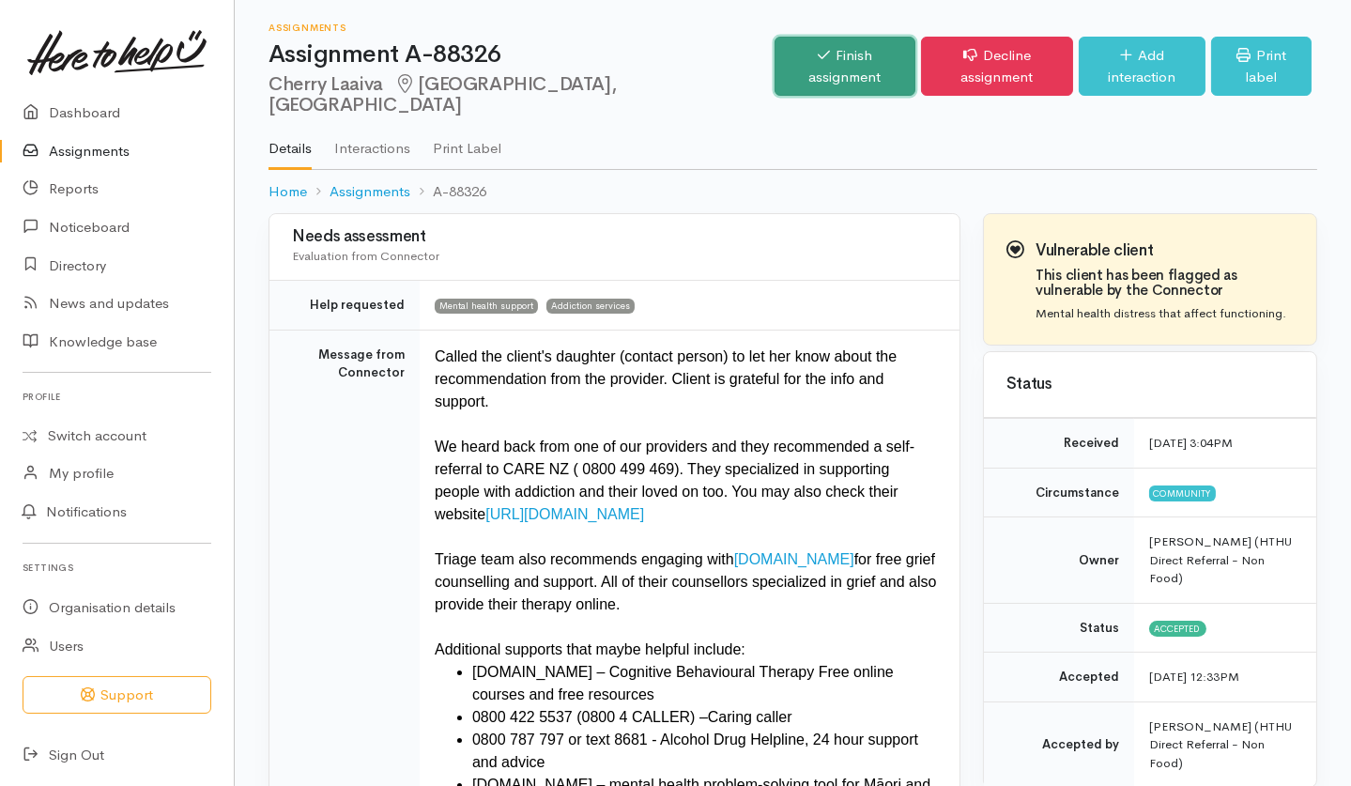
click at [775, 67] on link "Finish assignment" at bounding box center [845, 66] width 141 height 59
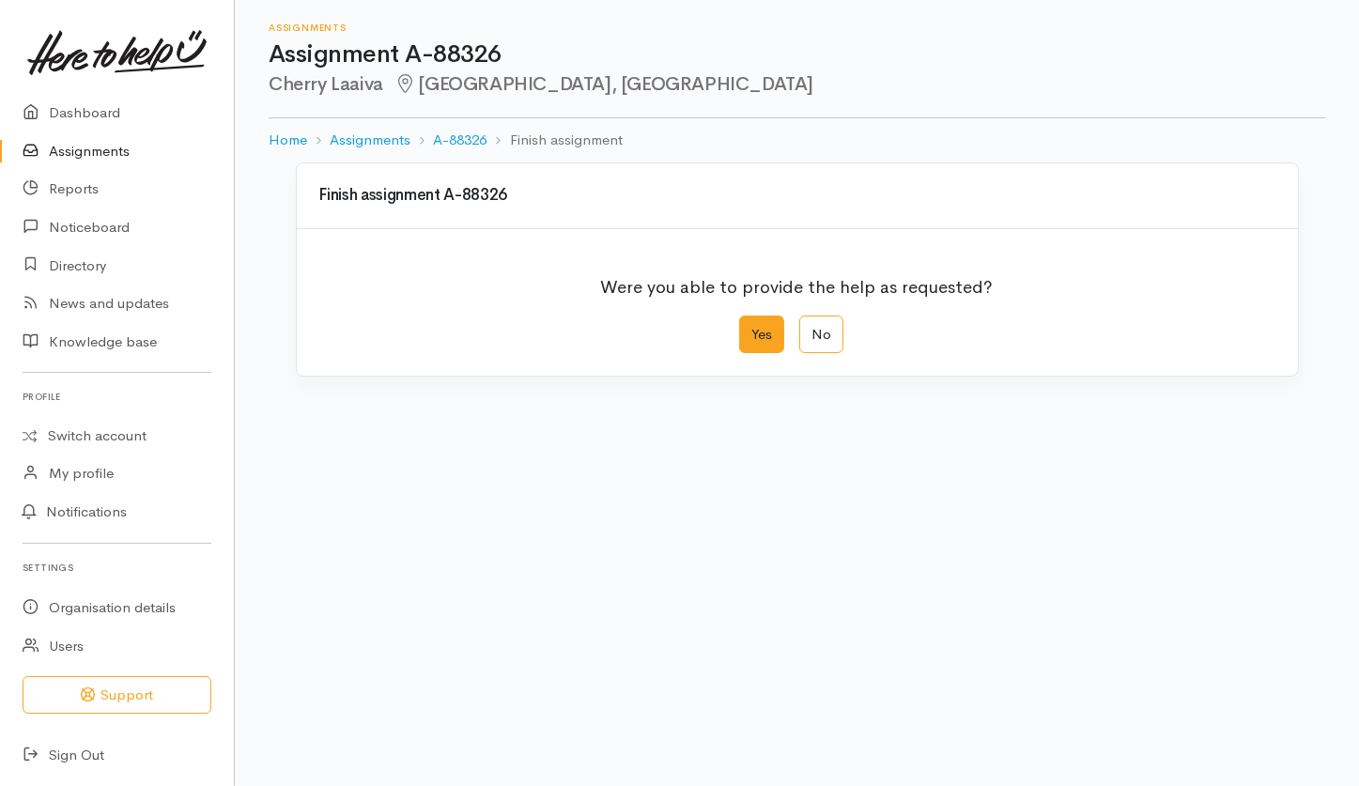
click at [754, 334] on label "Yes" at bounding box center [761, 334] width 45 height 38
click at [751, 328] on input "Yes" at bounding box center [745, 321] width 12 height 12
radio input "true"
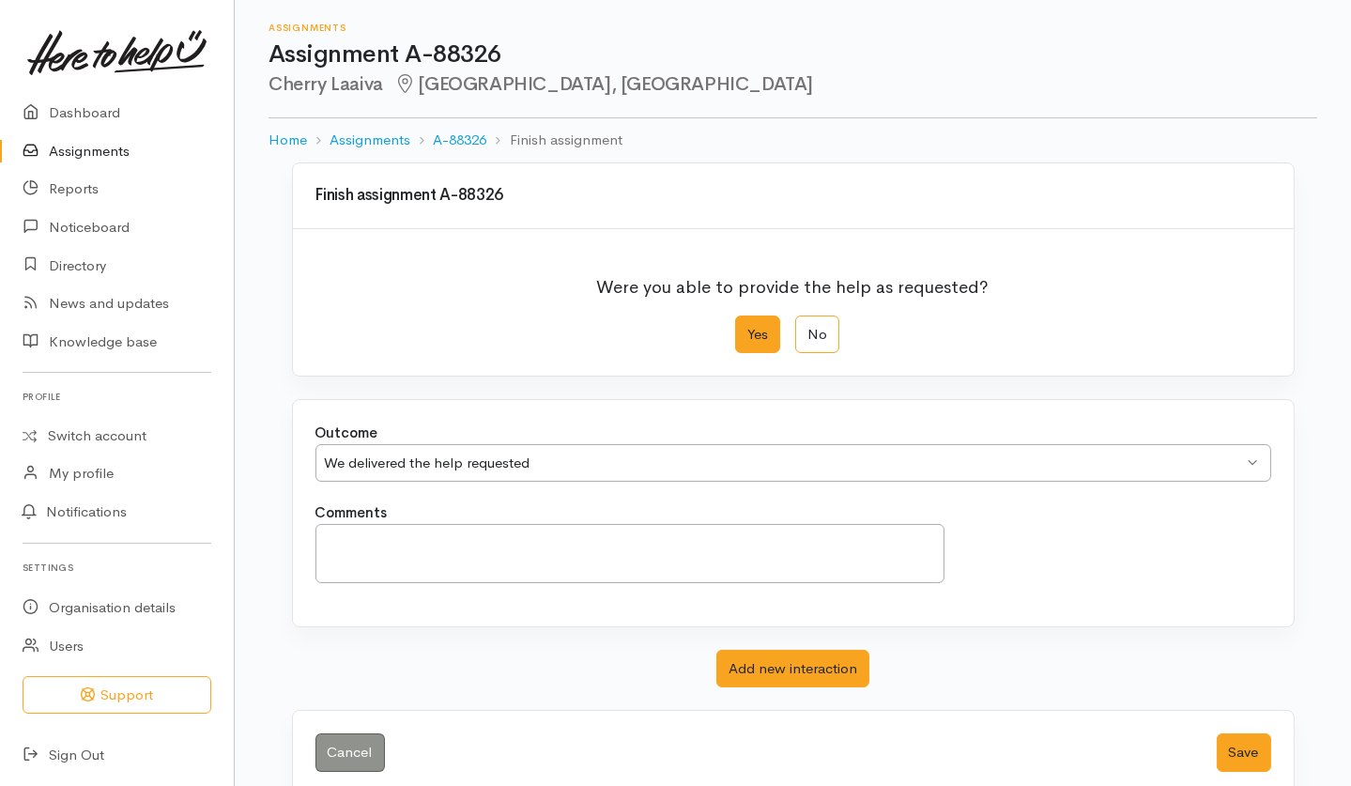
click at [1271, 766] on div "Cancel Save" at bounding box center [793, 753] width 1001 height 84
click at [1262, 762] on button "Save" at bounding box center [1244, 752] width 54 height 38
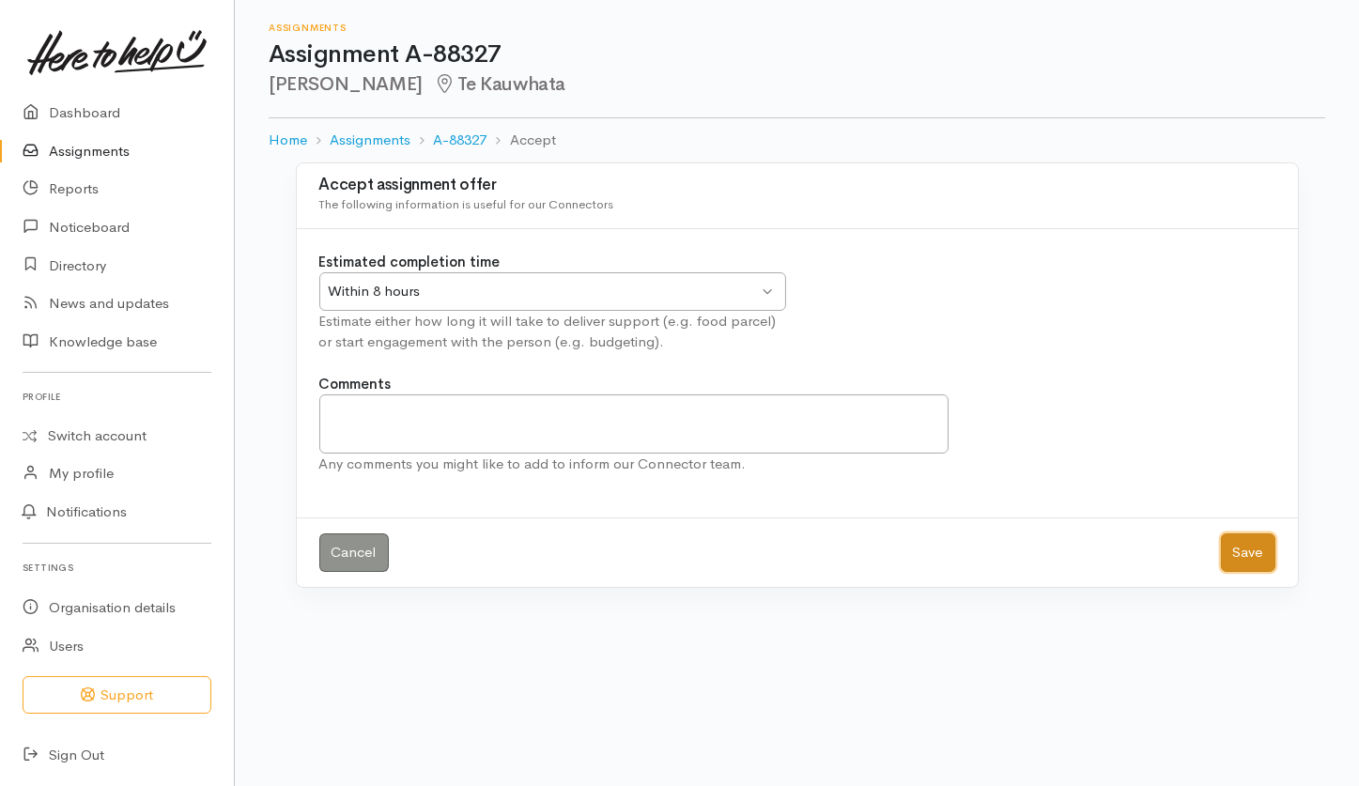
click at [1236, 556] on button "Save" at bounding box center [1248, 552] width 54 height 38
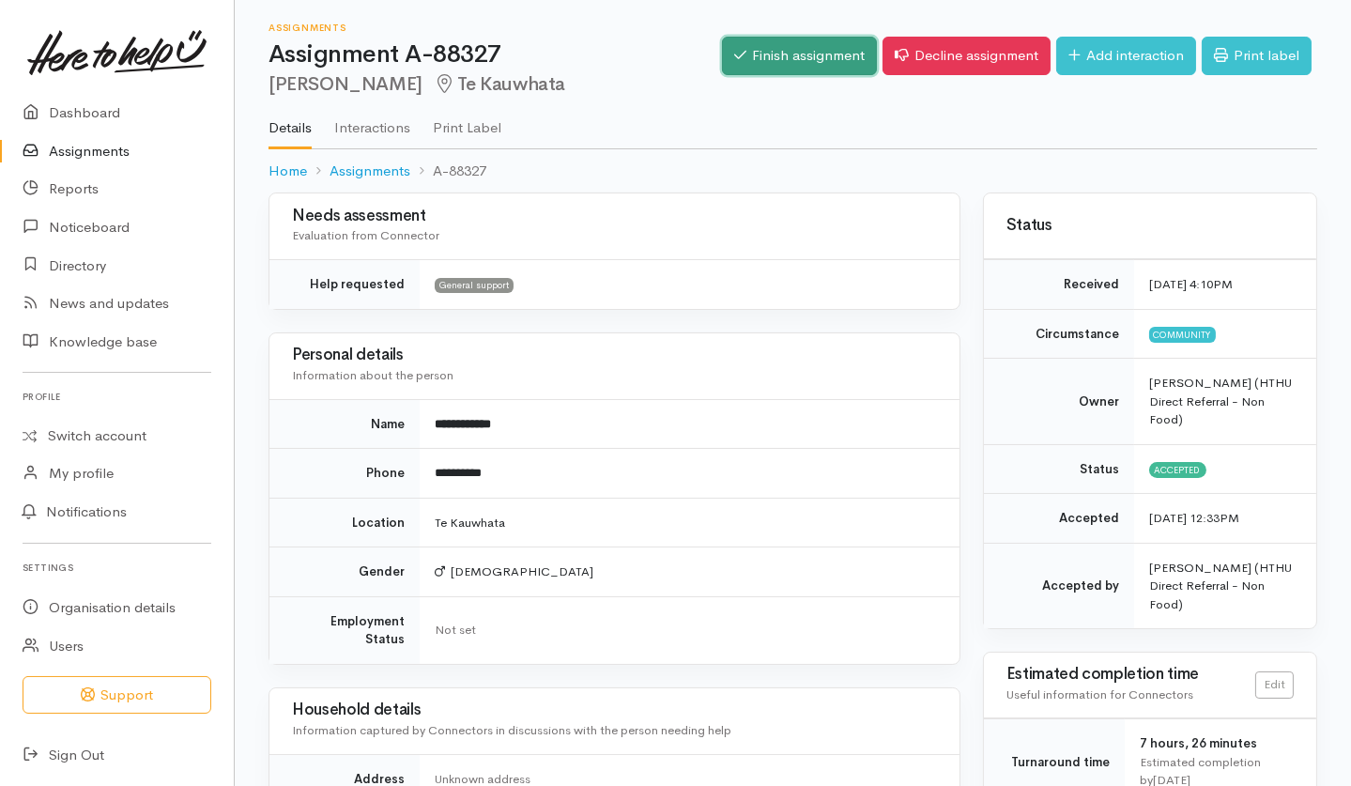
click at [788, 60] on link "Finish assignment" at bounding box center [799, 56] width 155 height 38
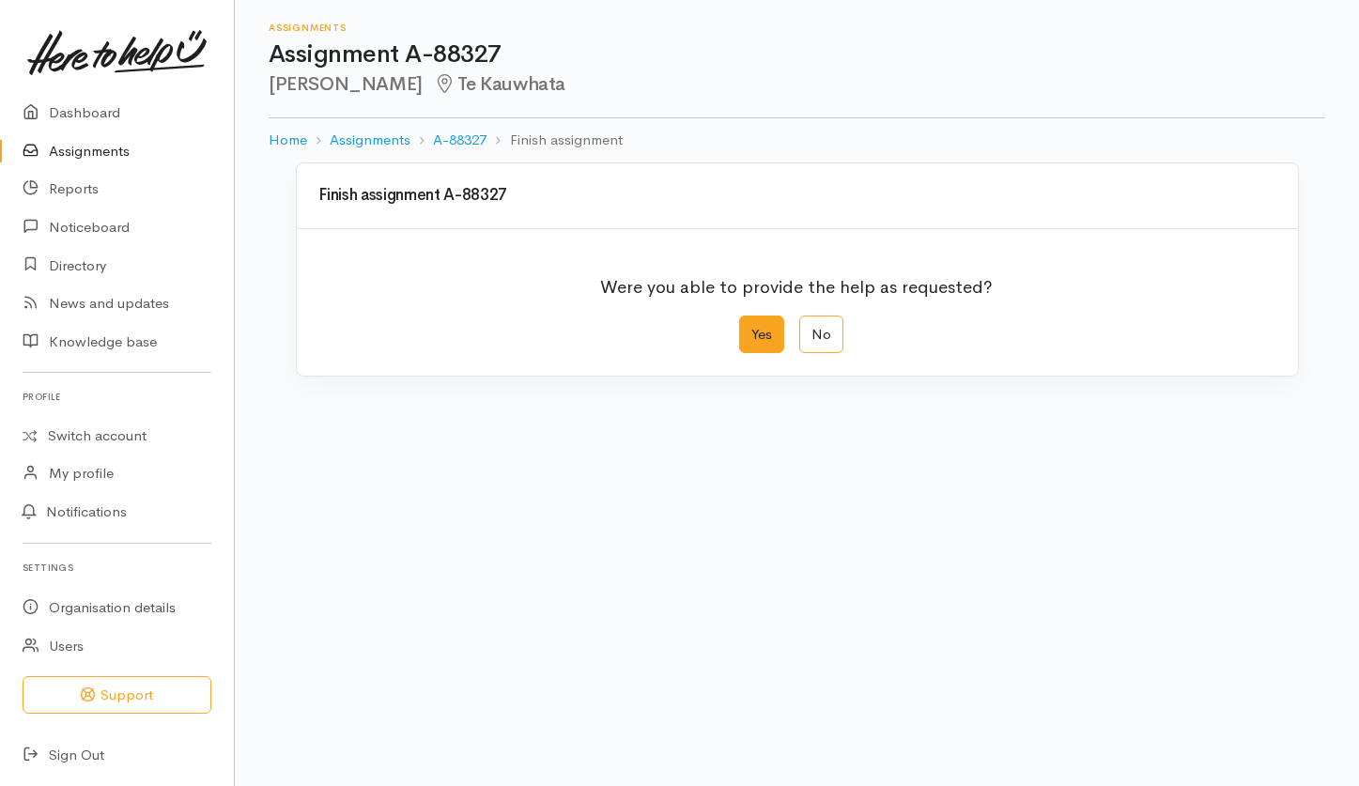
click at [762, 335] on label "Yes" at bounding box center [761, 334] width 45 height 38
click at [751, 328] on input "Yes" at bounding box center [745, 321] width 12 height 12
radio input "true"
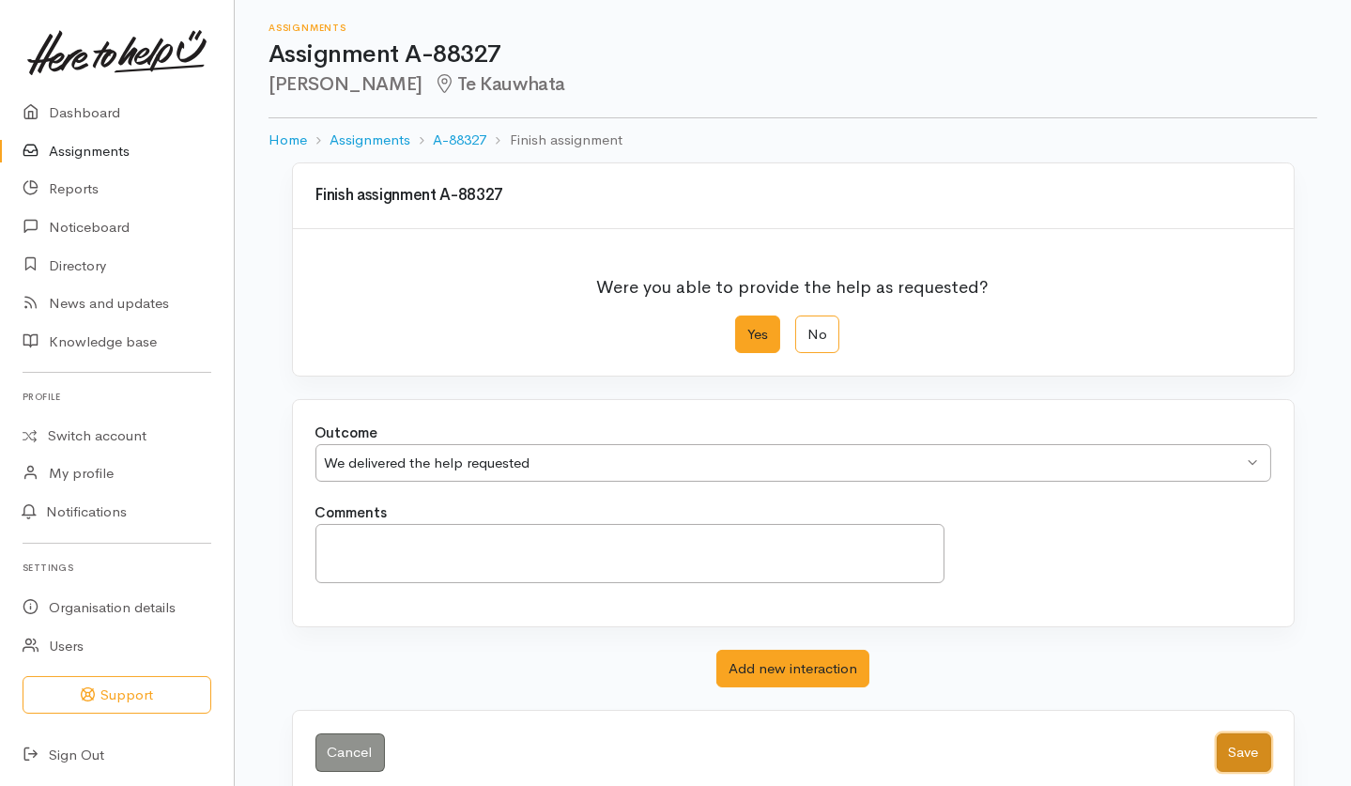
click at [1255, 756] on button "Save" at bounding box center [1244, 752] width 54 height 38
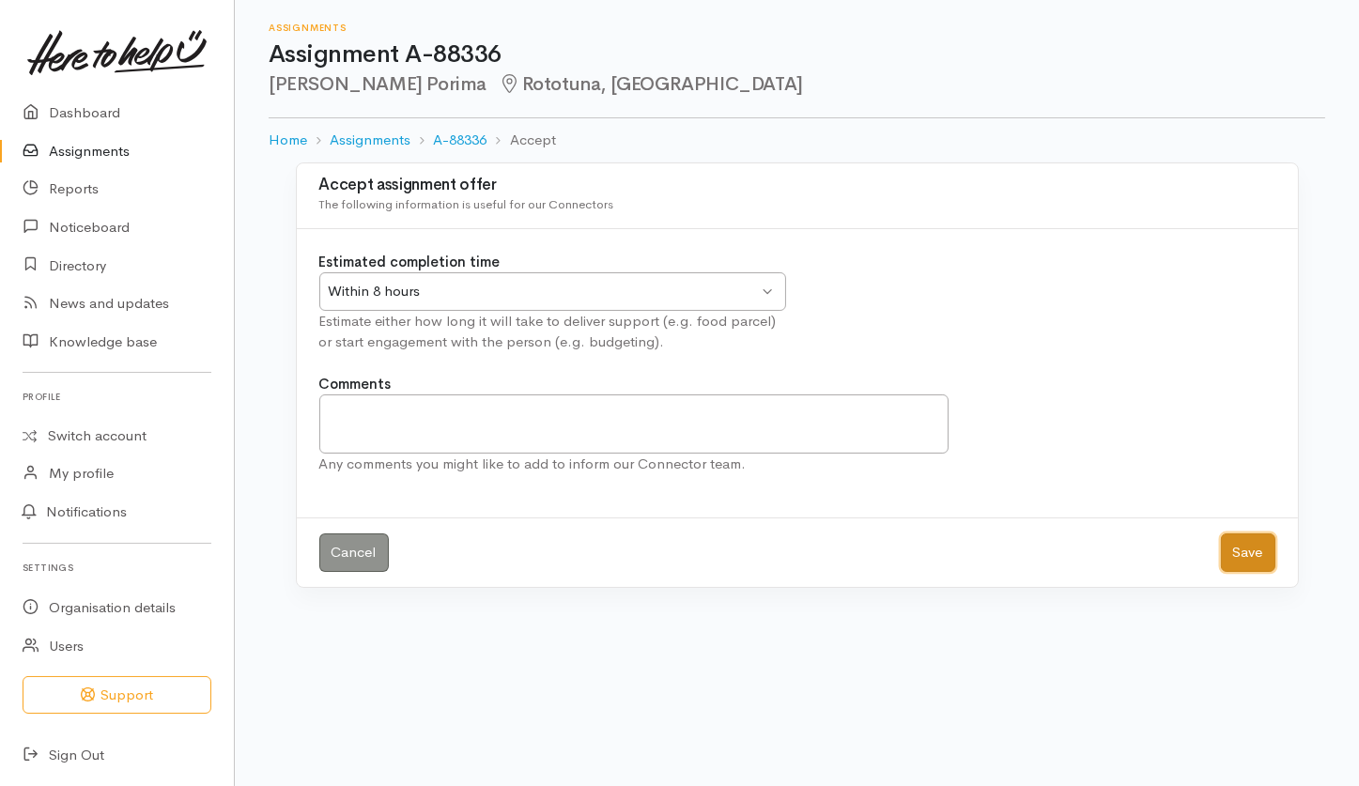
click at [1249, 550] on button "Save" at bounding box center [1248, 552] width 54 height 38
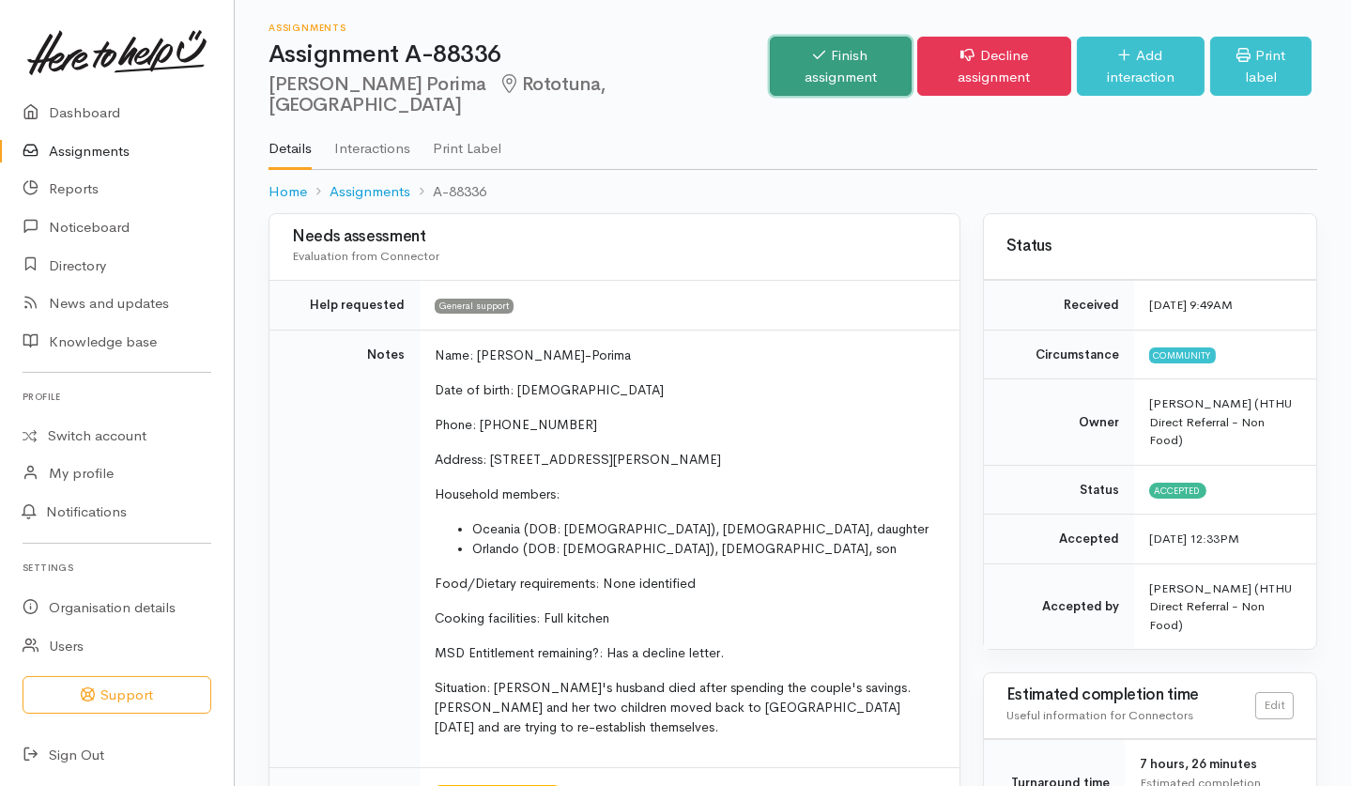
click at [777, 61] on link "Finish assignment" at bounding box center [841, 66] width 142 height 59
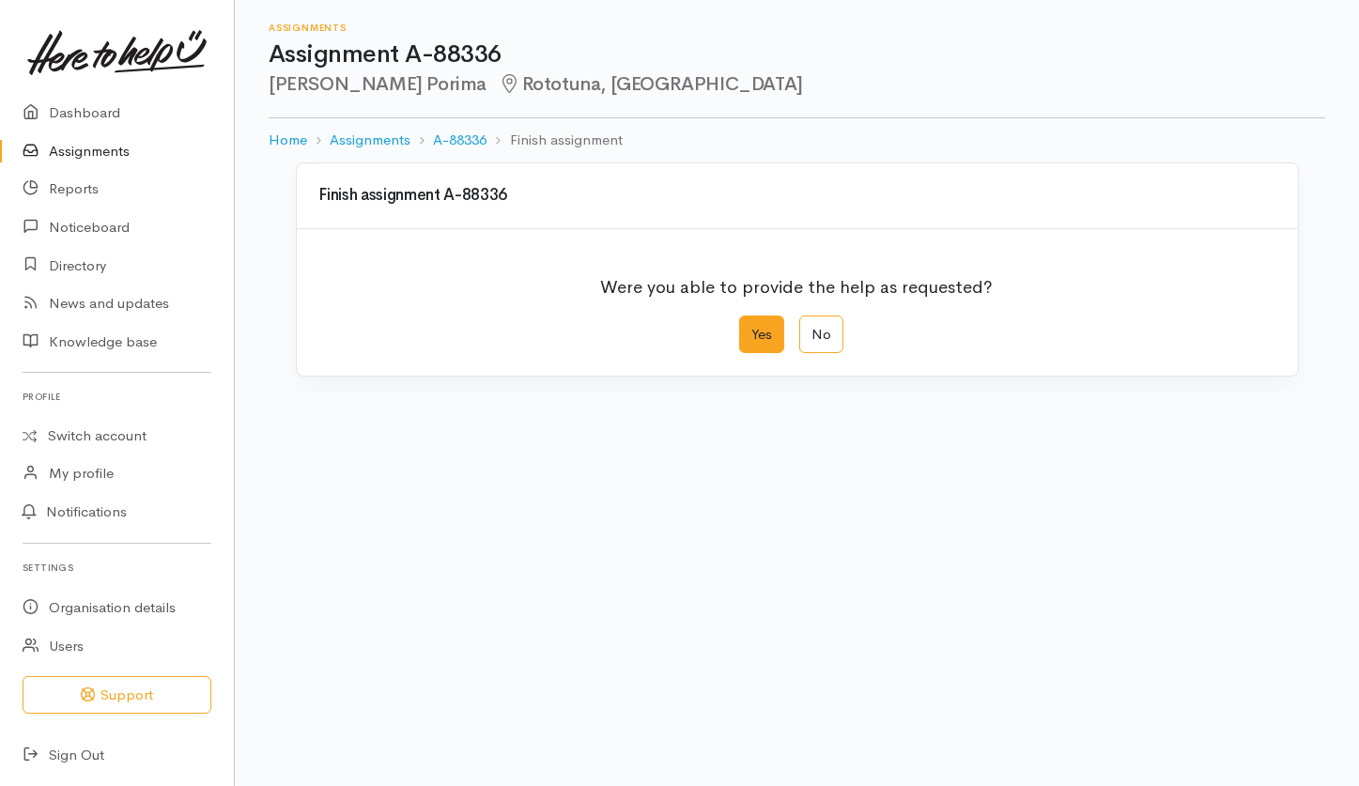
click at [747, 331] on label "Yes" at bounding box center [761, 334] width 45 height 38
click at [747, 328] on input "Yes" at bounding box center [745, 321] width 12 height 12
radio input "true"
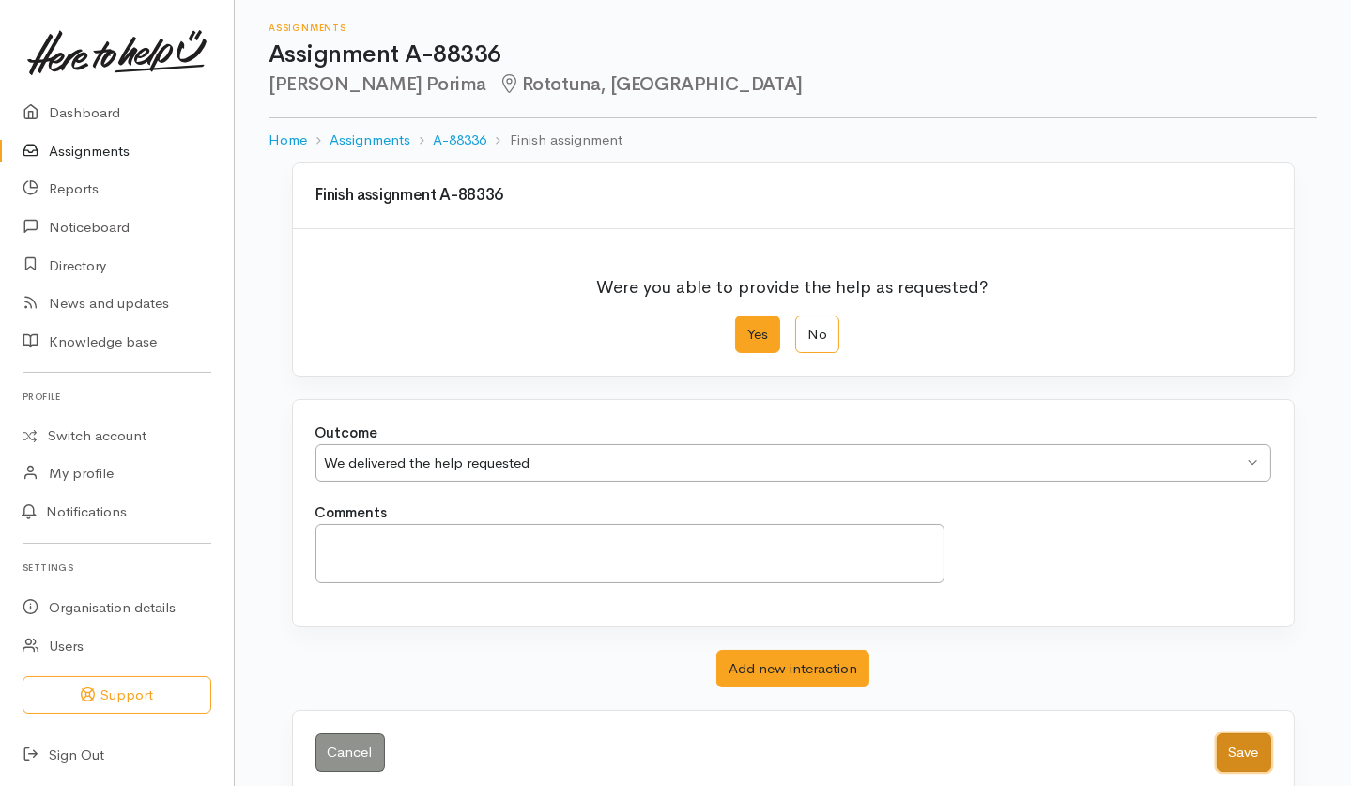
click at [1229, 752] on button "Save" at bounding box center [1244, 752] width 54 height 38
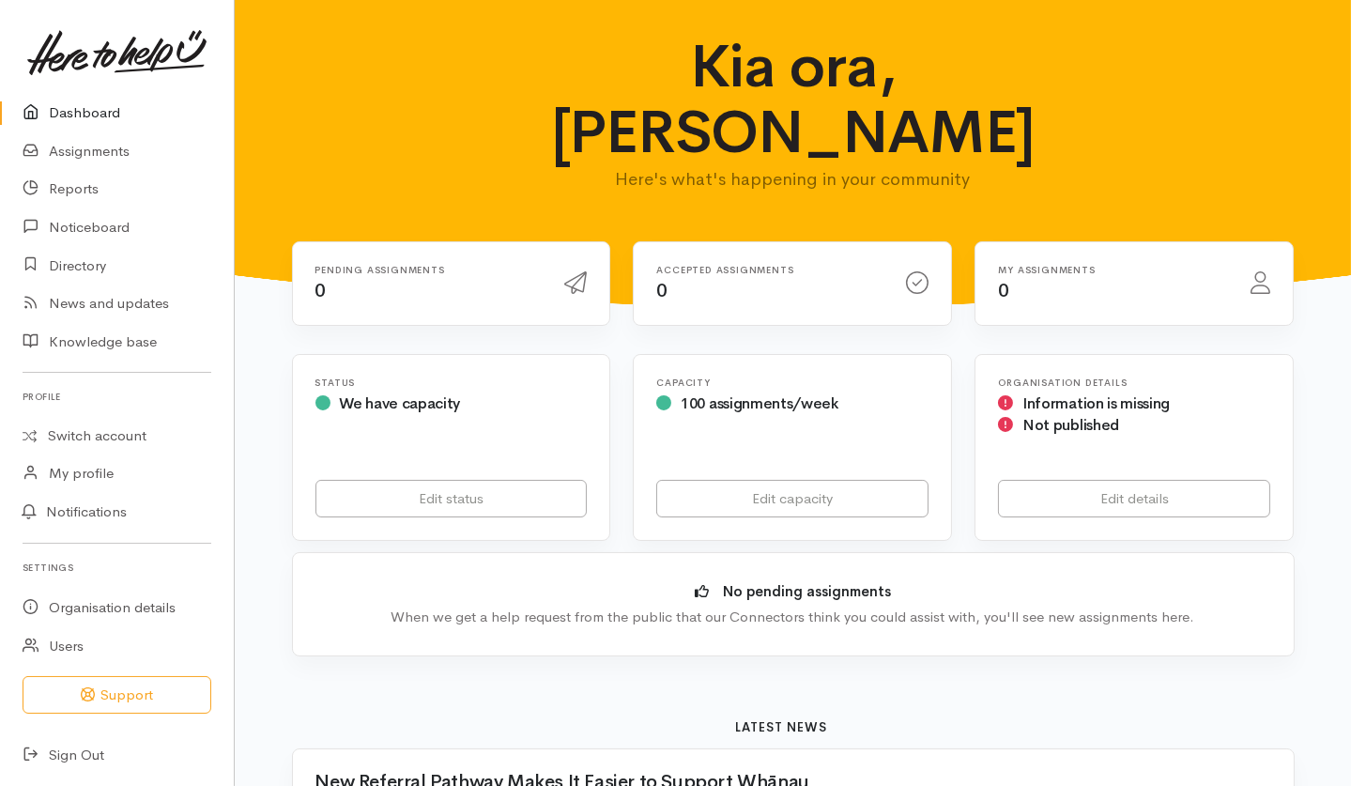
scroll to position [625, 0]
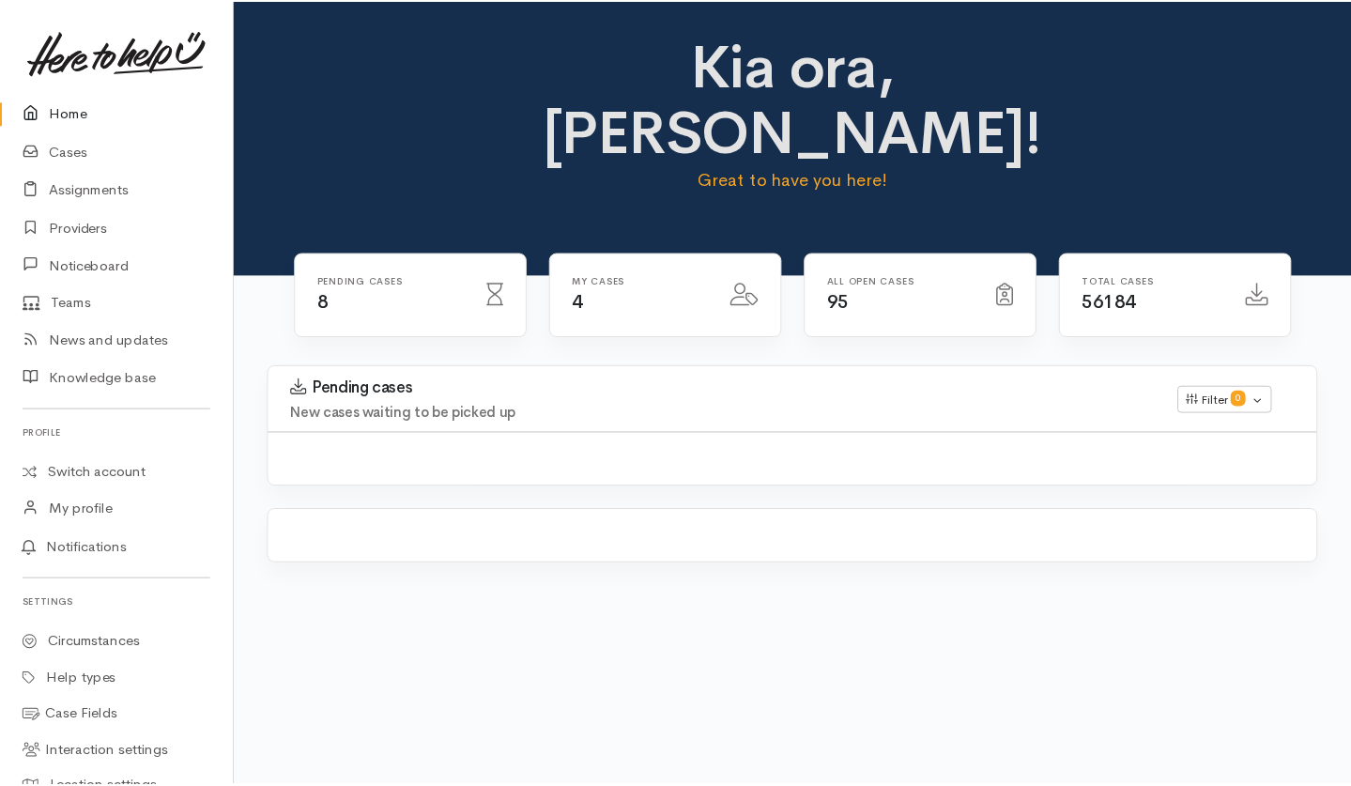
scroll to position [227, 0]
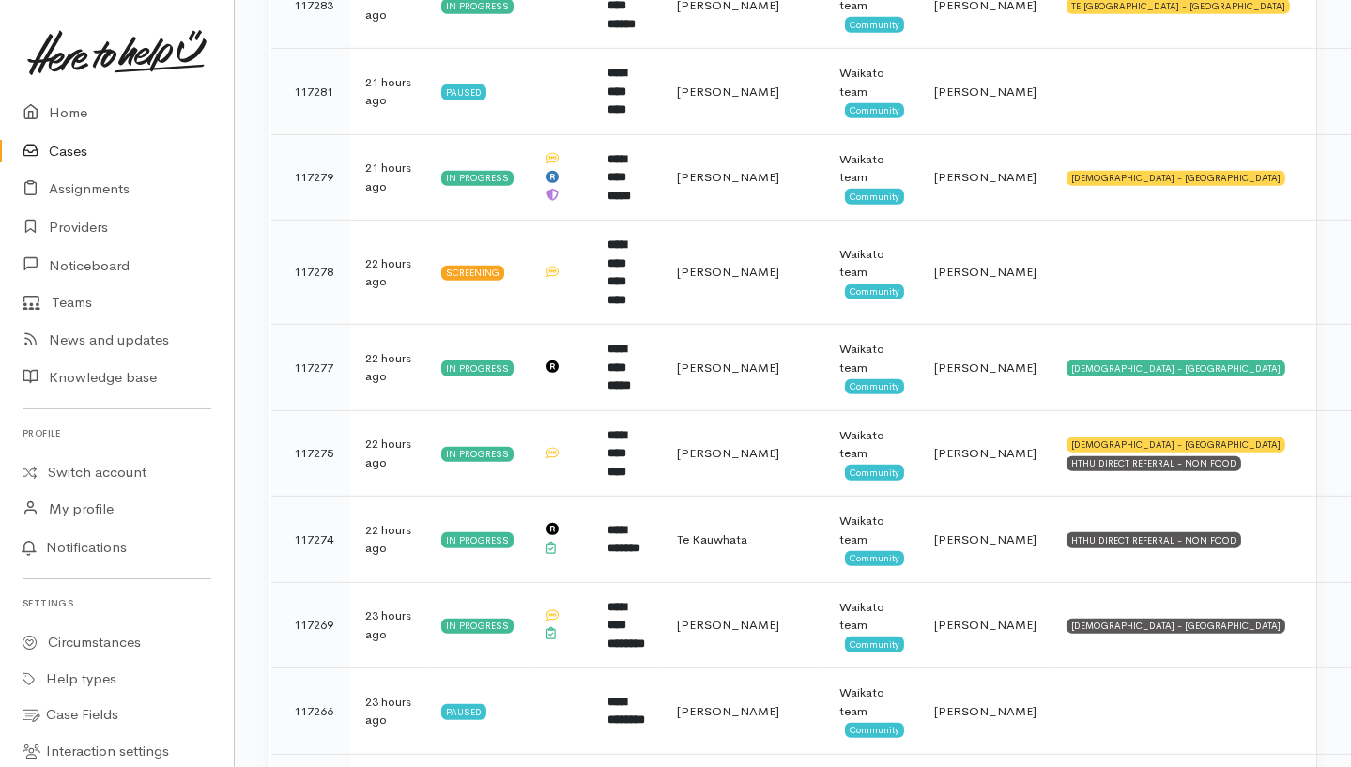
scroll to position [1755, 0]
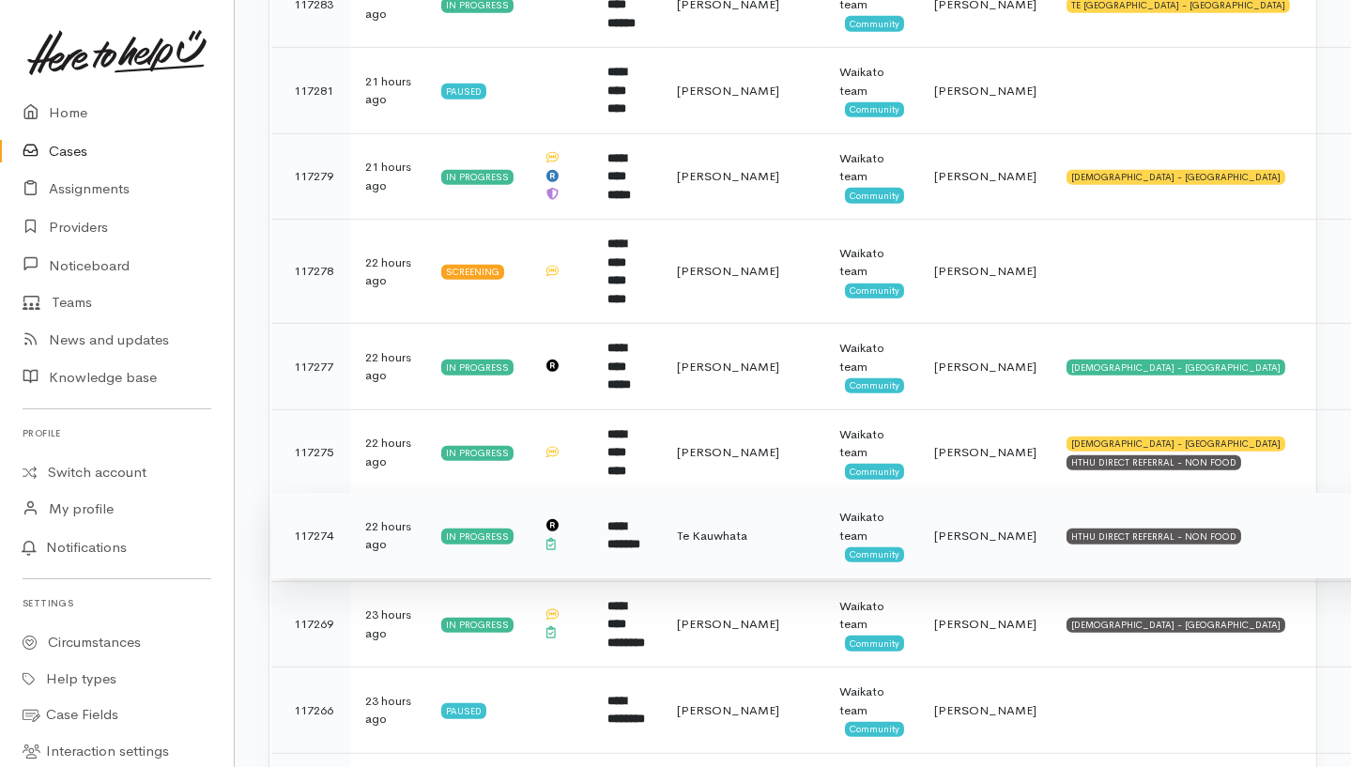
click at [1199, 493] on td "HTHU DIRECT REFERRAL - NON FOOD" at bounding box center [1247, 536] width 391 height 86
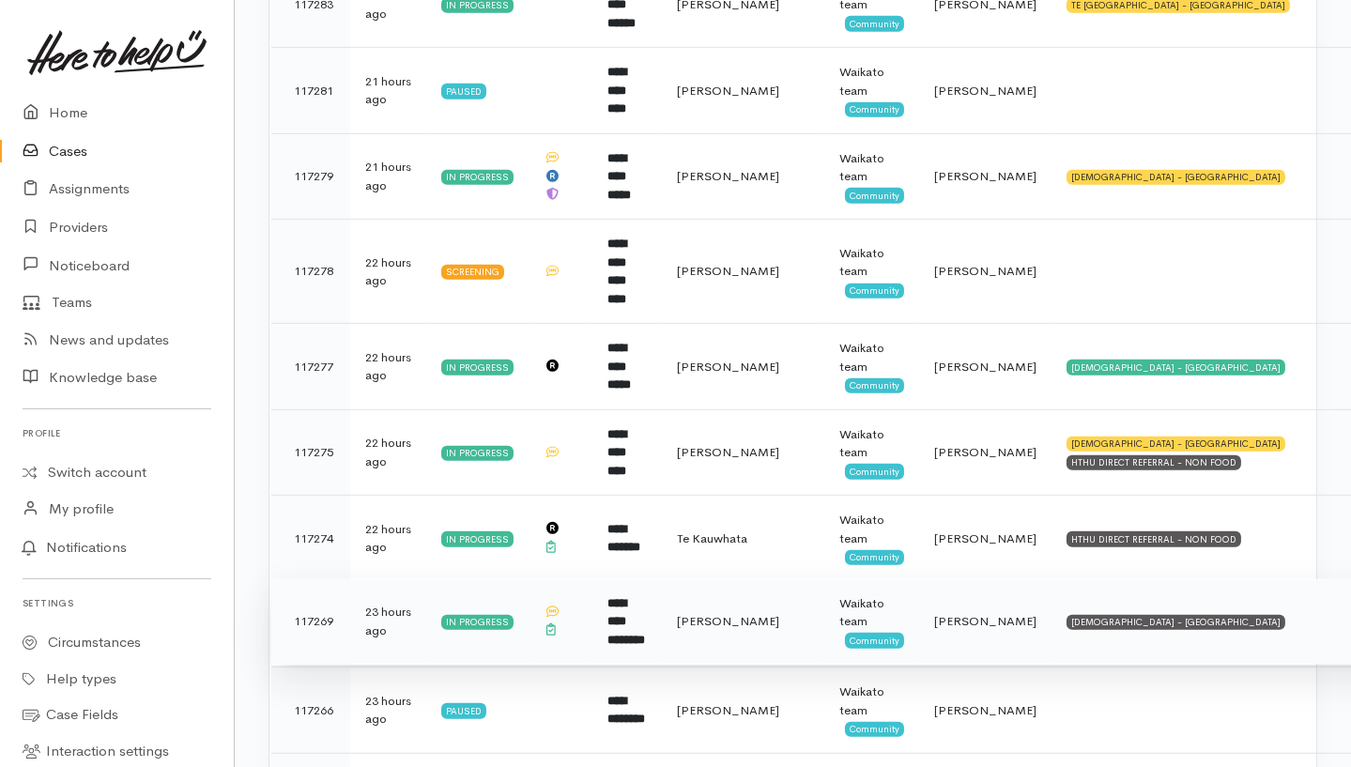
click at [1207, 578] on td "SALVATION ARMY - HAMILTON CITY" at bounding box center [1247, 621] width 391 height 86
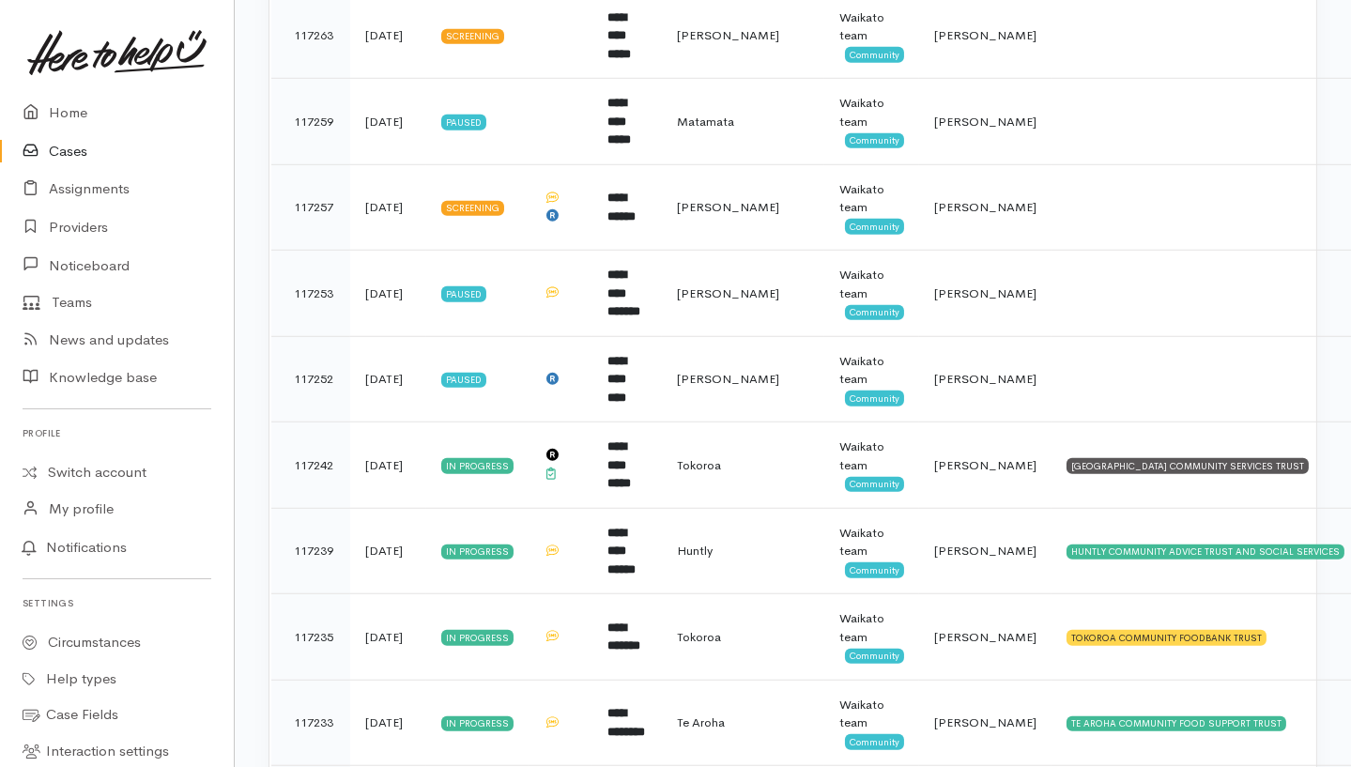
scroll to position [2589, 0]
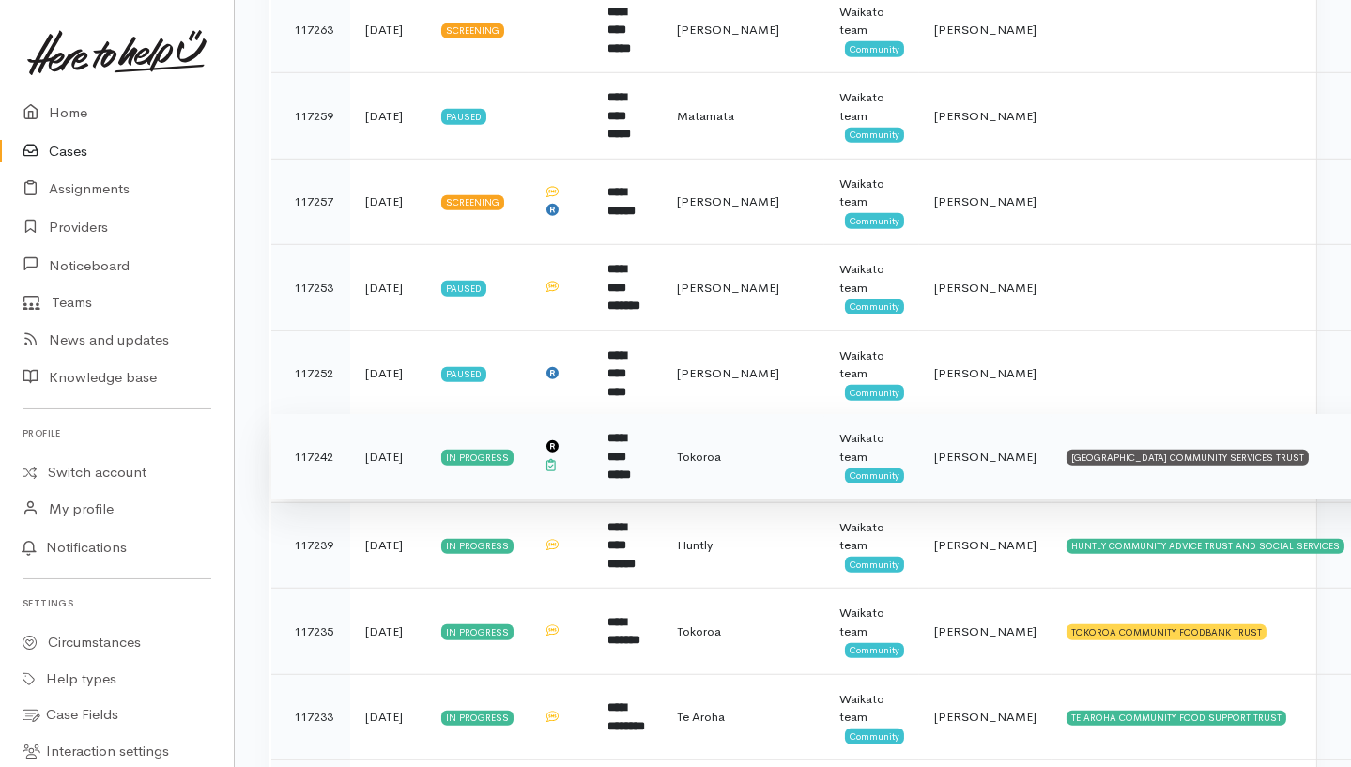
click at [1052, 423] on td "SOUTH WAIKATO PACIFIC ISLANDS COMMUNITY SERVICES TRUST" at bounding box center [1247, 457] width 391 height 86
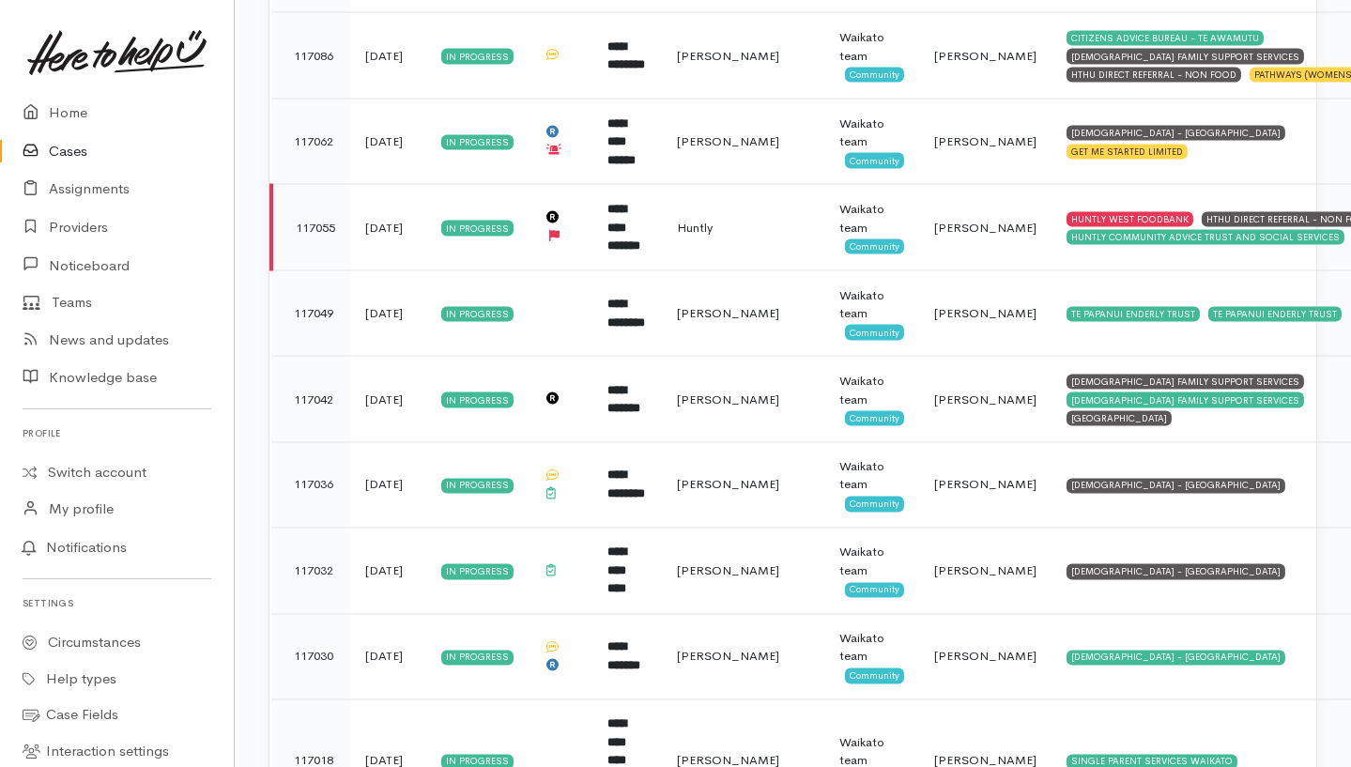
scroll to position [5675, 0]
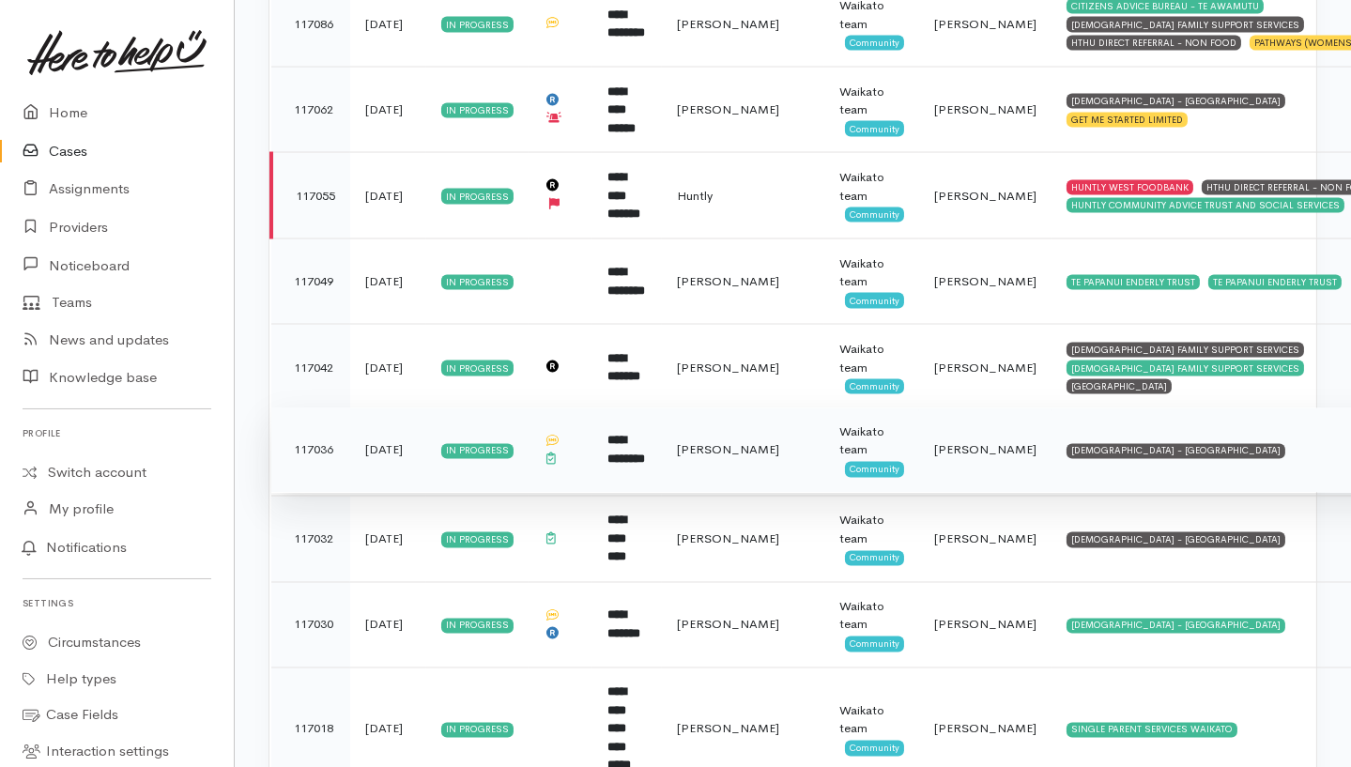
click at [1252, 408] on td "SALVATION ARMY - HAMILTON CITY" at bounding box center [1247, 451] width 391 height 86
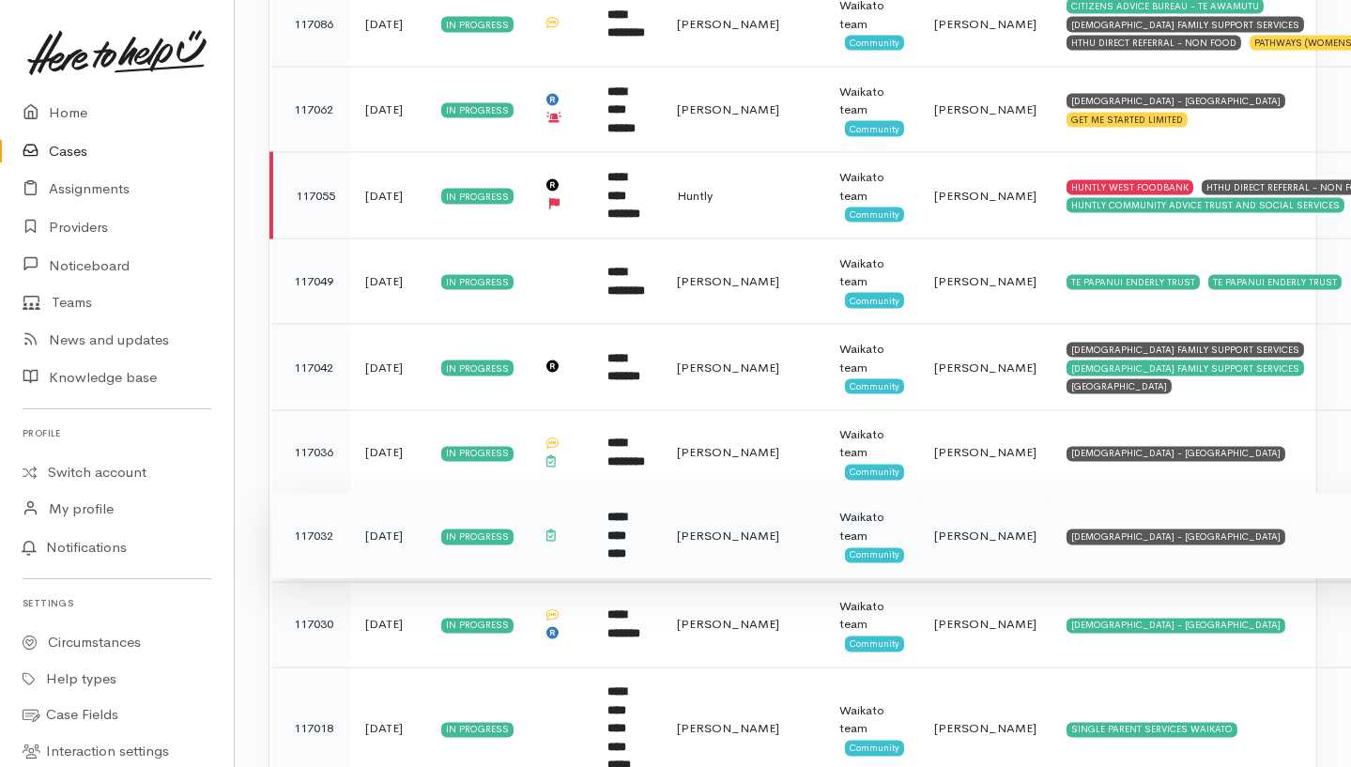
click at [1246, 494] on td "SALVATION ARMY - HAMILTON CITY" at bounding box center [1247, 537] width 391 height 86
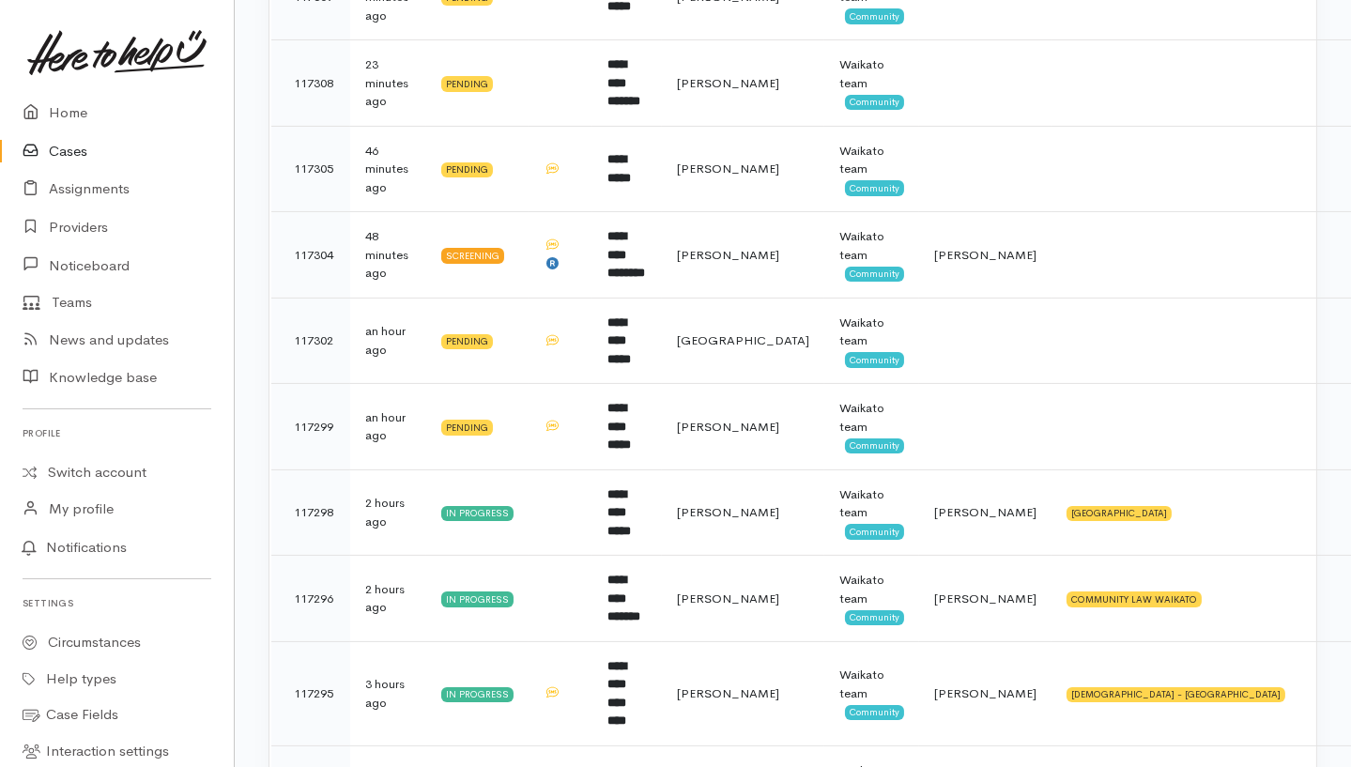
scroll to position [713, 0]
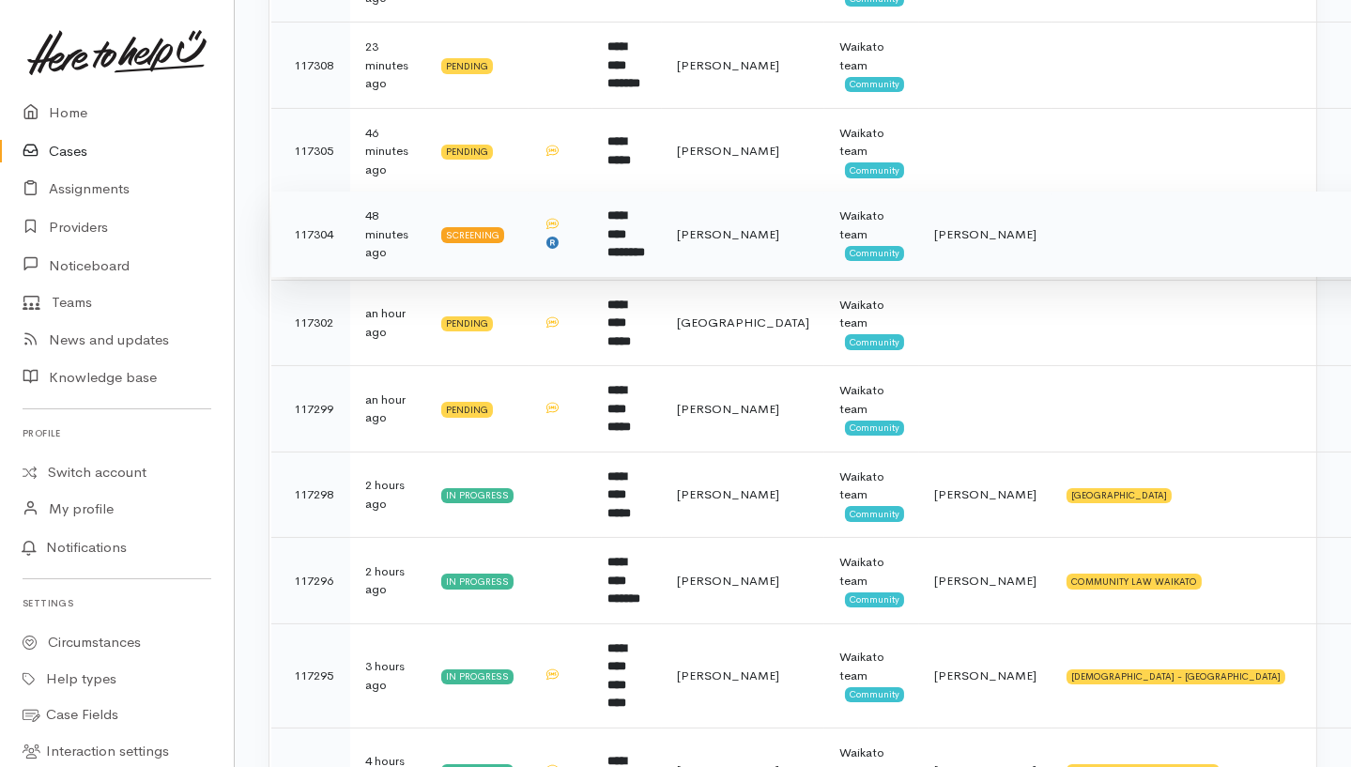
click at [645, 246] on b "**********" at bounding box center [627, 233] width 38 height 49
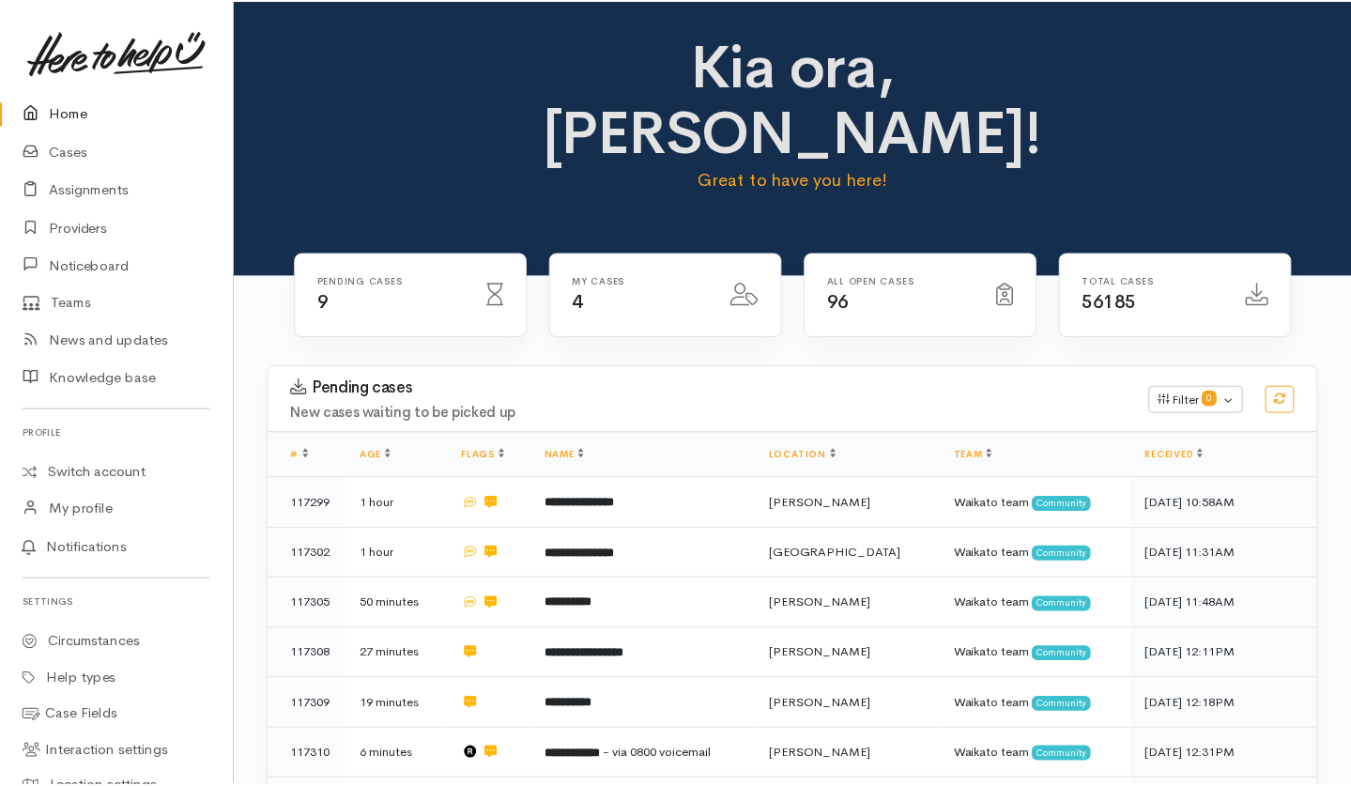
scroll to position [192, 0]
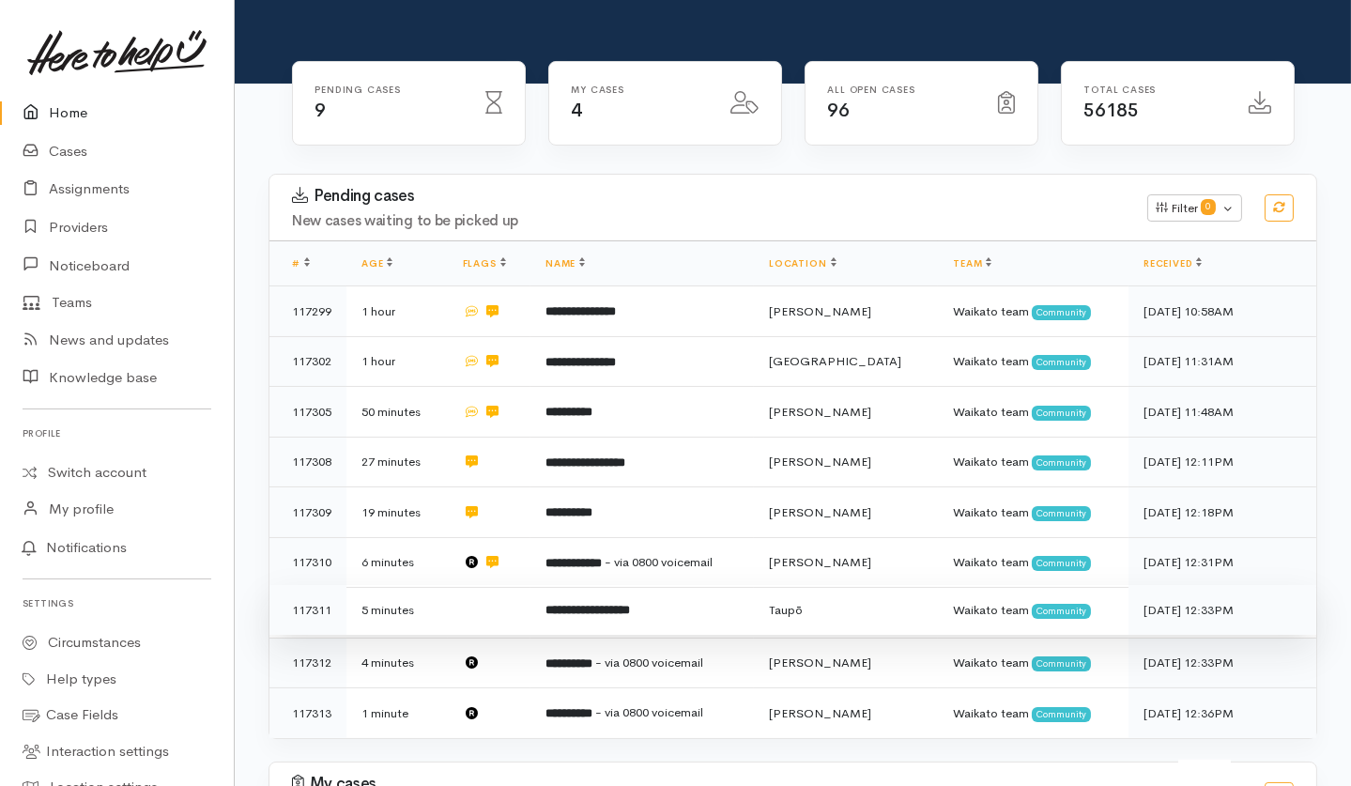
click at [527, 585] on td at bounding box center [489, 610] width 83 height 51
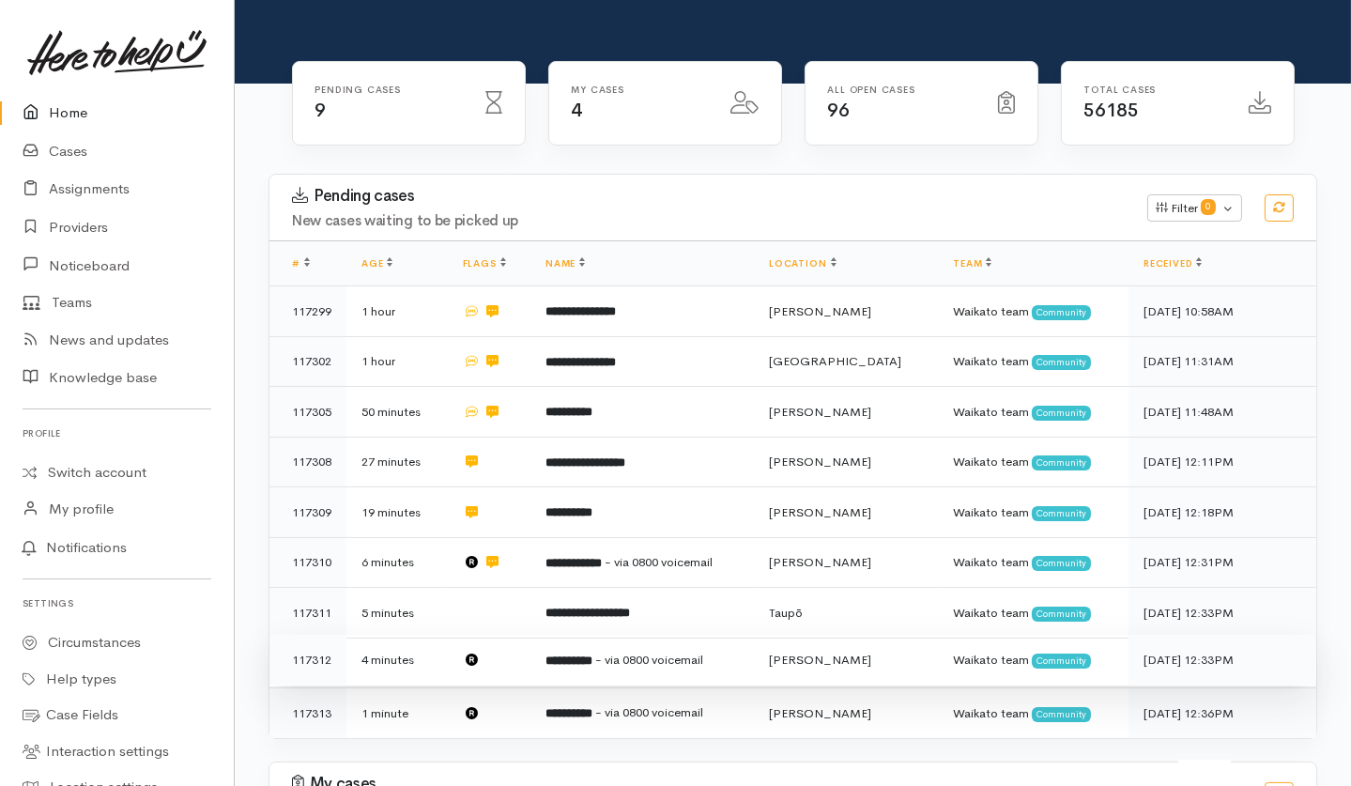
click at [530, 635] on td at bounding box center [489, 660] width 83 height 51
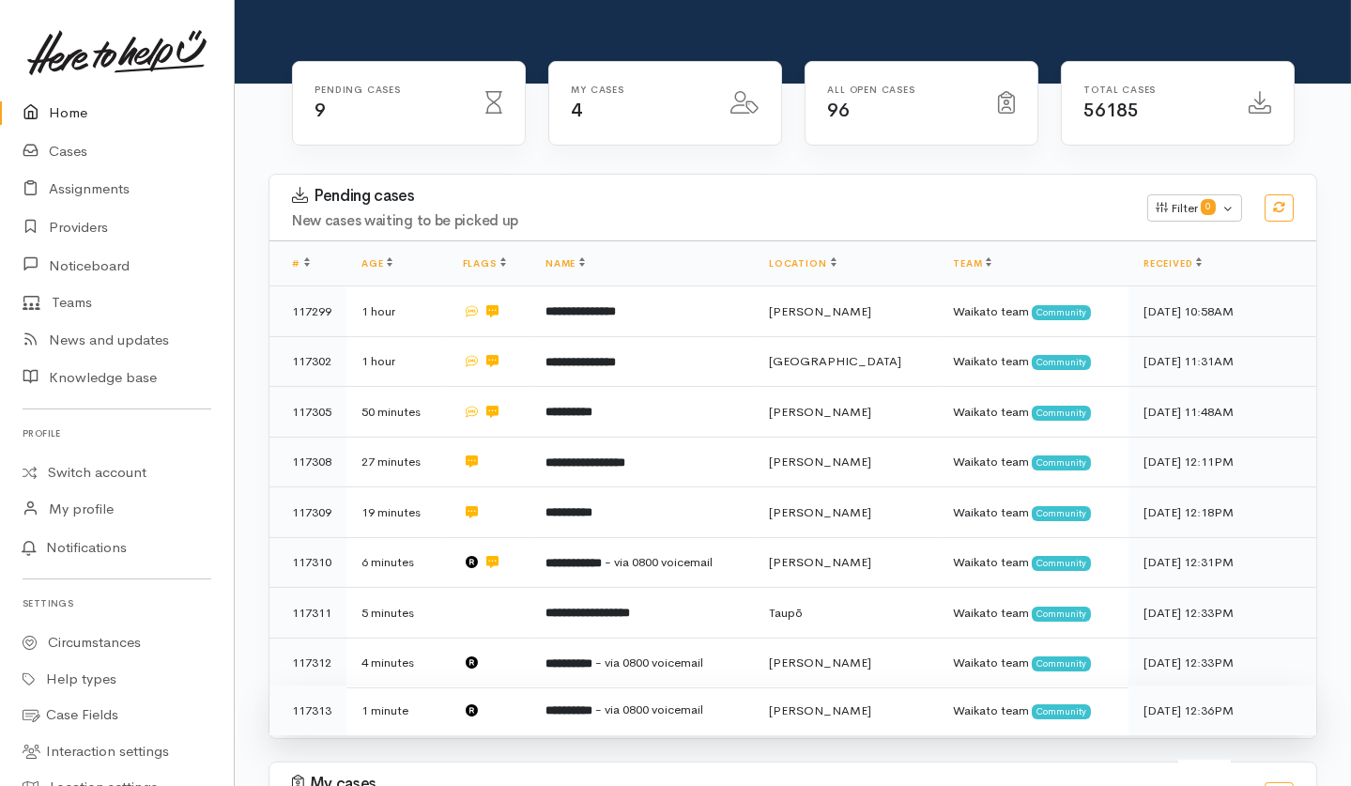
click at [524, 685] on td at bounding box center [489, 710] width 83 height 50
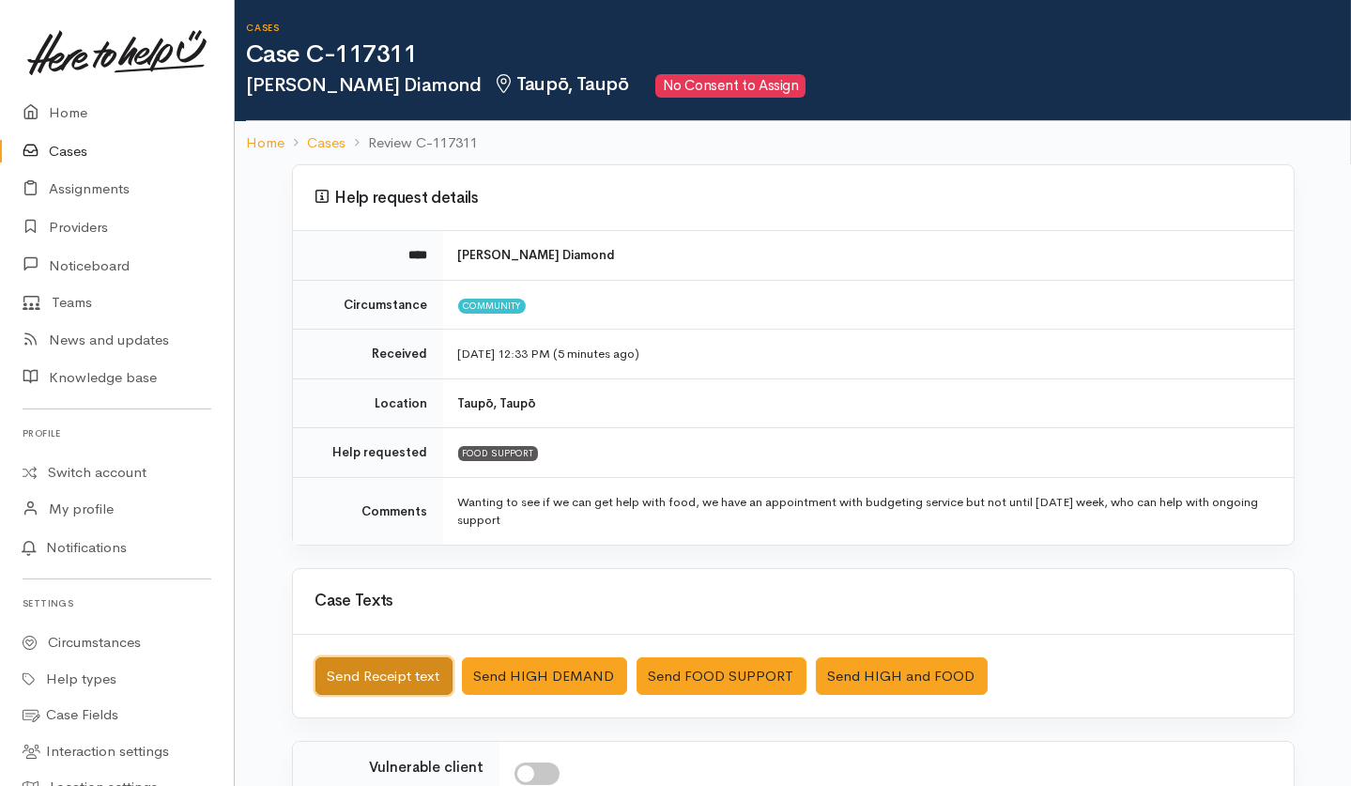
click at [430, 589] on button "Send Receipt text" at bounding box center [383, 676] width 137 height 38
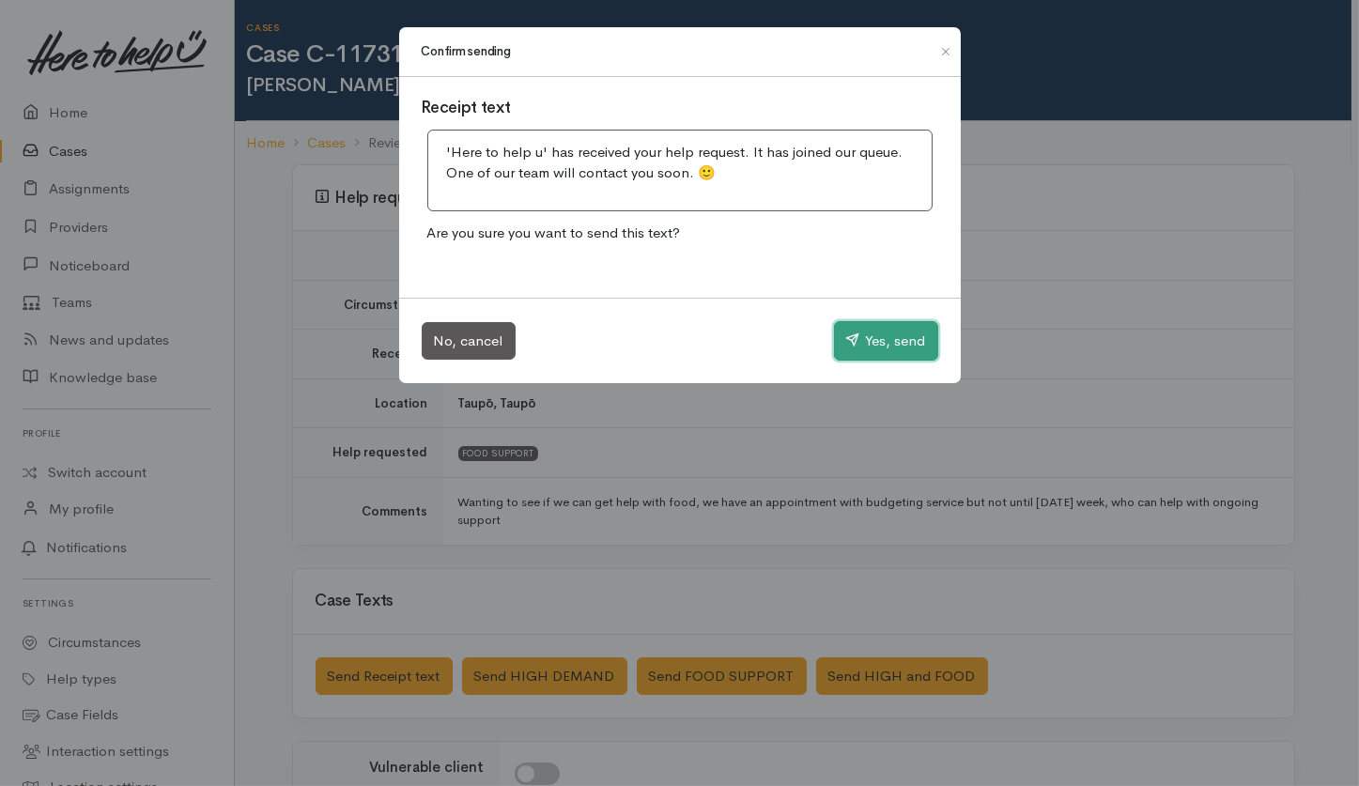
click at [881, 351] on button "Yes, send" at bounding box center [886, 340] width 104 height 39
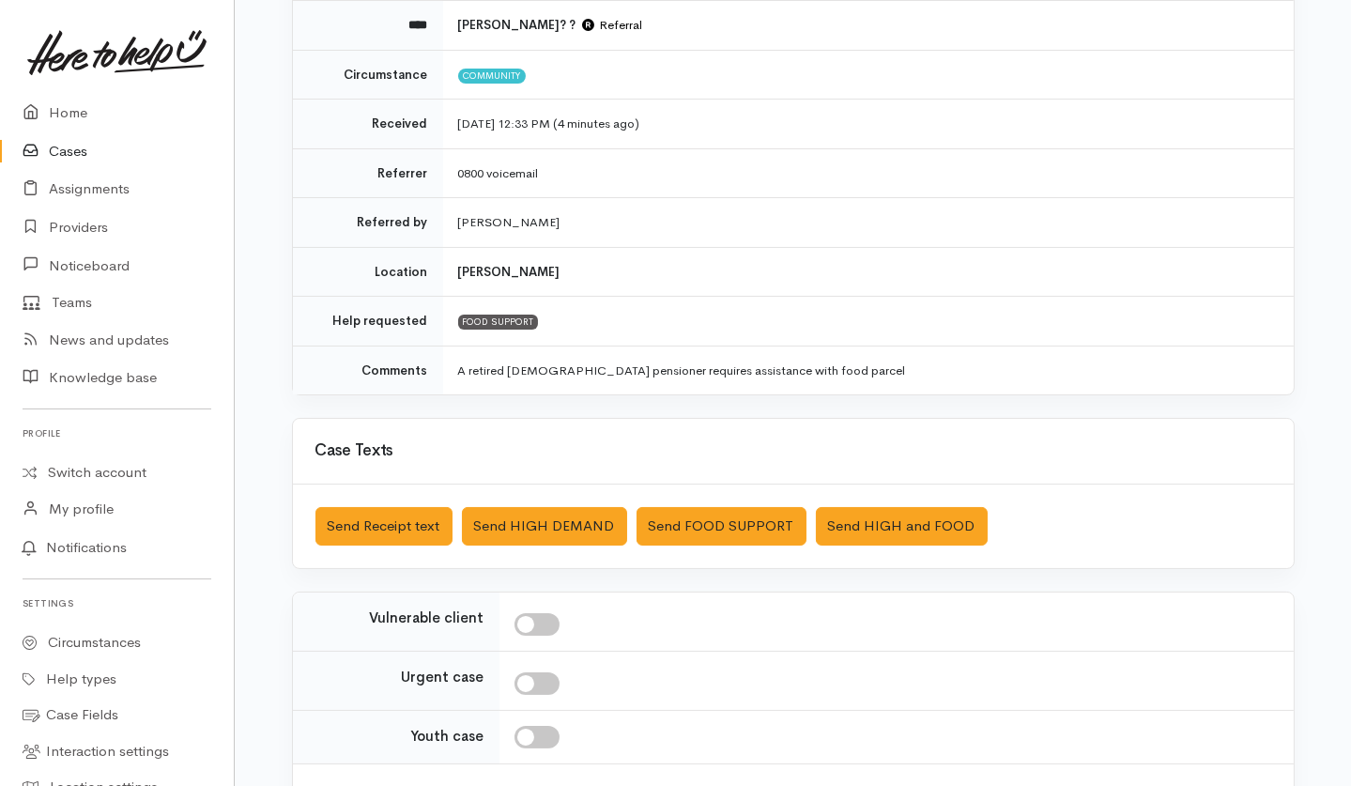
scroll to position [232, 0]
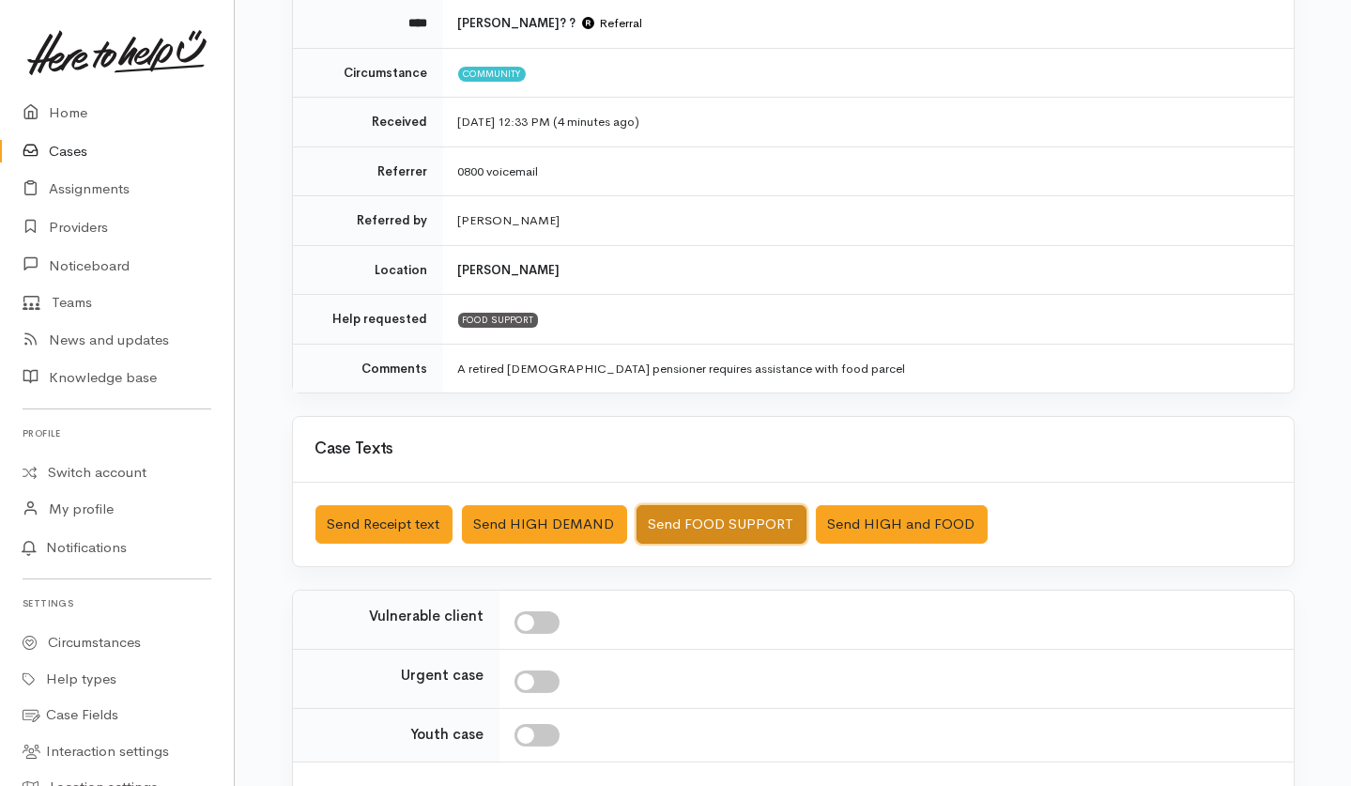
click at [754, 523] on button "Send FOOD SUPPORT" at bounding box center [722, 524] width 170 height 38
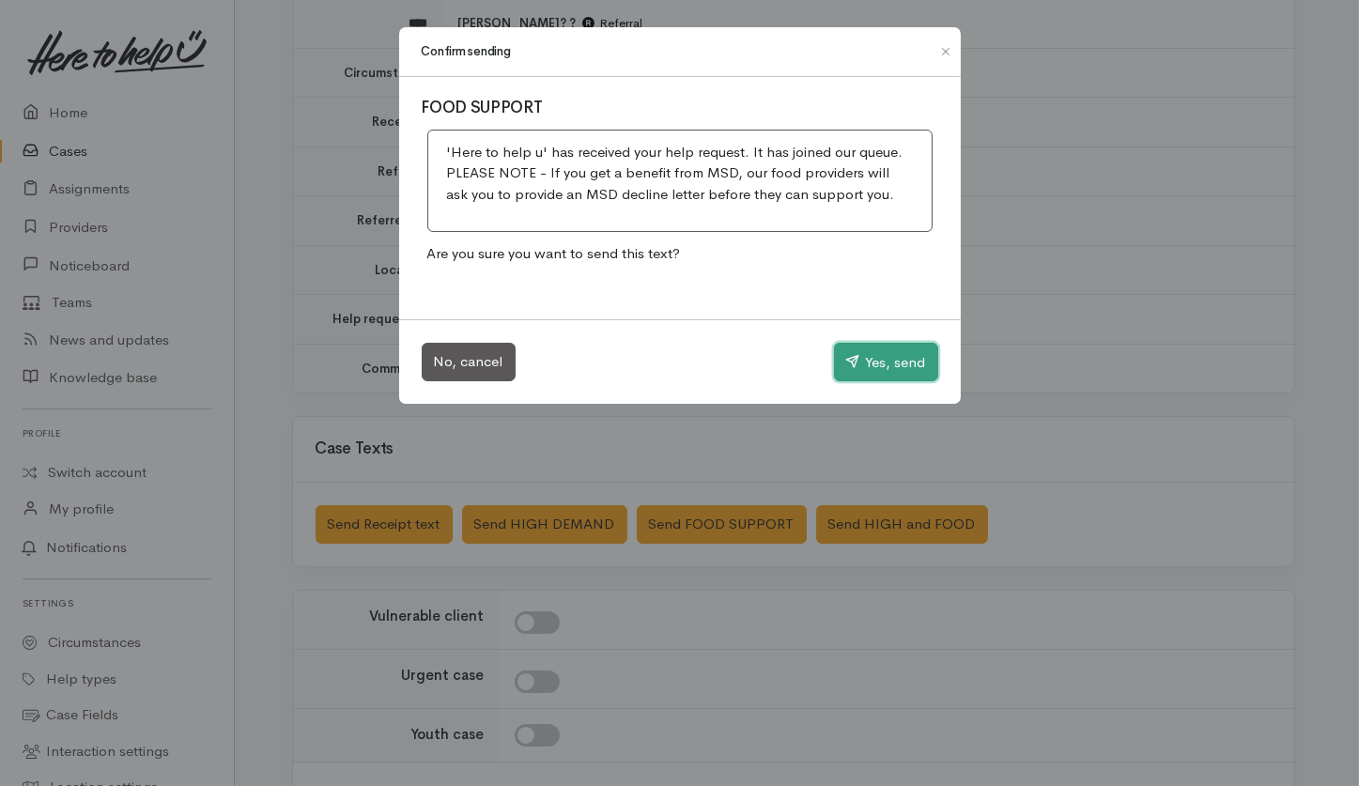
click at [896, 353] on button "Yes, send" at bounding box center [886, 362] width 104 height 39
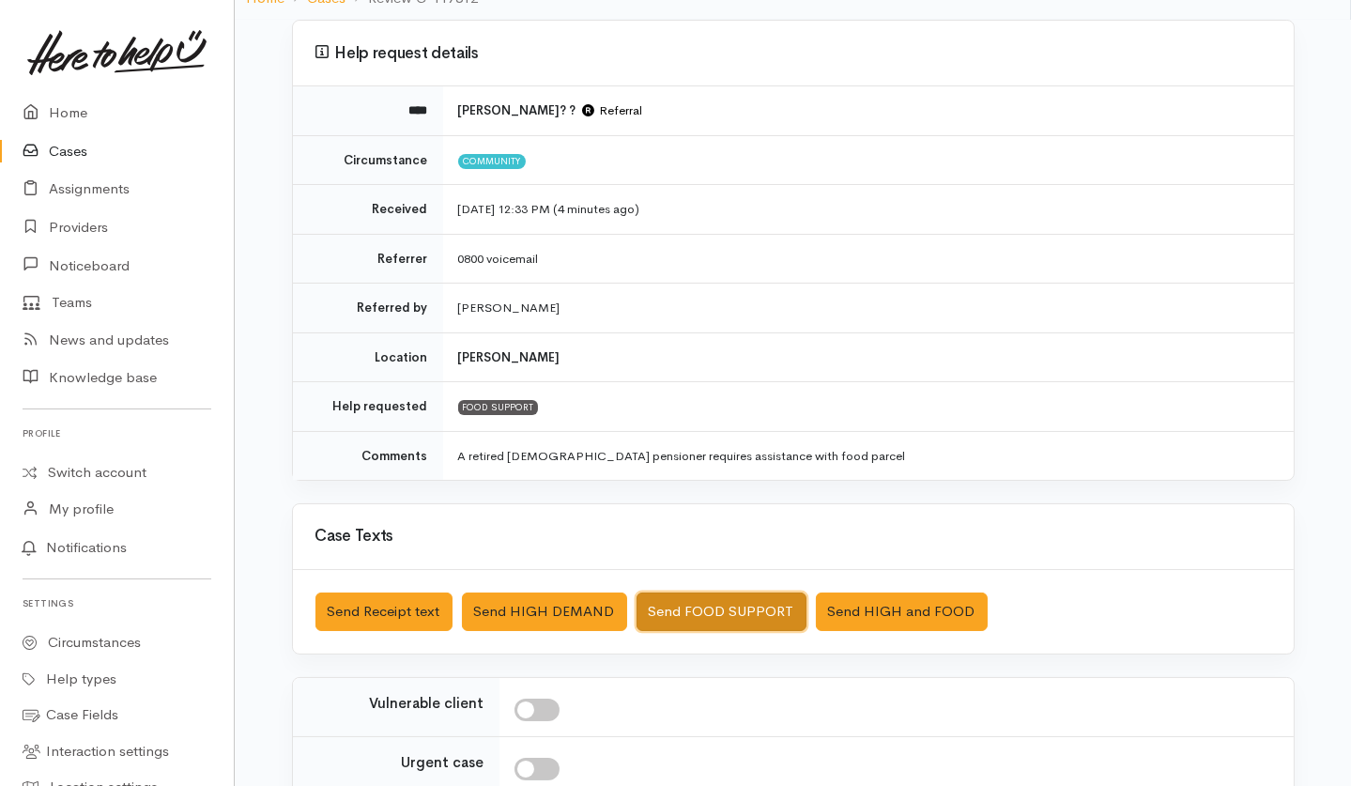
scroll to position [144, 0]
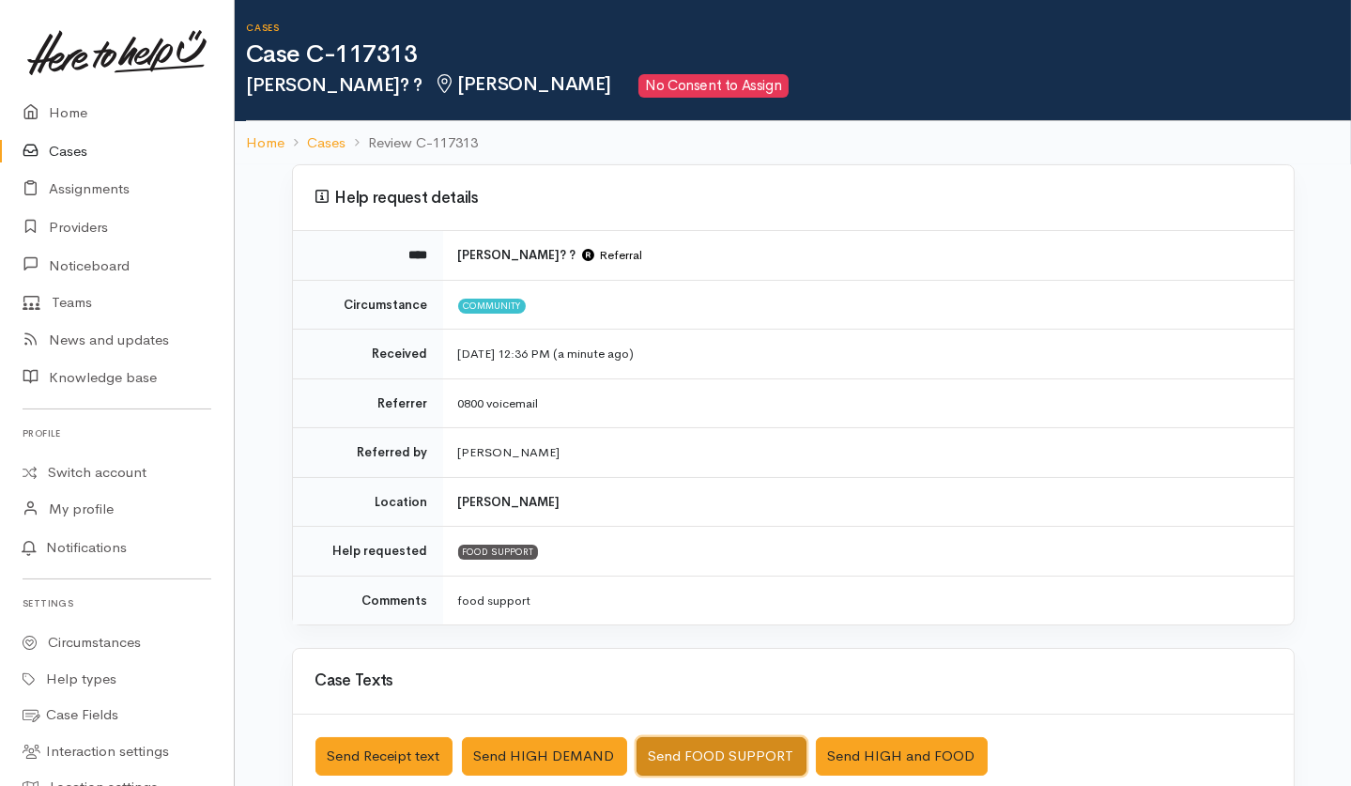
click at [723, 589] on button "Send FOOD SUPPORT" at bounding box center [722, 756] width 170 height 38
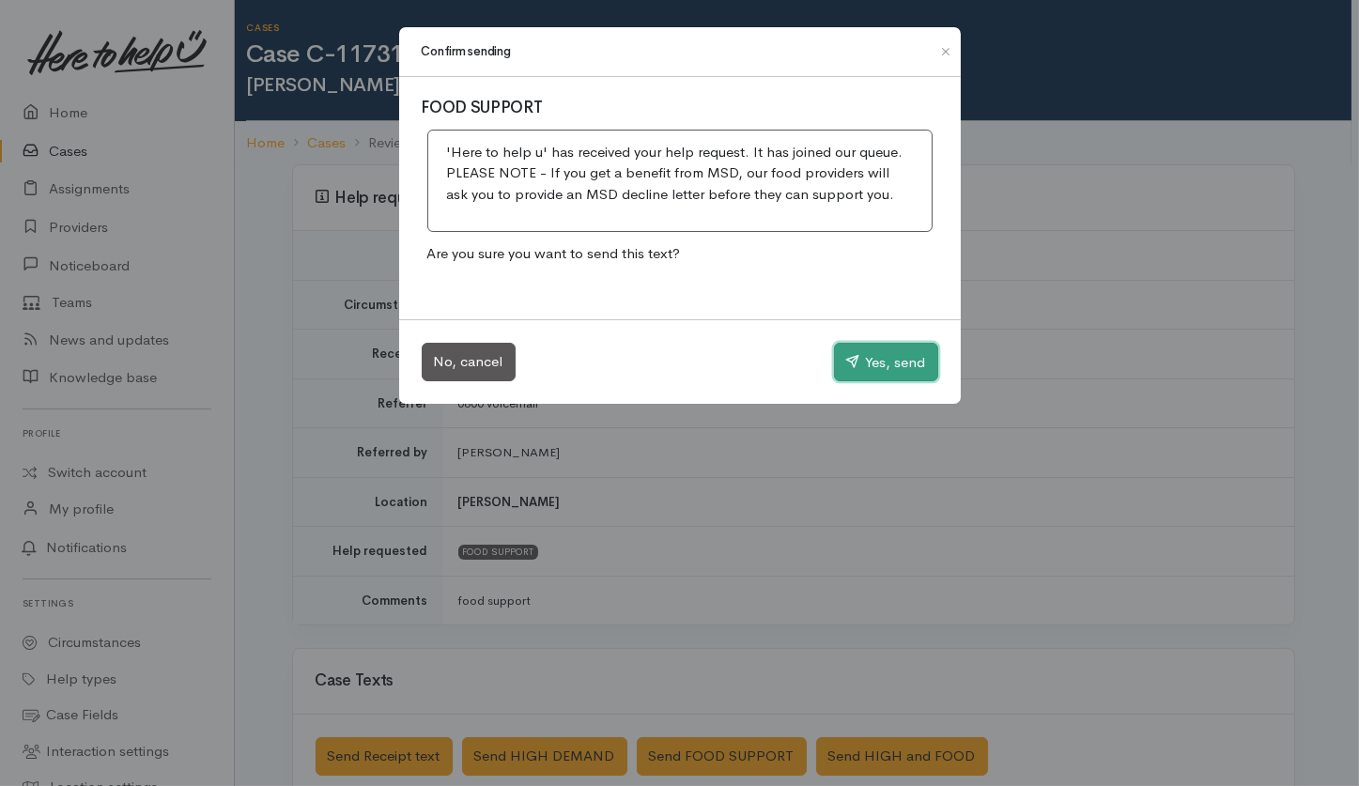
click at [881, 352] on button "Yes, send" at bounding box center [886, 362] width 104 height 39
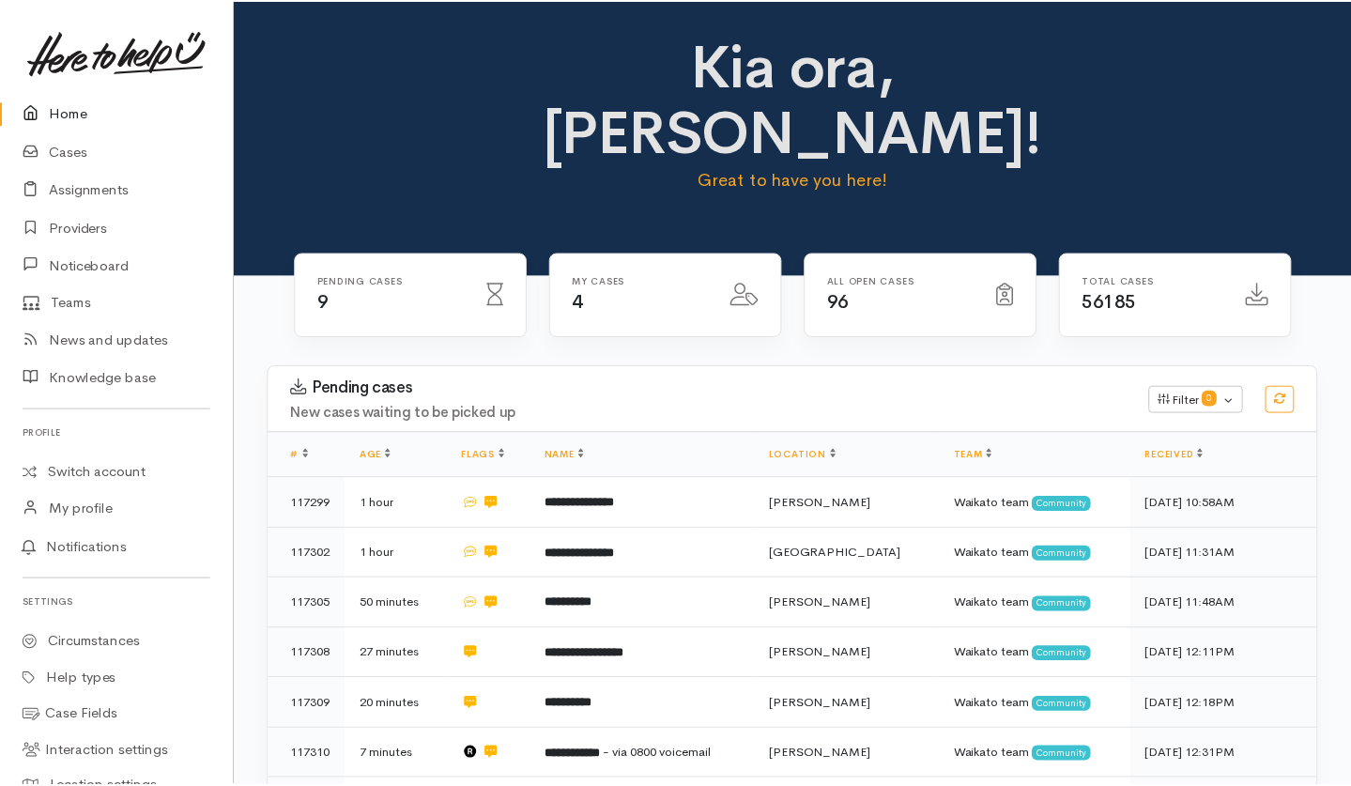
scroll to position [378, 0]
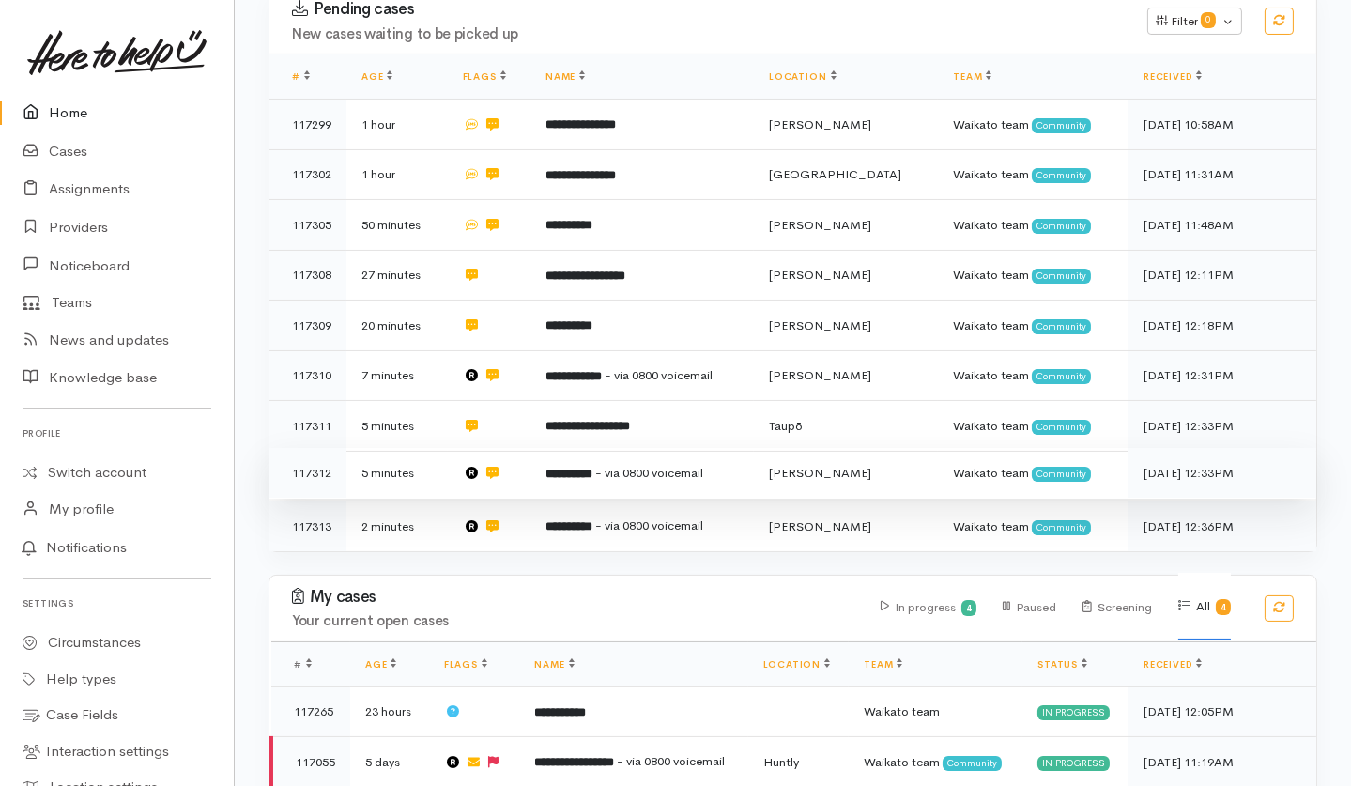
click at [410, 448] on td "5 minutes" at bounding box center [396, 473] width 101 height 51
